Goal: Task Accomplishment & Management: Use online tool/utility

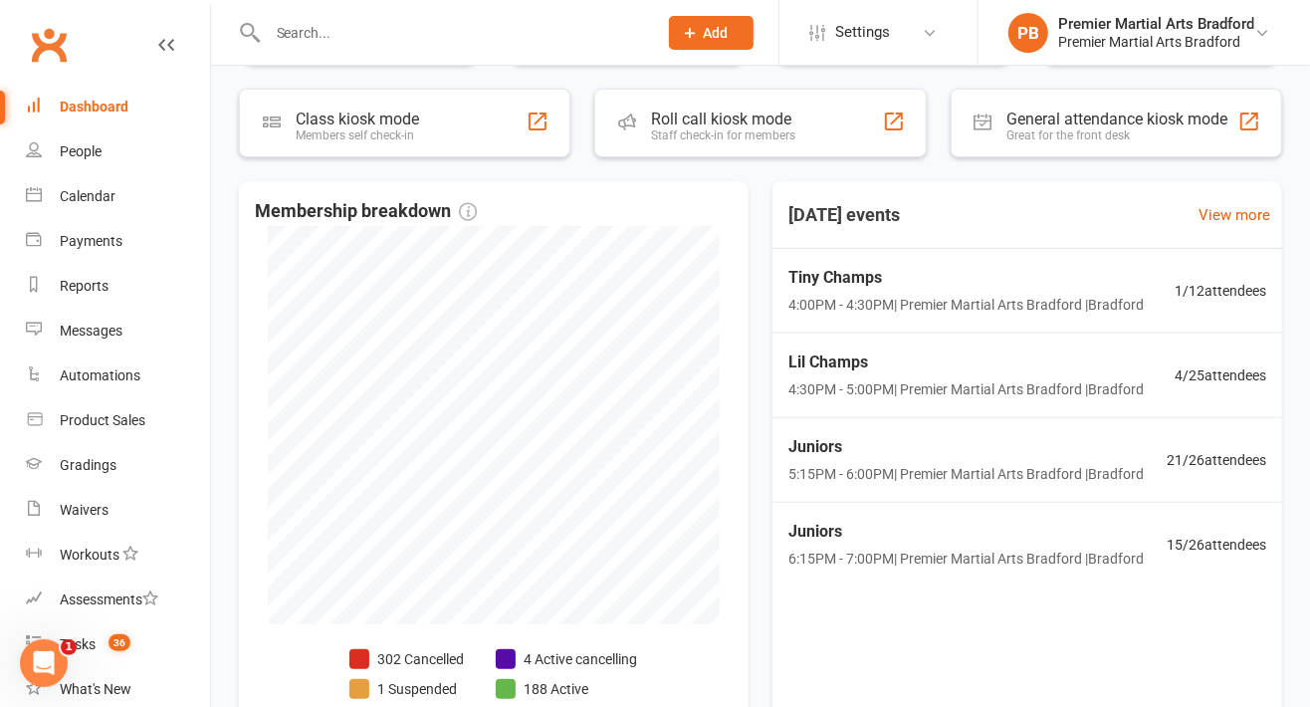
scroll to position [350, 0]
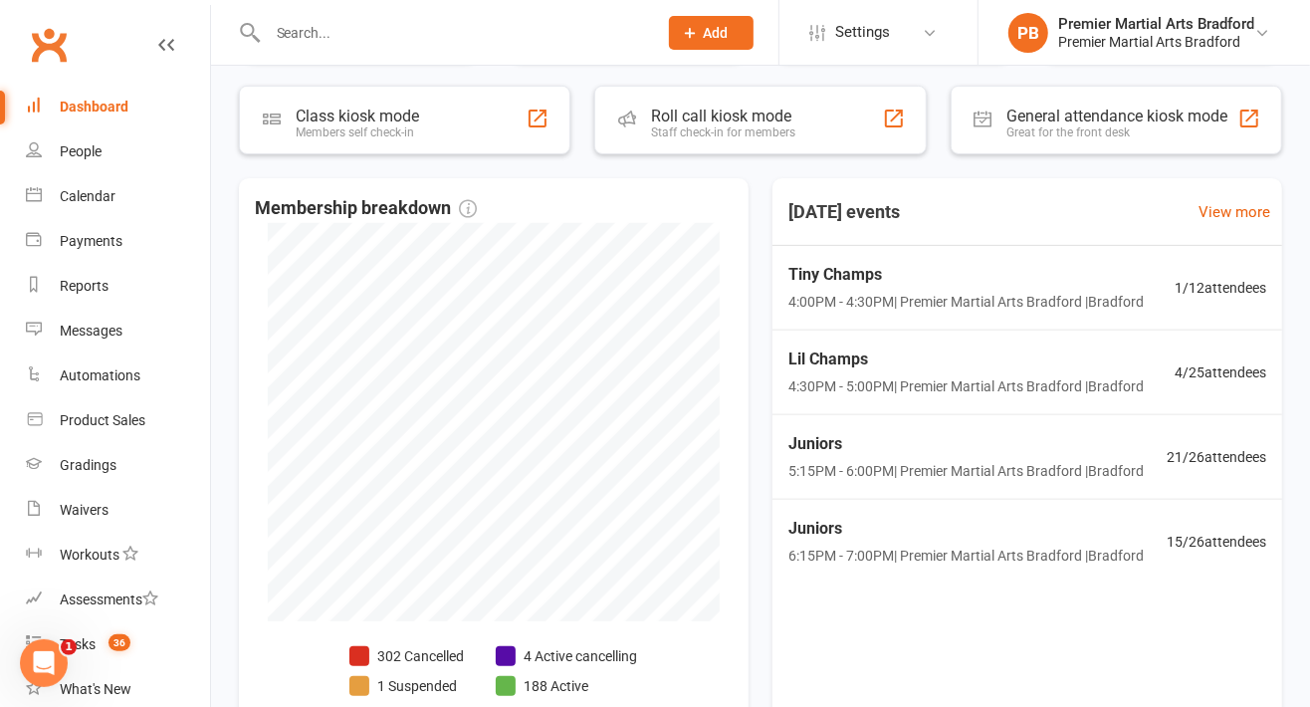
click at [1085, 294] on span "4:00PM - 4:30PM | Premier Martial Arts [GEOGRAPHIC_DATA] | [GEOGRAPHIC_DATA]" at bounding box center [965, 302] width 355 height 22
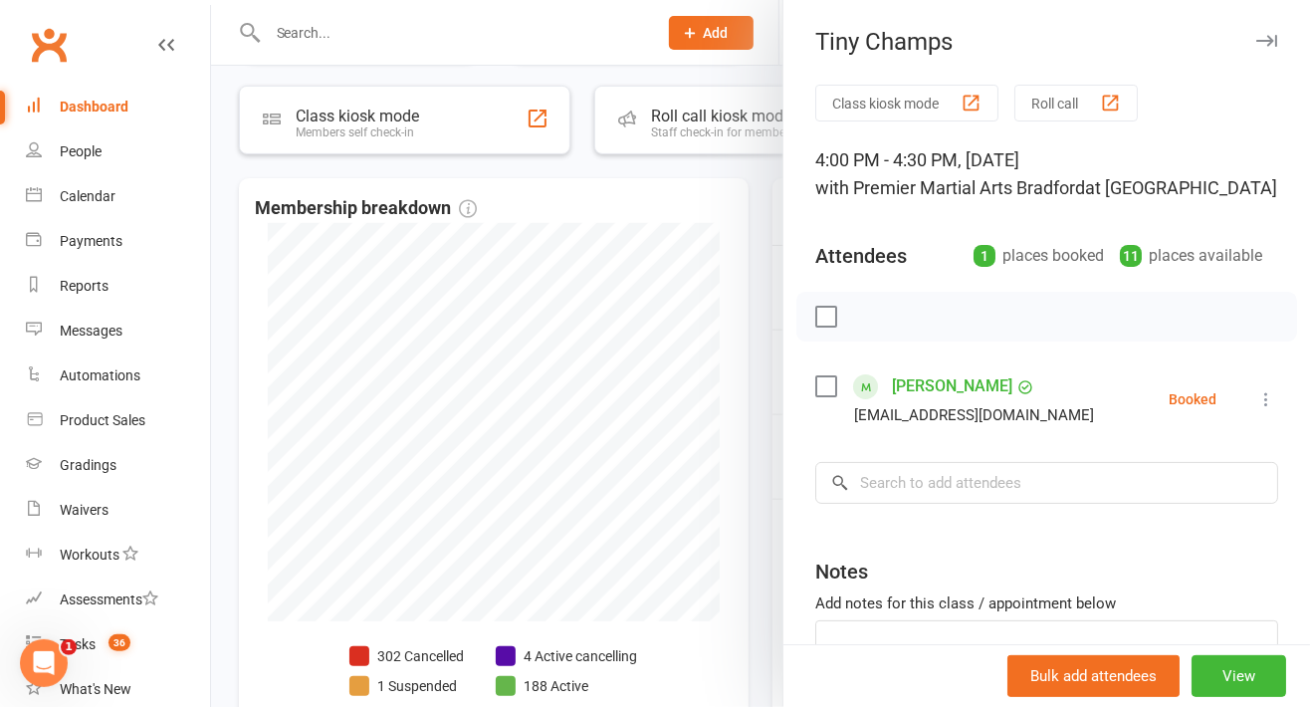
click at [1256, 393] on icon at bounding box center [1266, 399] width 20 height 20
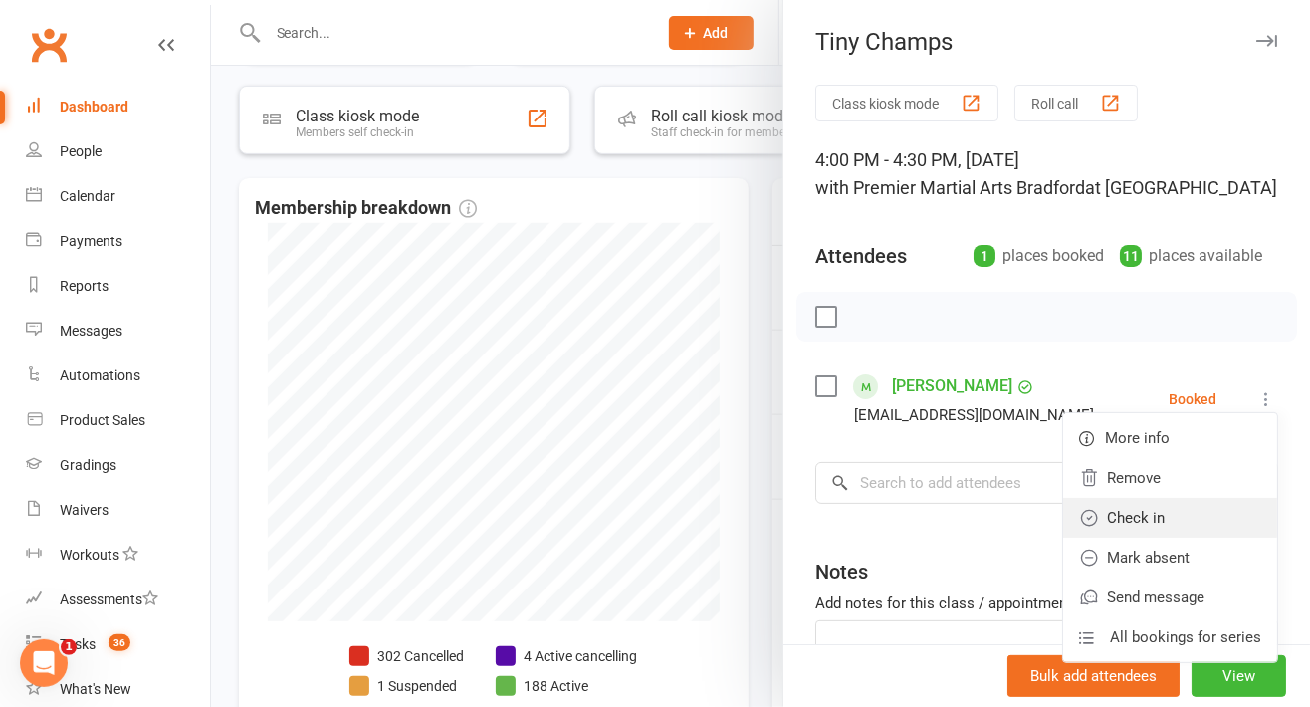
click at [1160, 522] on link "Check in" at bounding box center [1170, 518] width 214 height 40
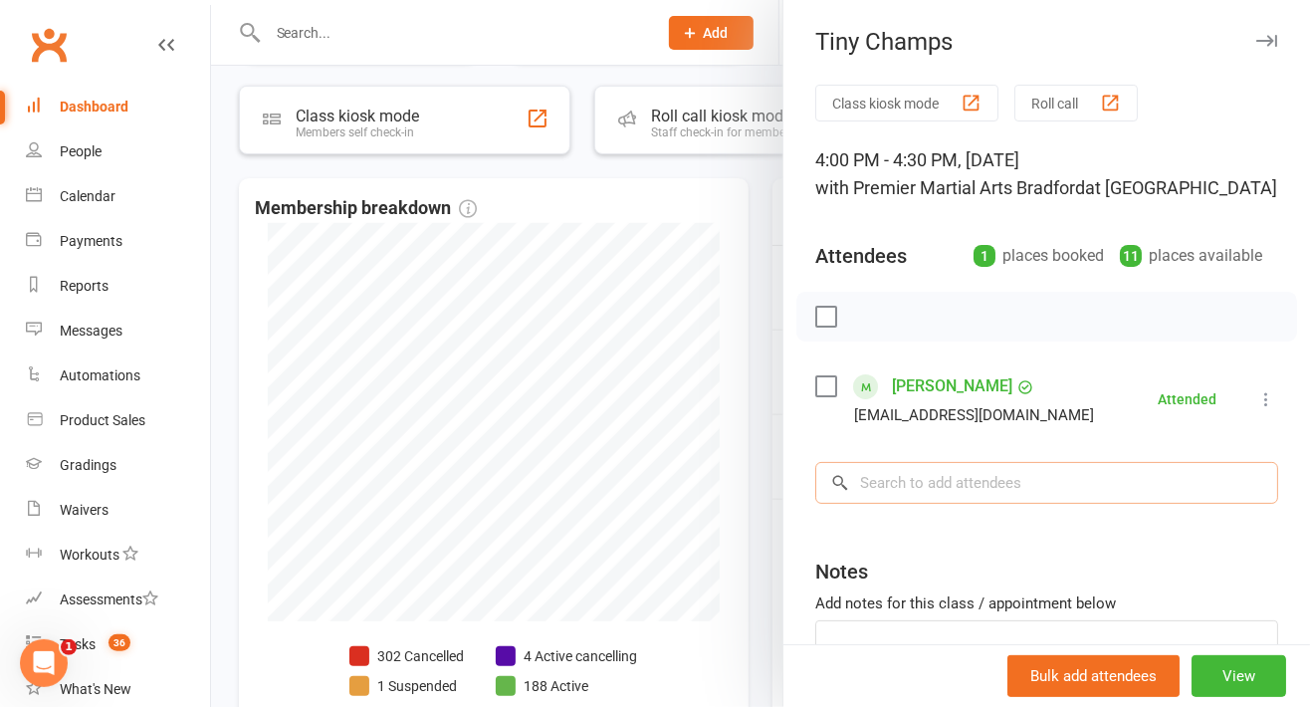
click at [1051, 486] on input "search" at bounding box center [1046, 483] width 463 height 42
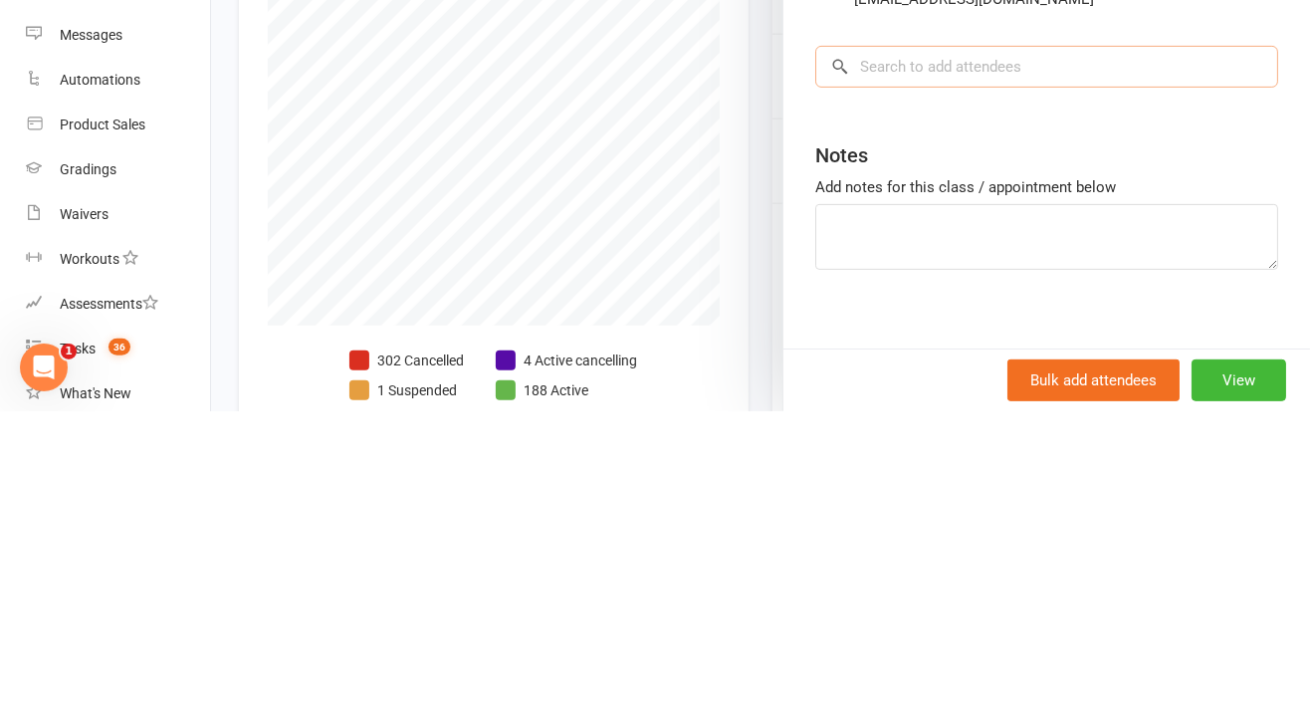
scroll to position [138, 0]
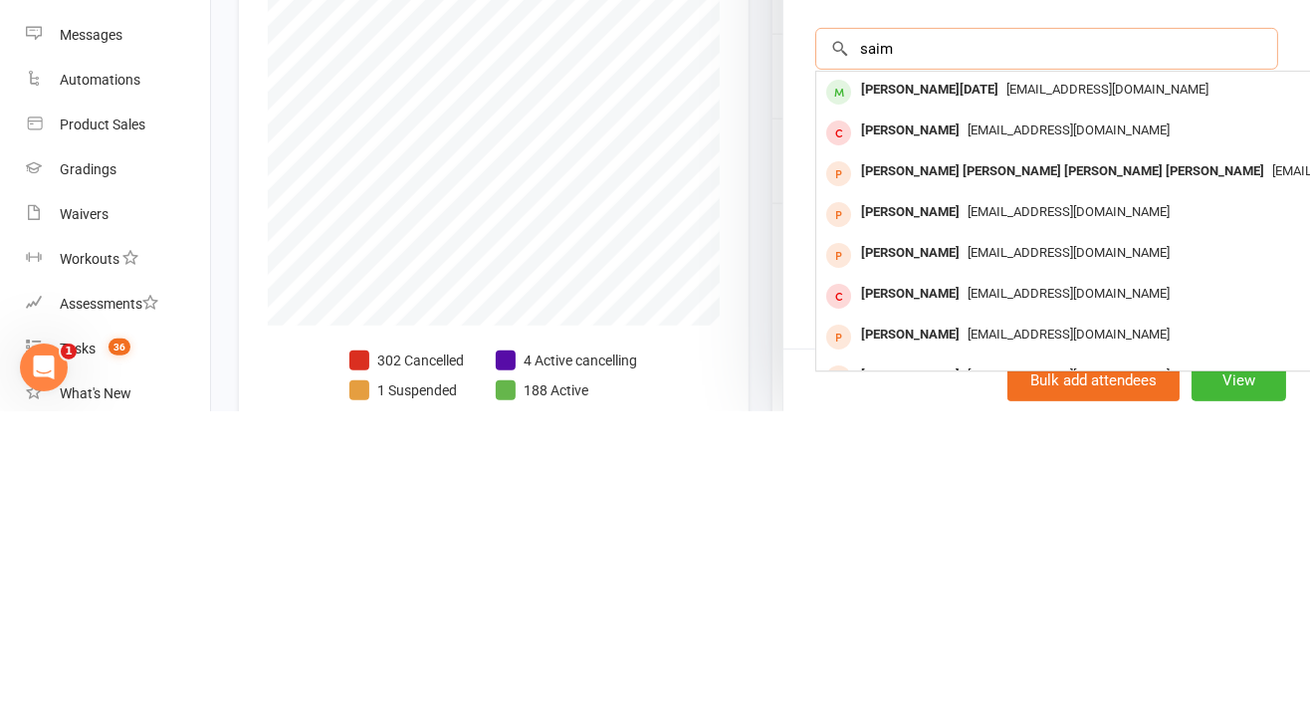
type input "saim"
click at [1063, 383] on span "[EMAIL_ADDRESS][DOMAIN_NAME]" at bounding box center [1107, 384] width 202 height 15
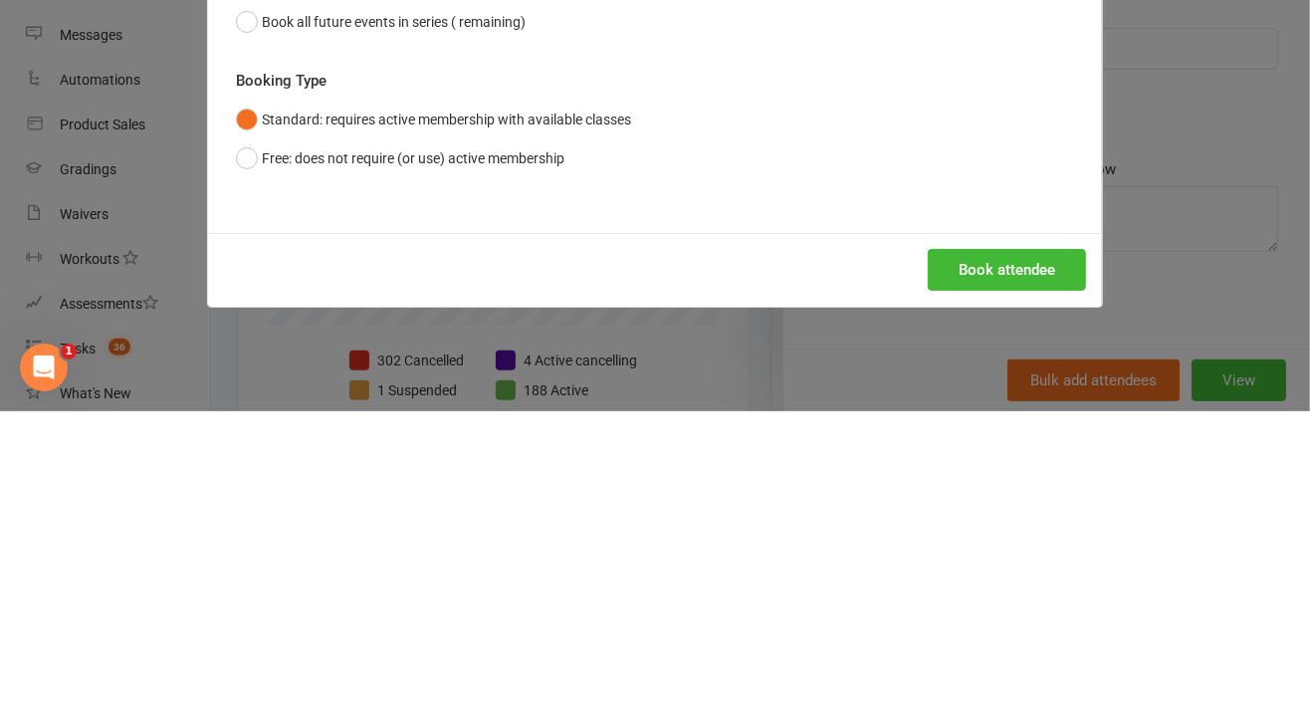
scroll to position [350, 0]
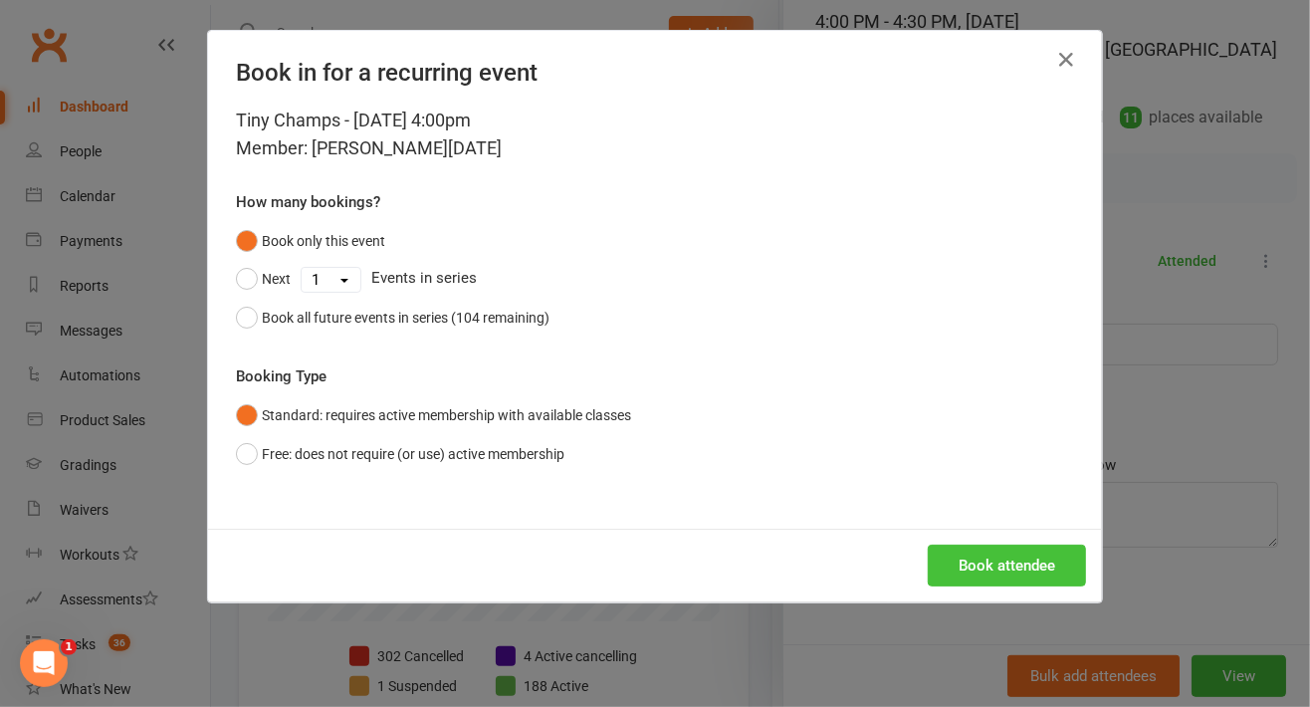
click at [964, 582] on button "Book attendee" at bounding box center [1007, 565] width 158 height 42
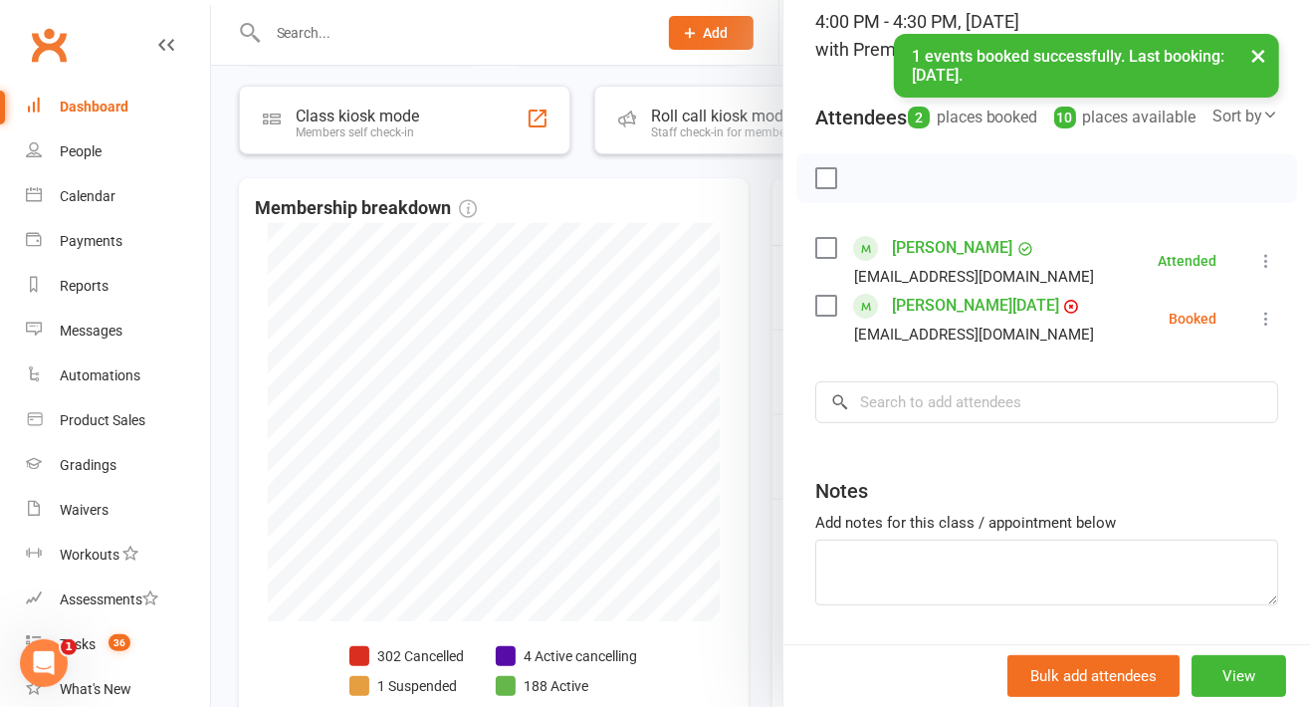
click at [1256, 328] on icon at bounding box center [1266, 319] width 20 height 20
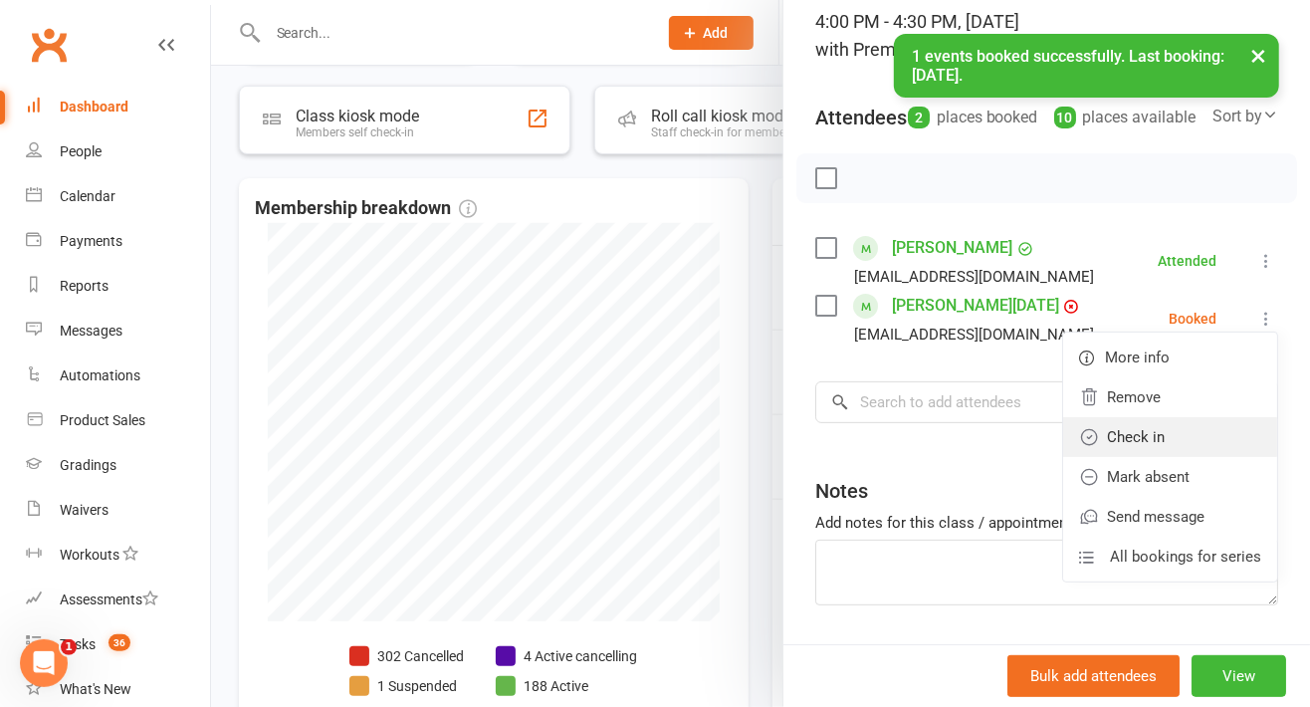
click at [1176, 457] on link "Check in" at bounding box center [1170, 437] width 214 height 40
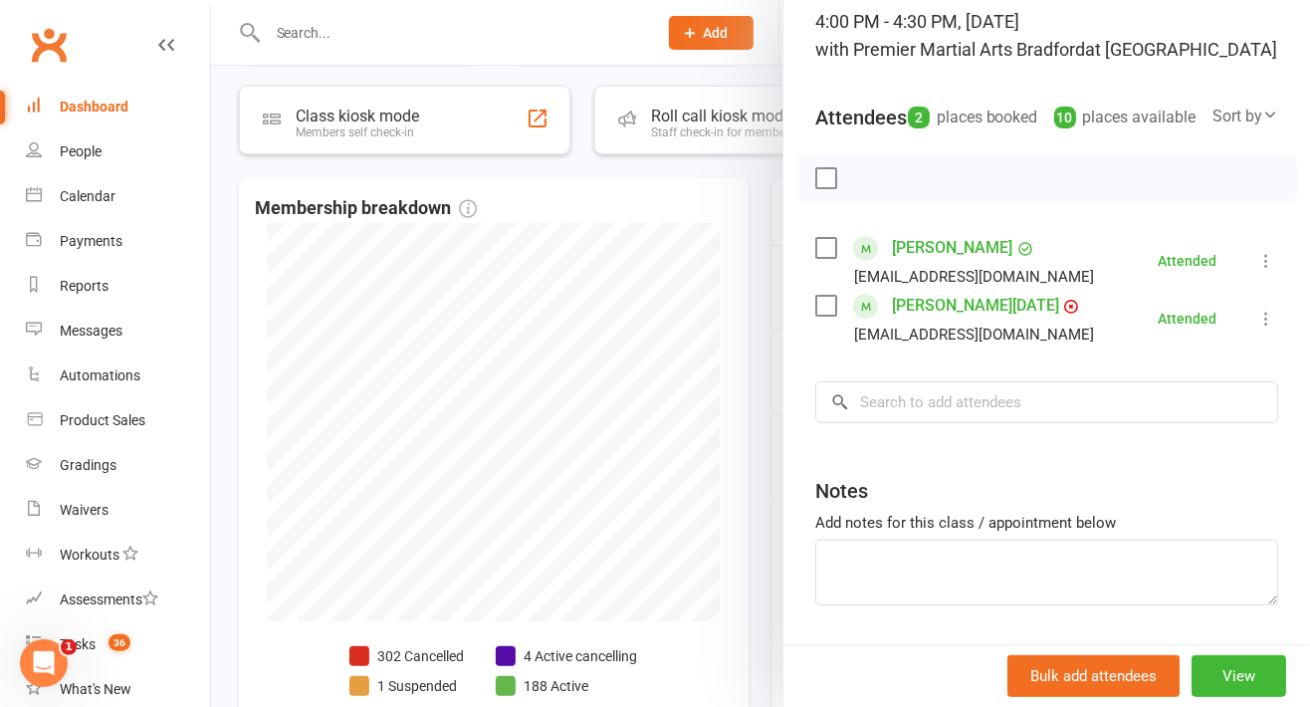
click at [692, 272] on div at bounding box center [760, 353] width 1099 height 707
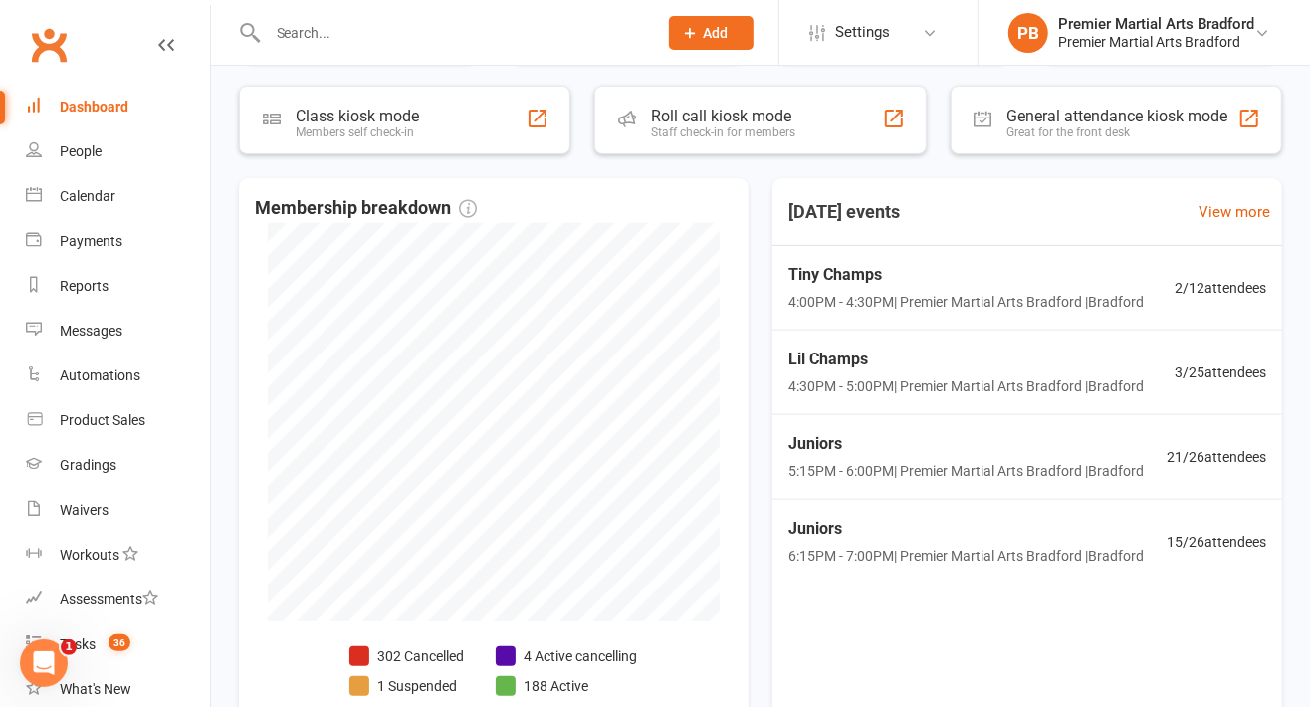
click at [1085, 288] on div "Tiny Champs 4:00PM - 4:30PM | Premier Martial Arts [GEOGRAPHIC_DATA] | [GEOGRAP…" at bounding box center [965, 288] width 355 height 52
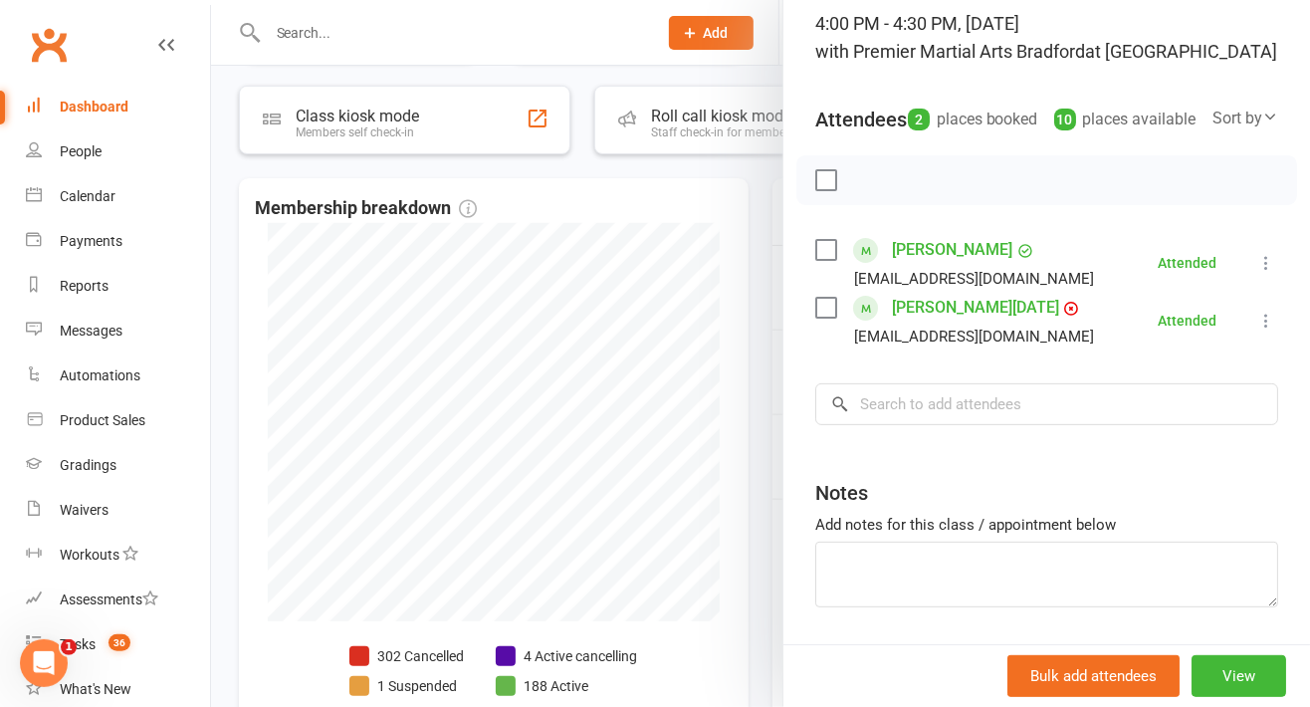
scroll to position [145, 0]
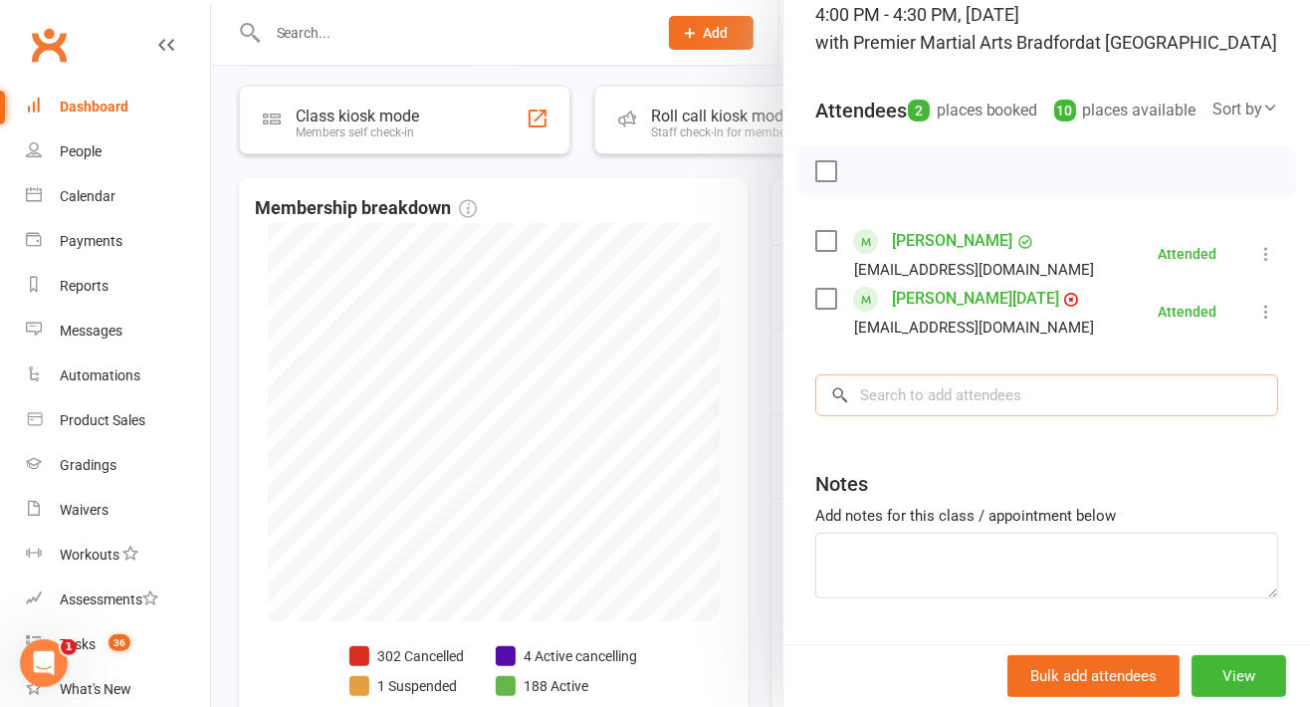
click at [1022, 416] on input "search" at bounding box center [1046, 395] width 463 height 42
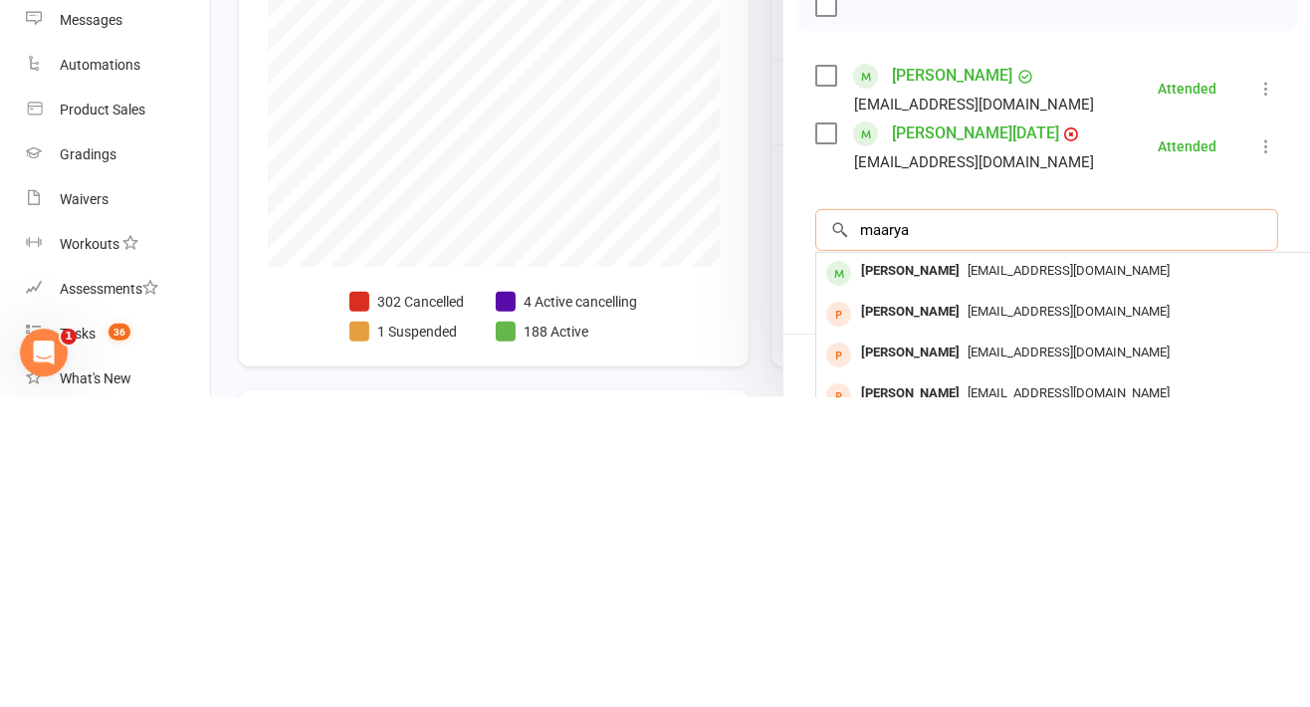
scroll to position [438, 0]
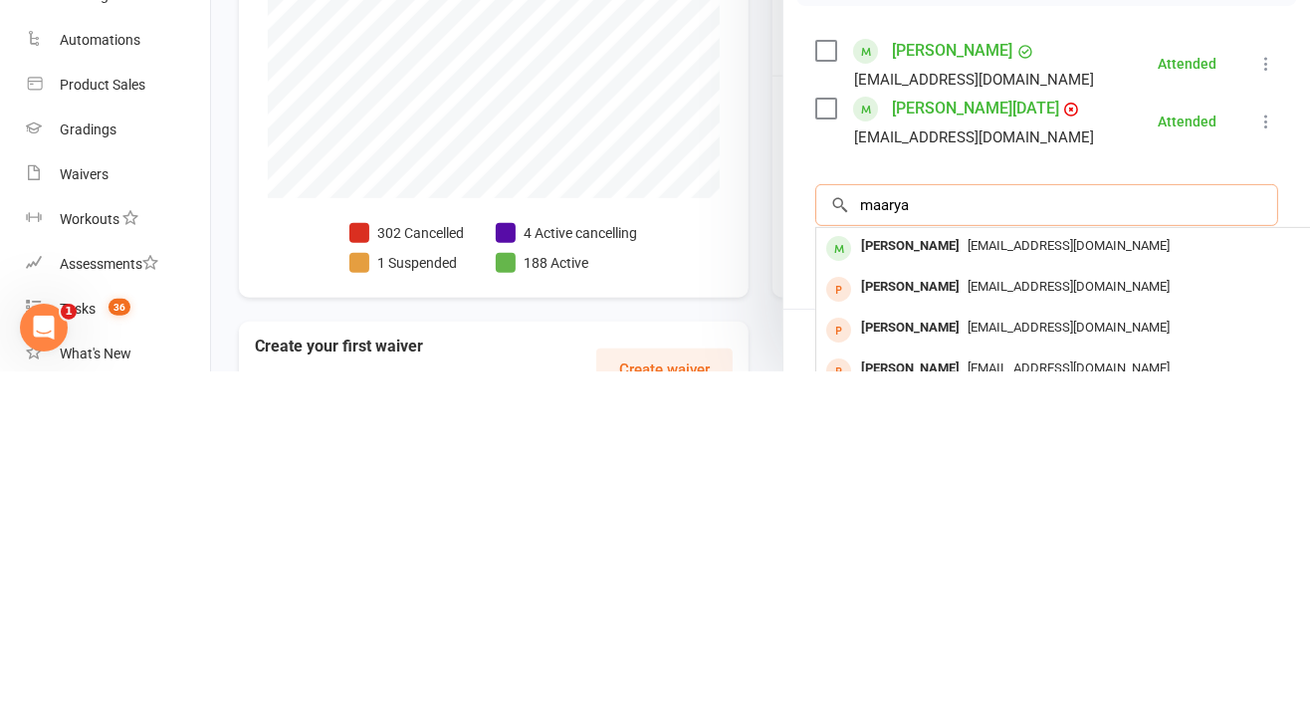
type input "maarya"
click at [1025, 588] on span "[EMAIL_ADDRESS][DOMAIN_NAME]" at bounding box center [1069, 580] width 202 height 15
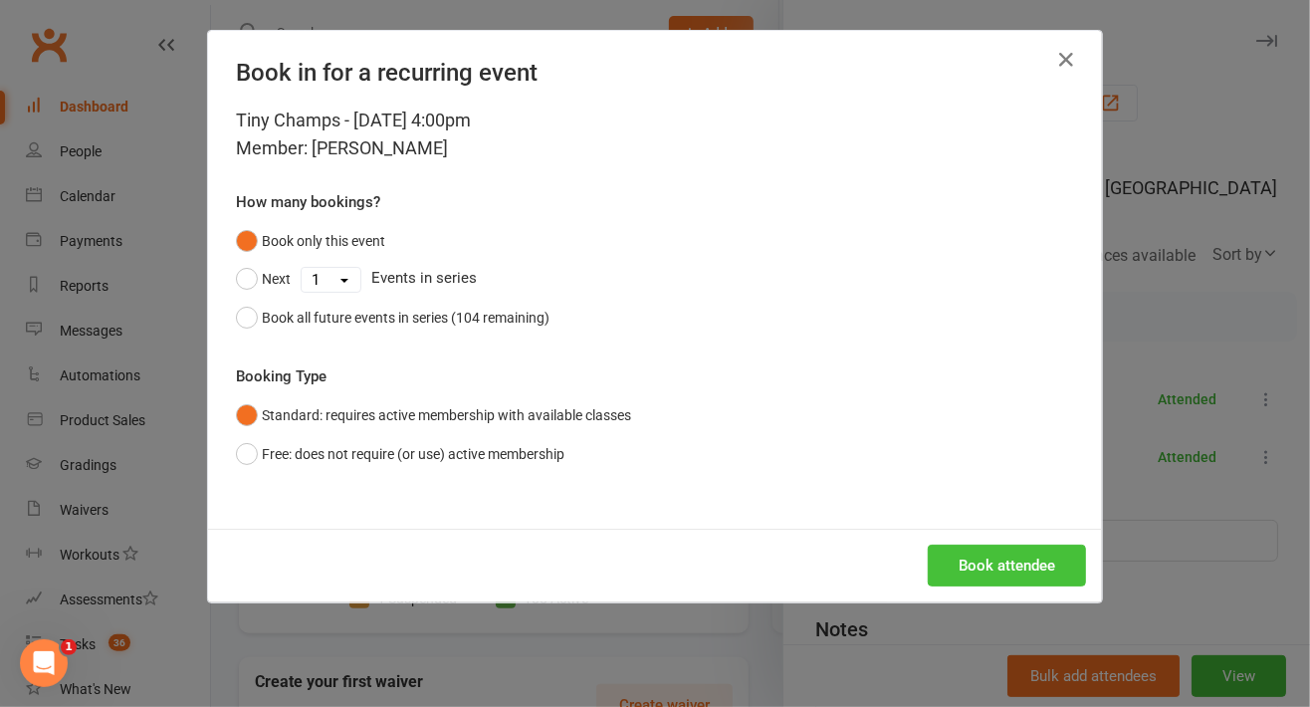
click at [1002, 565] on button "Book attendee" at bounding box center [1007, 565] width 158 height 42
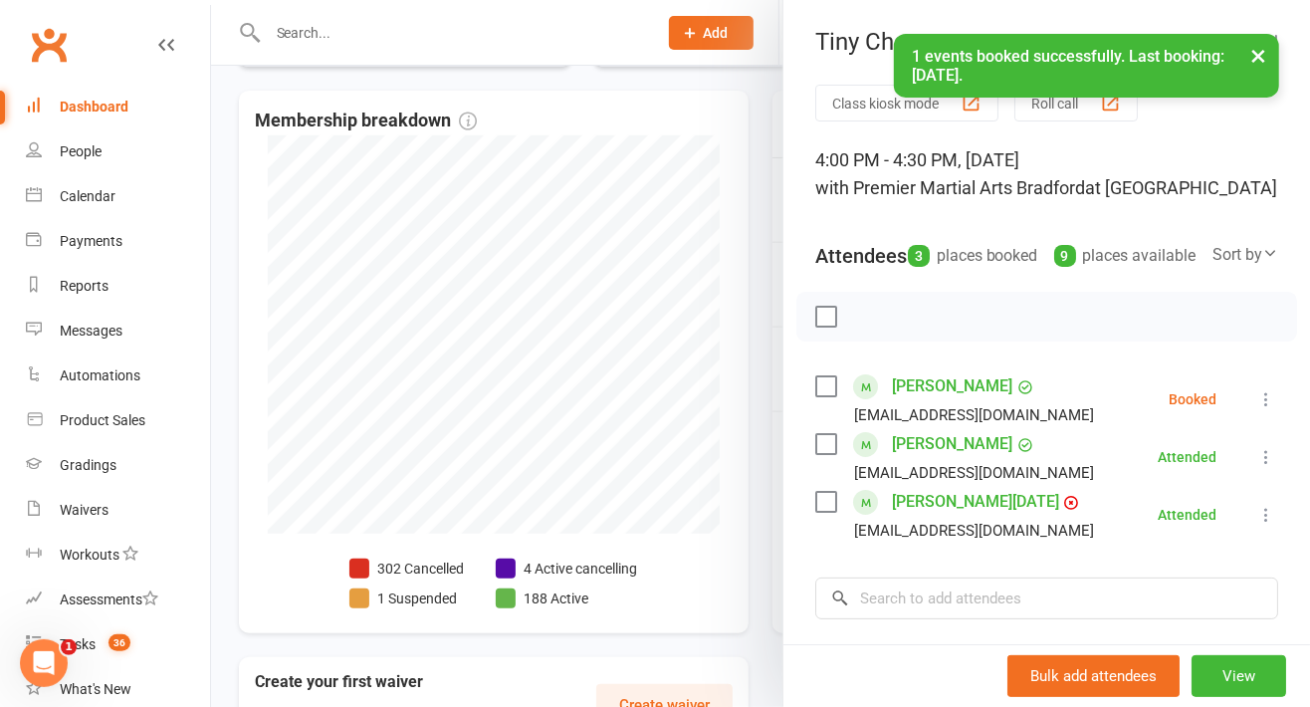
click at [1256, 409] on icon at bounding box center [1266, 399] width 20 height 20
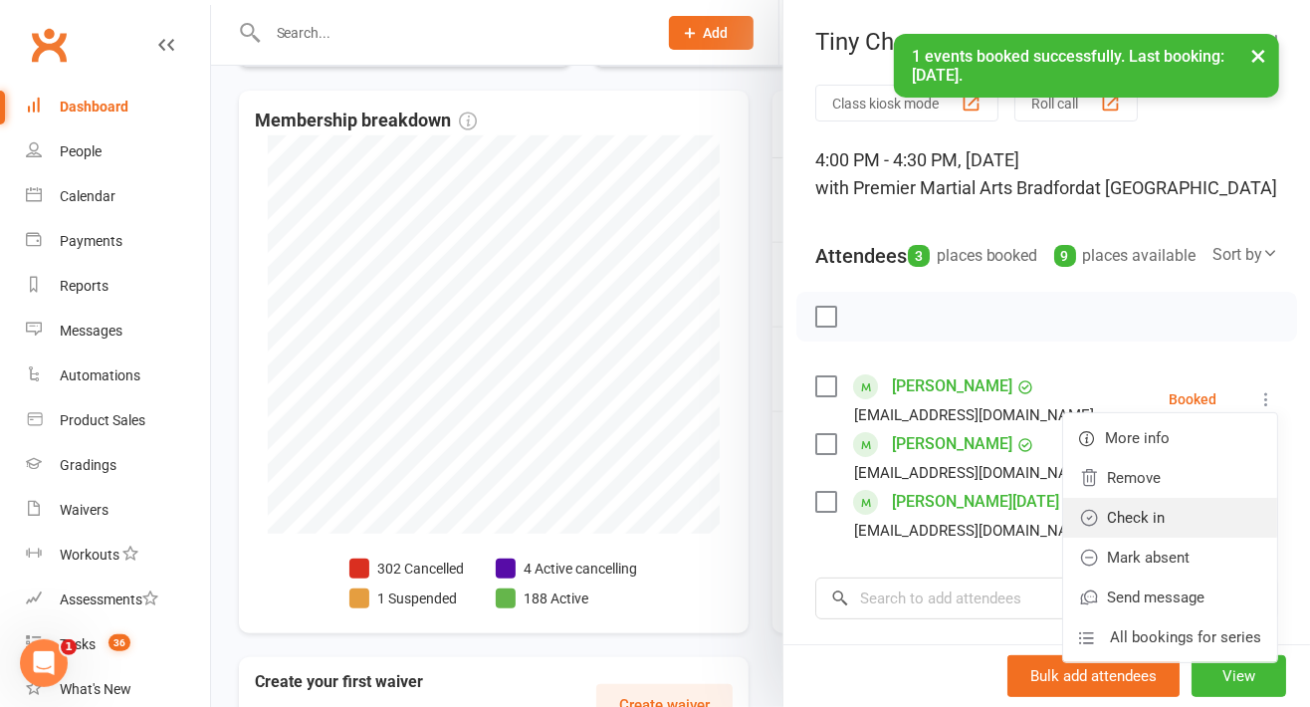
click at [1166, 538] on link "Check in" at bounding box center [1170, 518] width 214 height 40
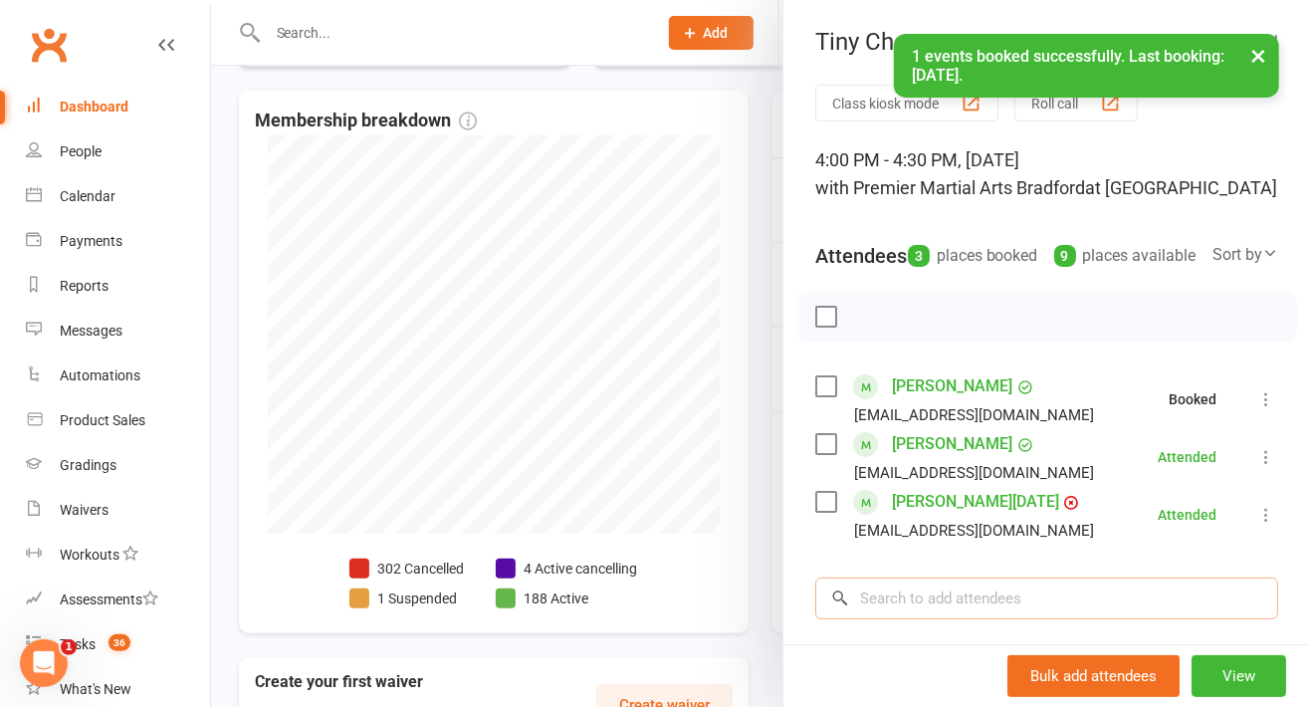
click at [1126, 613] on input "search" at bounding box center [1046, 598] width 463 height 42
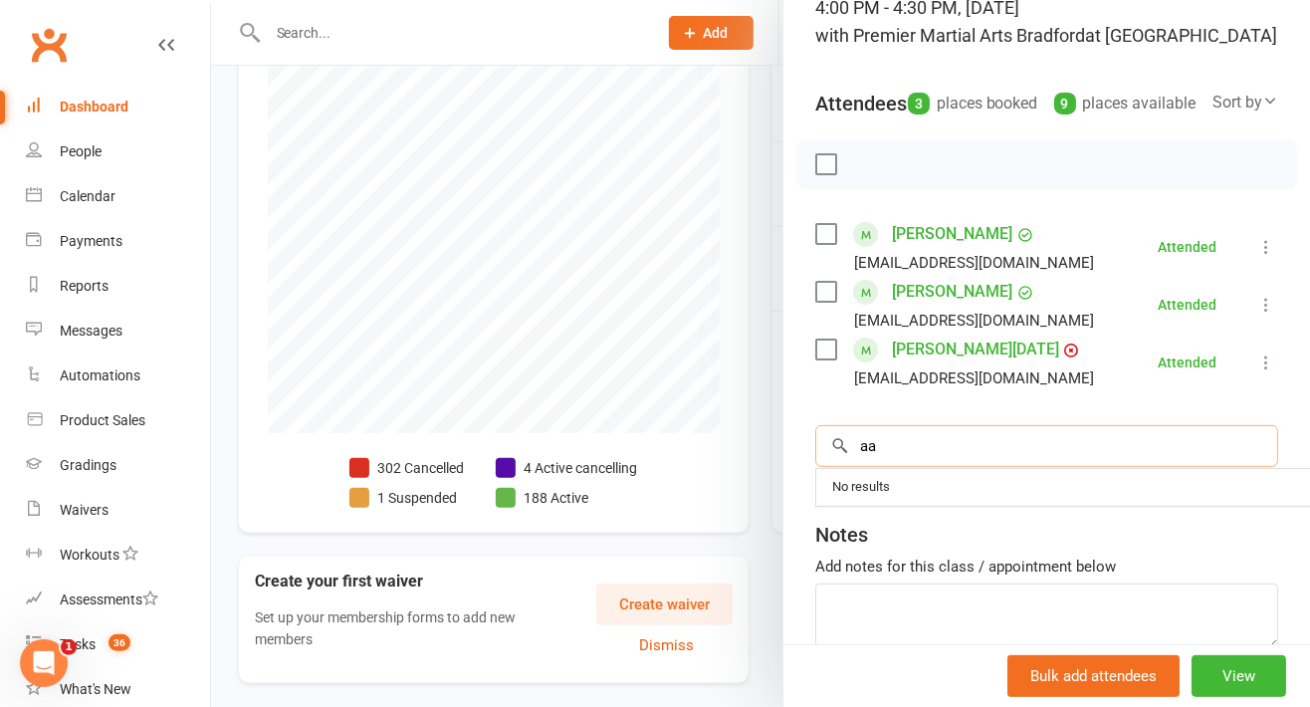
scroll to position [153, 0]
click at [961, 460] on input "aa" at bounding box center [1046, 445] width 463 height 42
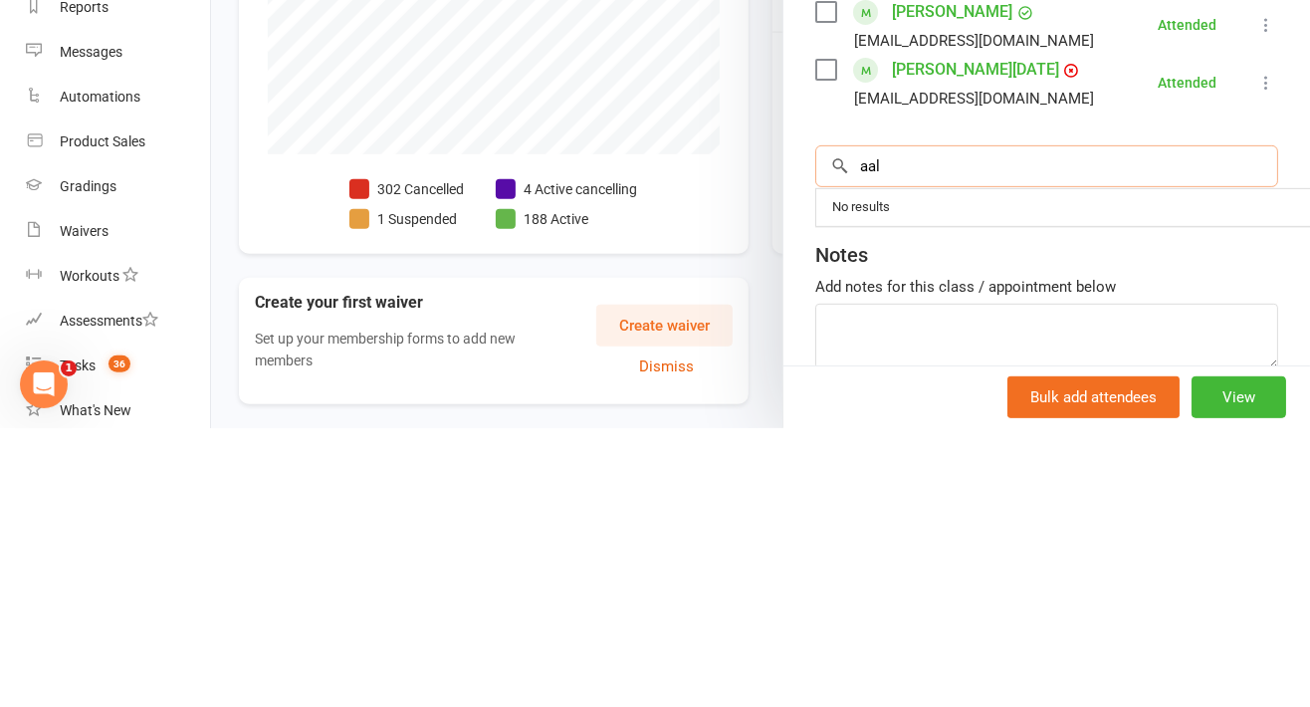
scroll to position [539, 0]
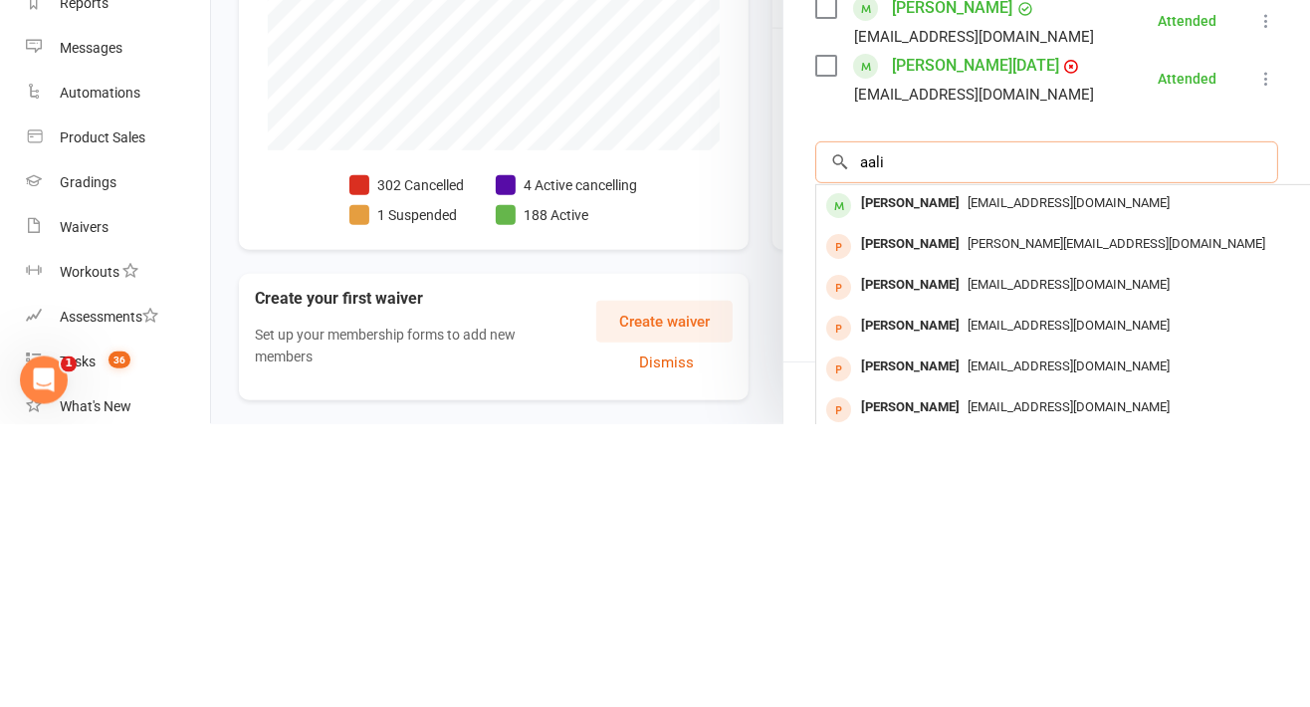
type input "aali"
click at [1008, 493] on span "[EMAIL_ADDRESS][DOMAIN_NAME]" at bounding box center [1069, 485] width 202 height 15
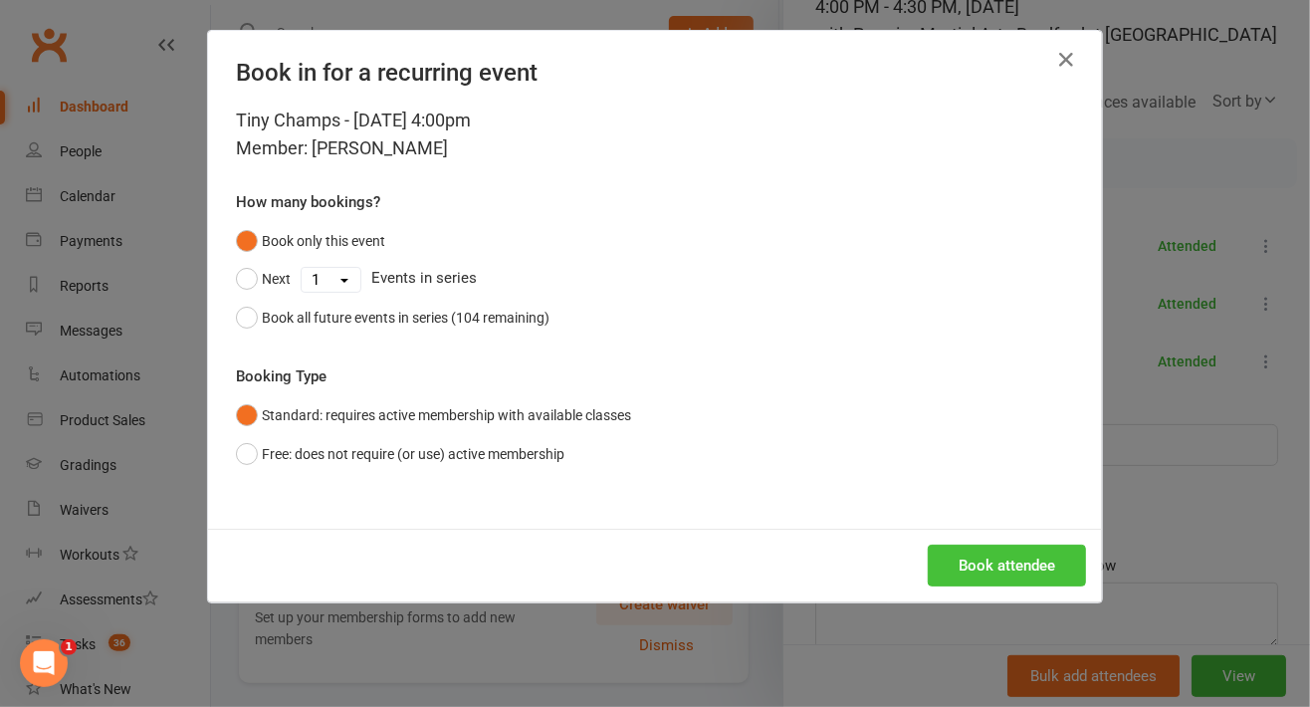
click at [996, 564] on button "Book attendee" at bounding box center [1007, 565] width 158 height 42
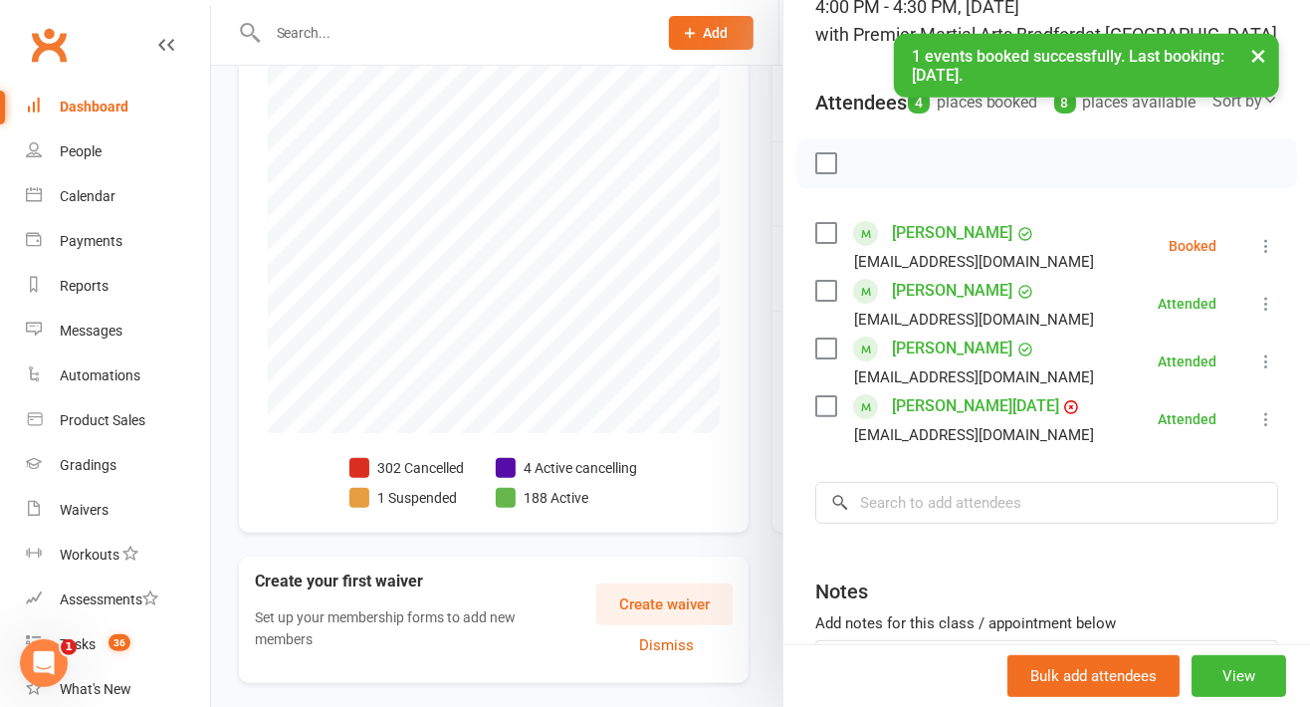
click at [1256, 256] on icon at bounding box center [1266, 246] width 20 height 20
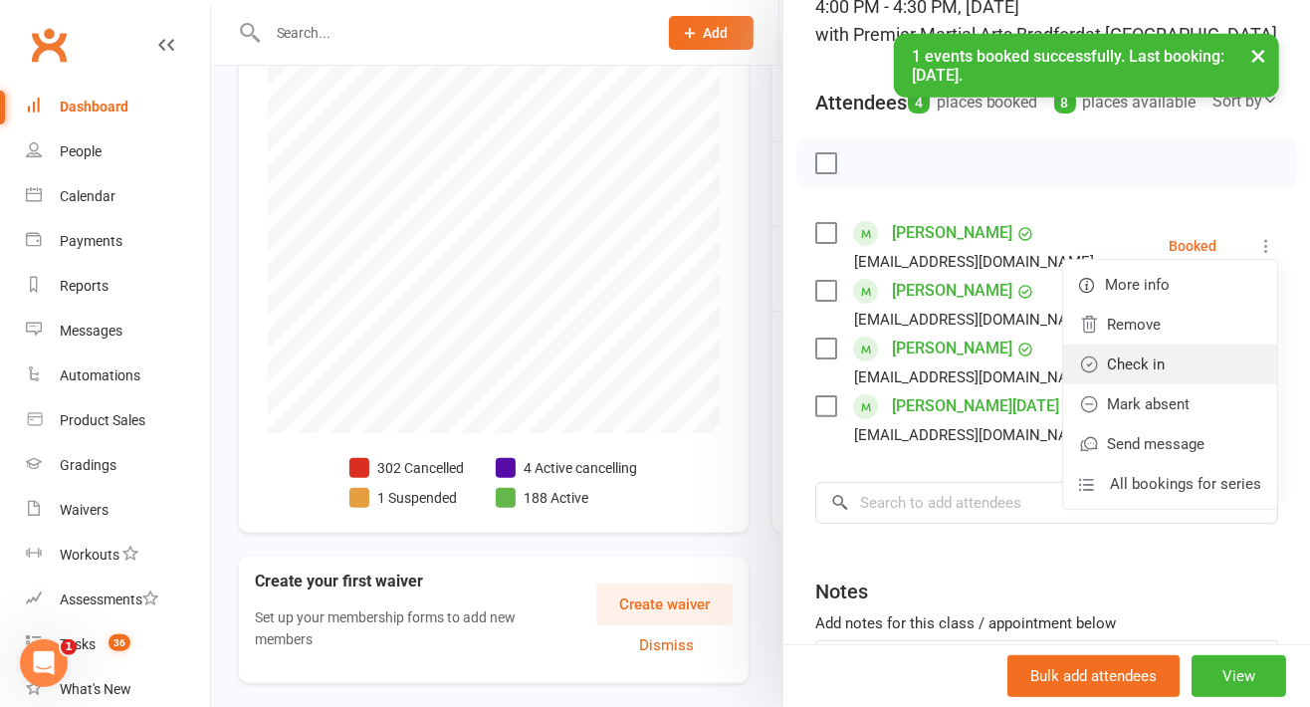
click at [1160, 383] on link "Check in" at bounding box center [1170, 364] width 214 height 40
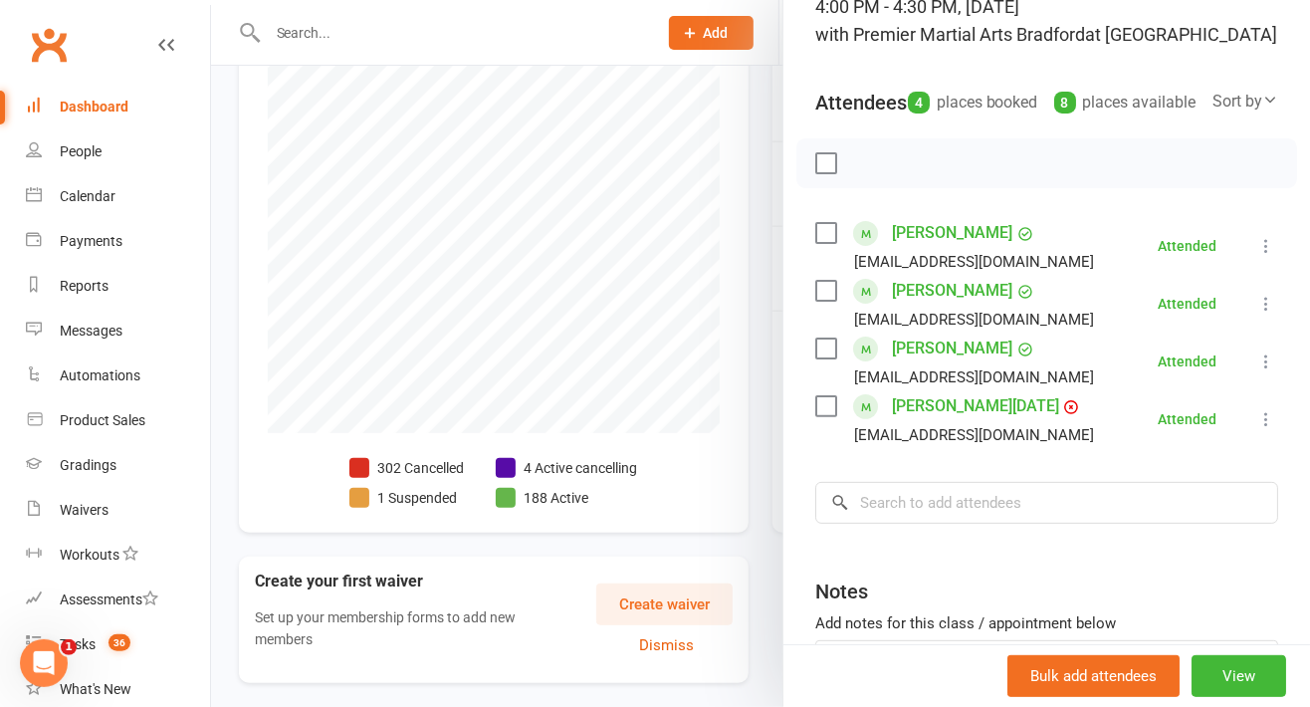
click at [730, 220] on div at bounding box center [760, 353] width 1099 height 707
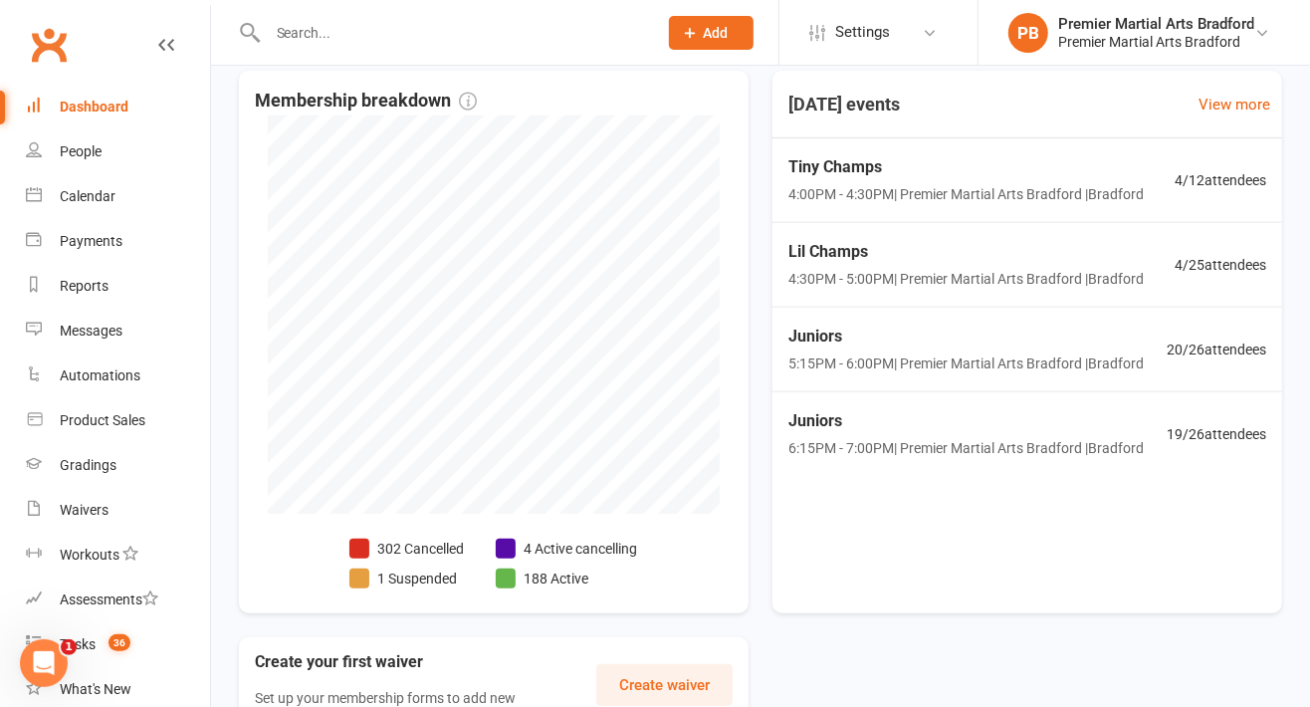
scroll to position [458, 0]
click at [1042, 268] on span "4:30PM - 5:00PM | Premier Martial Arts [GEOGRAPHIC_DATA] | [GEOGRAPHIC_DATA]" at bounding box center [965, 279] width 355 height 22
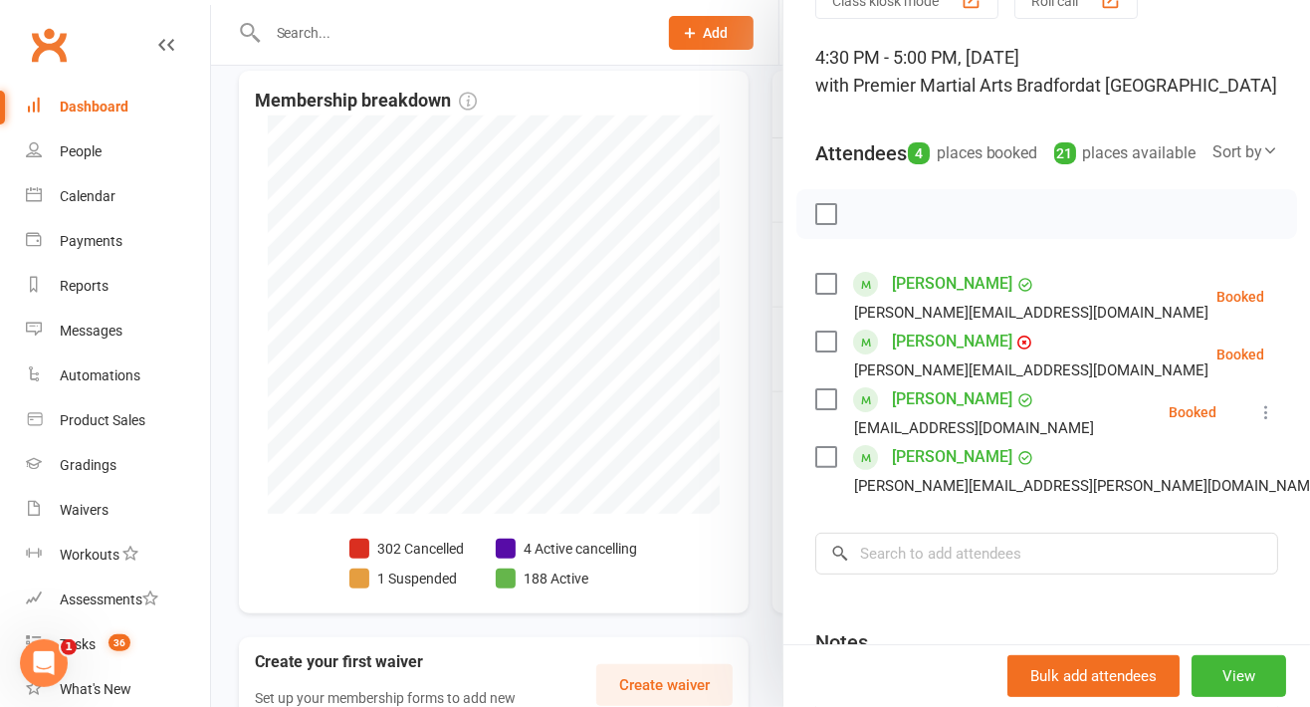
scroll to position [117, 0]
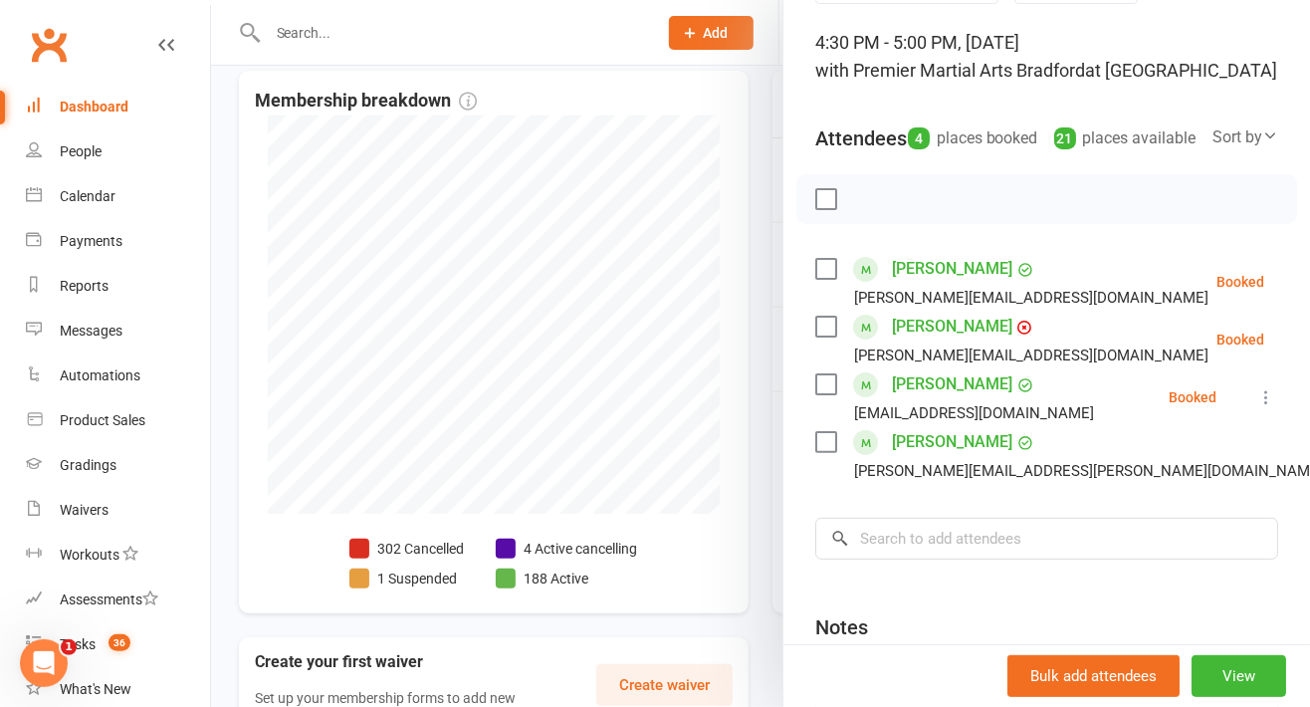
click at [1304, 349] on icon at bounding box center [1314, 339] width 20 height 20
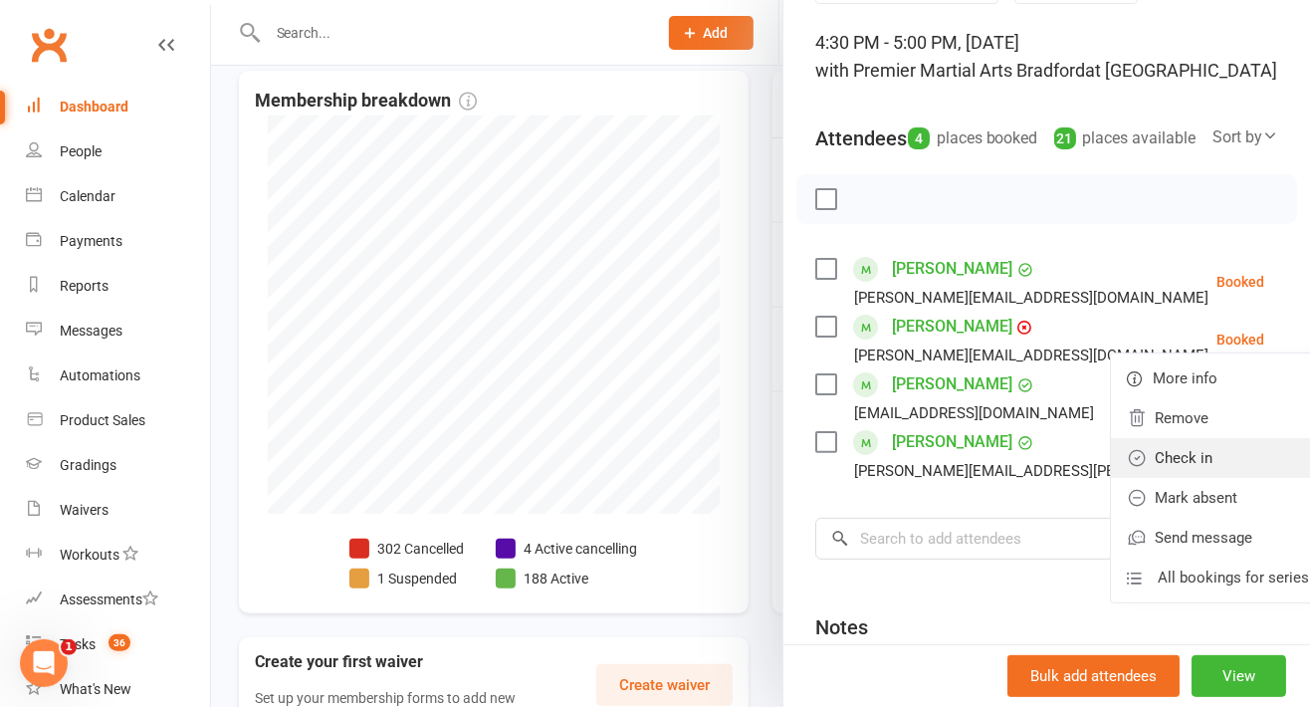
click at [1185, 478] on link "Check in" at bounding box center [1218, 458] width 214 height 40
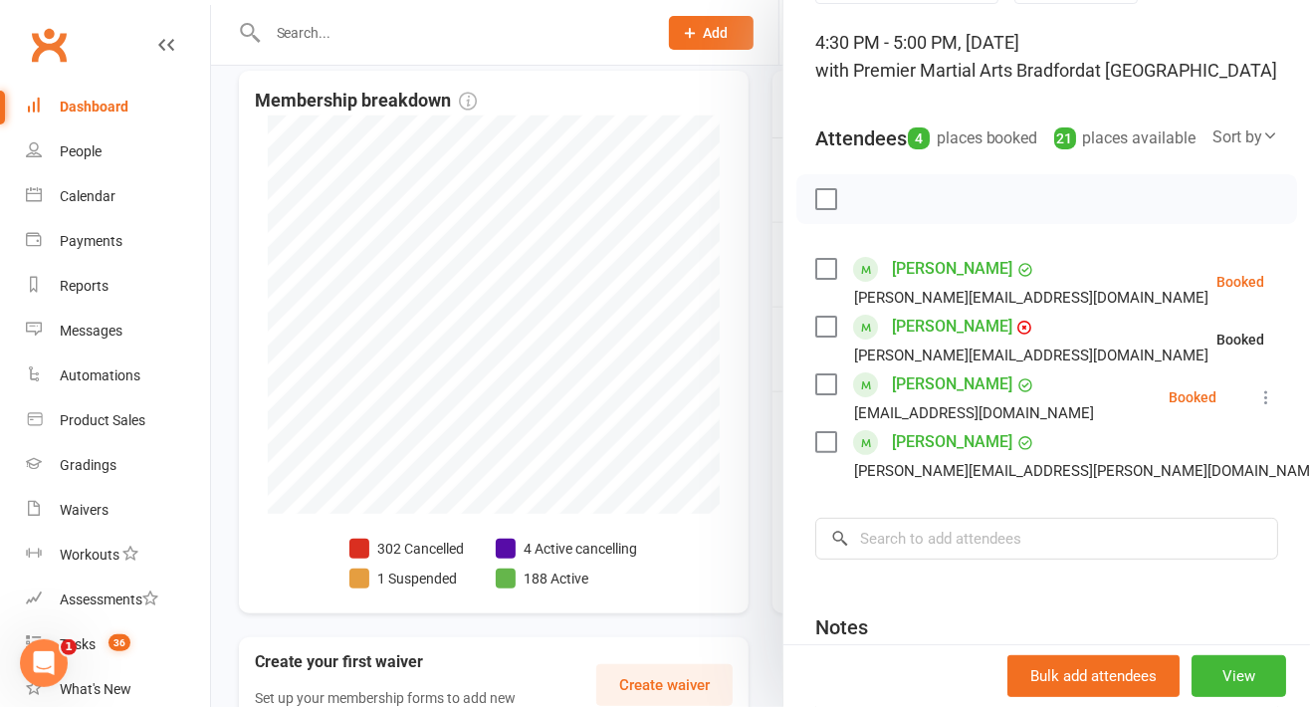
click at [1304, 292] on icon at bounding box center [1314, 282] width 20 height 20
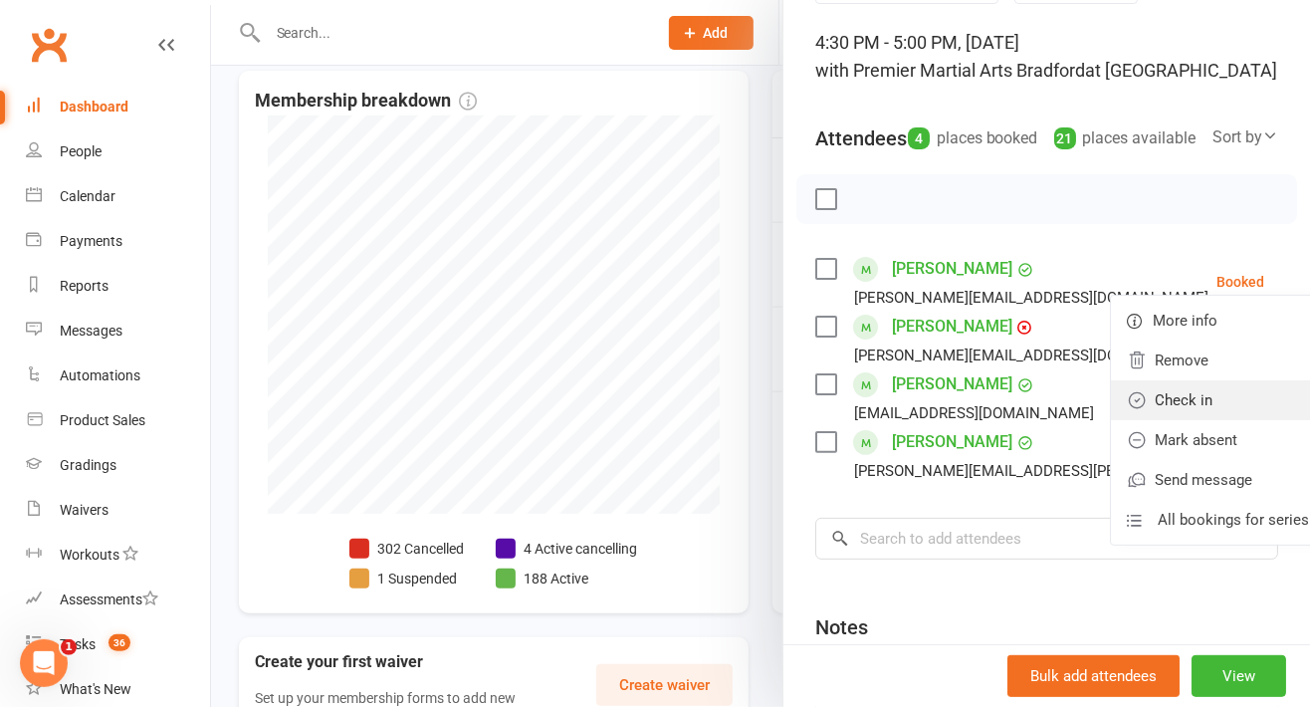
click at [1176, 420] on link "Check in" at bounding box center [1218, 400] width 214 height 40
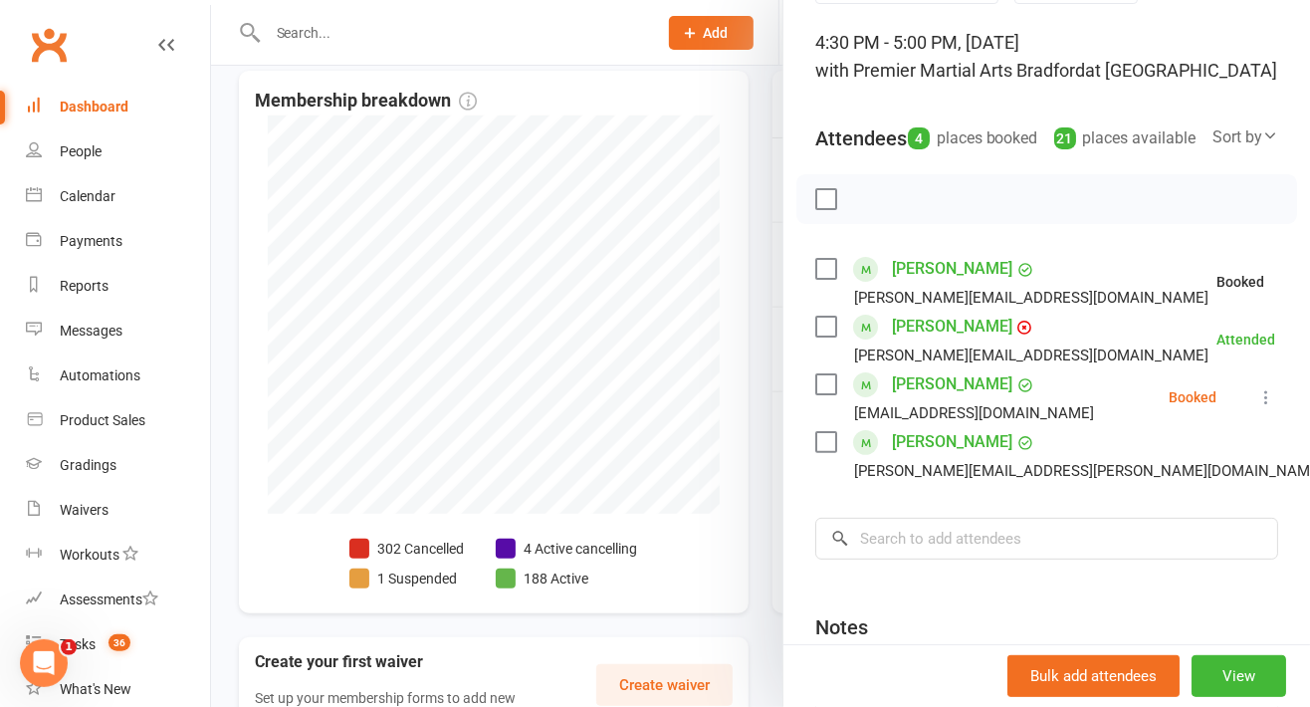
click at [1256, 407] on icon at bounding box center [1266, 397] width 20 height 20
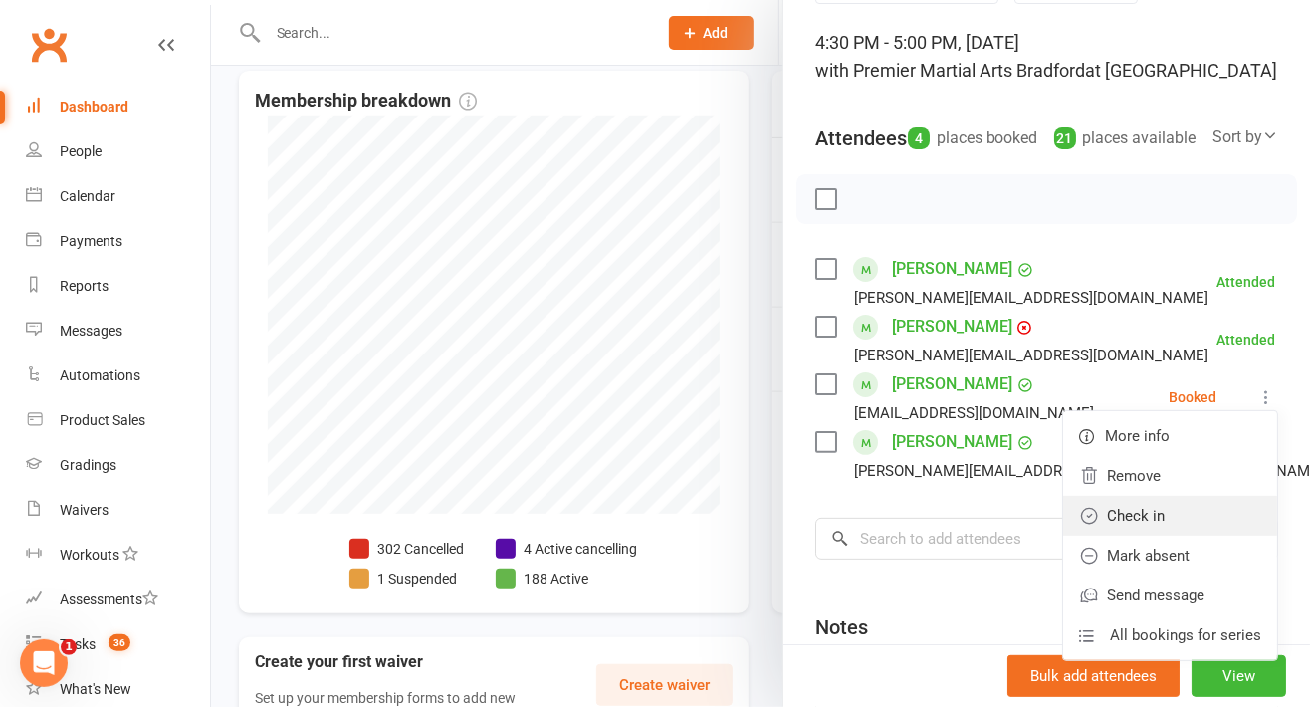
click at [1199, 536] on link "Check in" at bounding box center [1170, 516] width 214 height 40
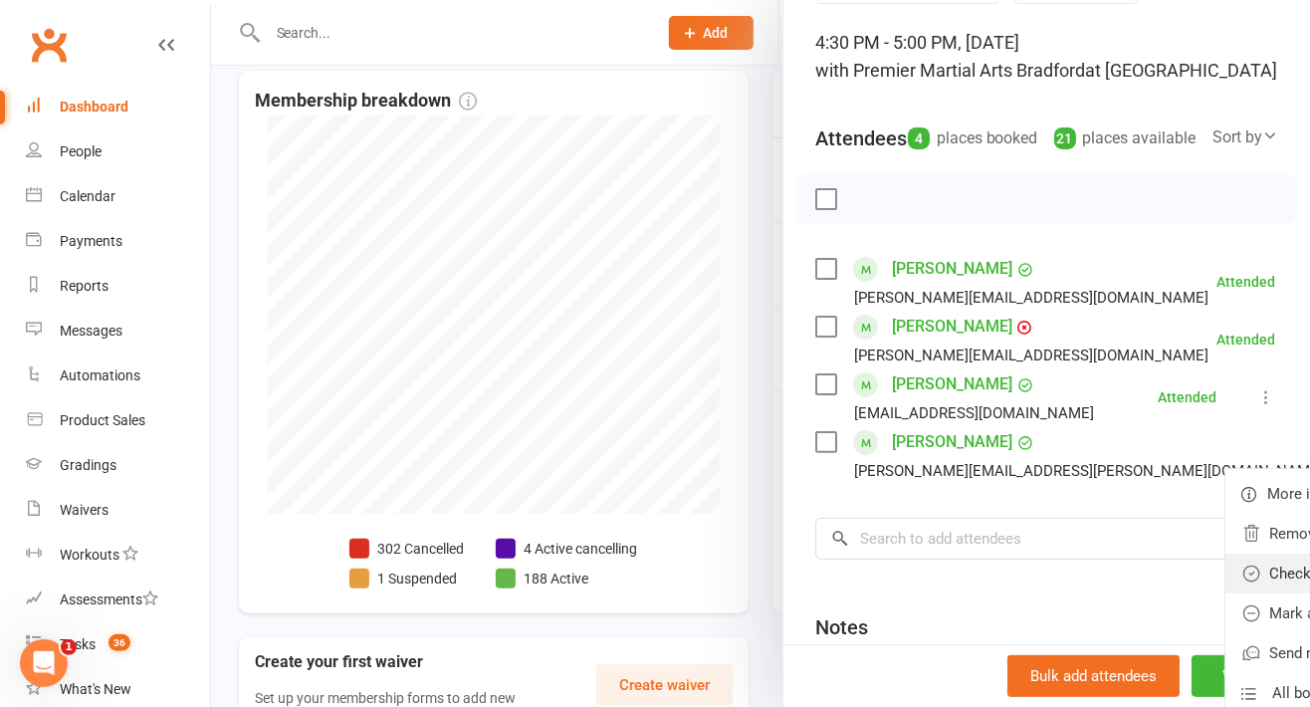
click at [1225, 593] on link "Check in" at bounding box center [1332, 573] width 214 height 40
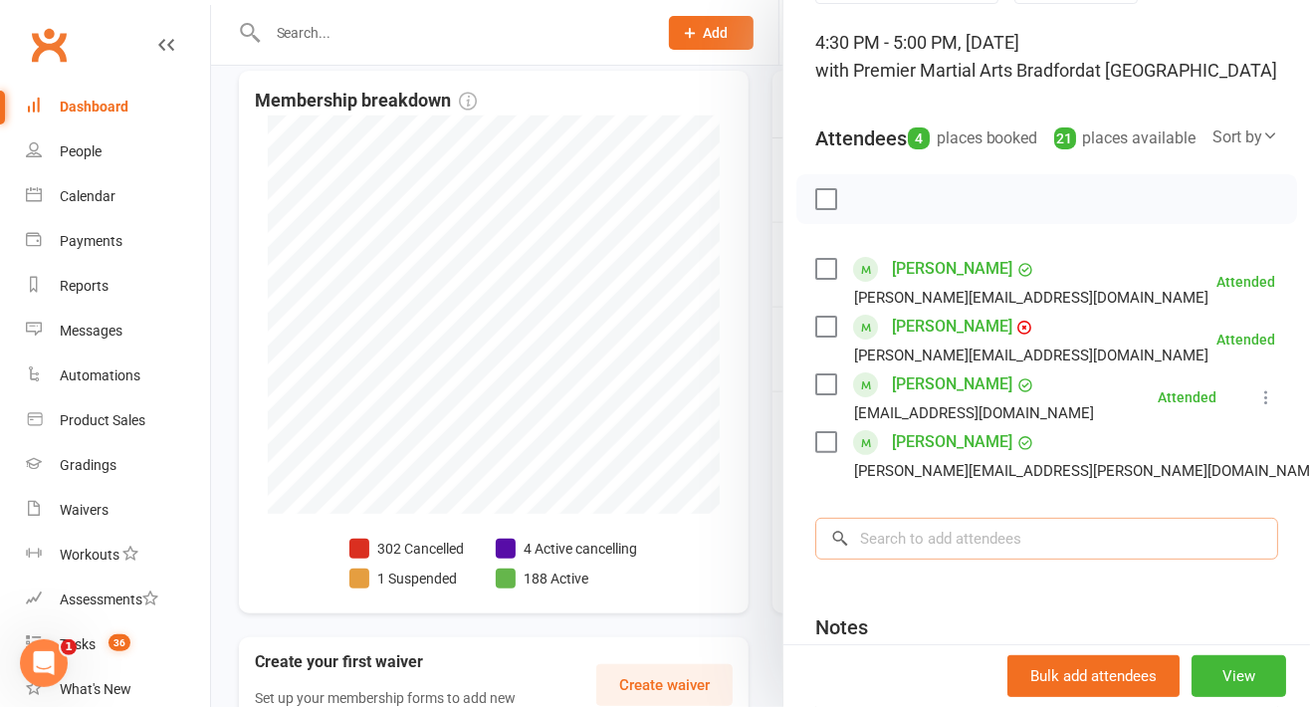
click at [1164, 559] on input "search" at bounding box center [1046, 539] width 463 height 42
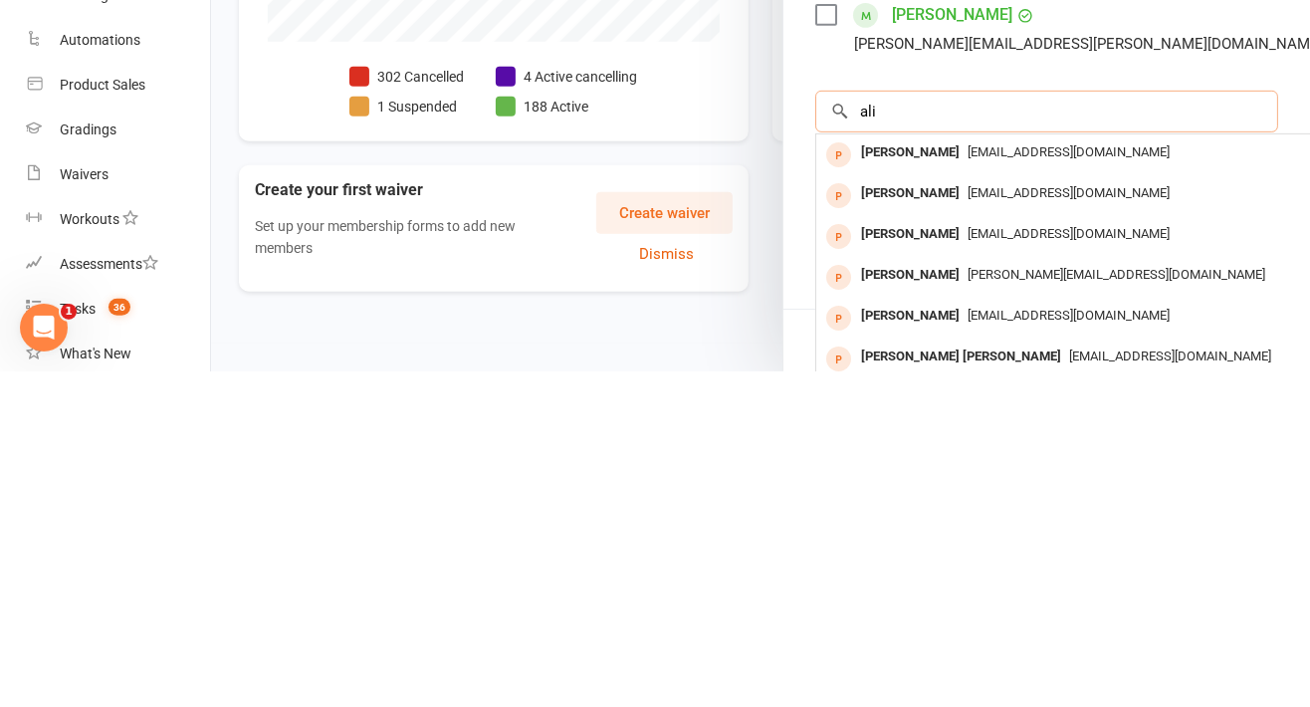
scroll to position [196, 0]
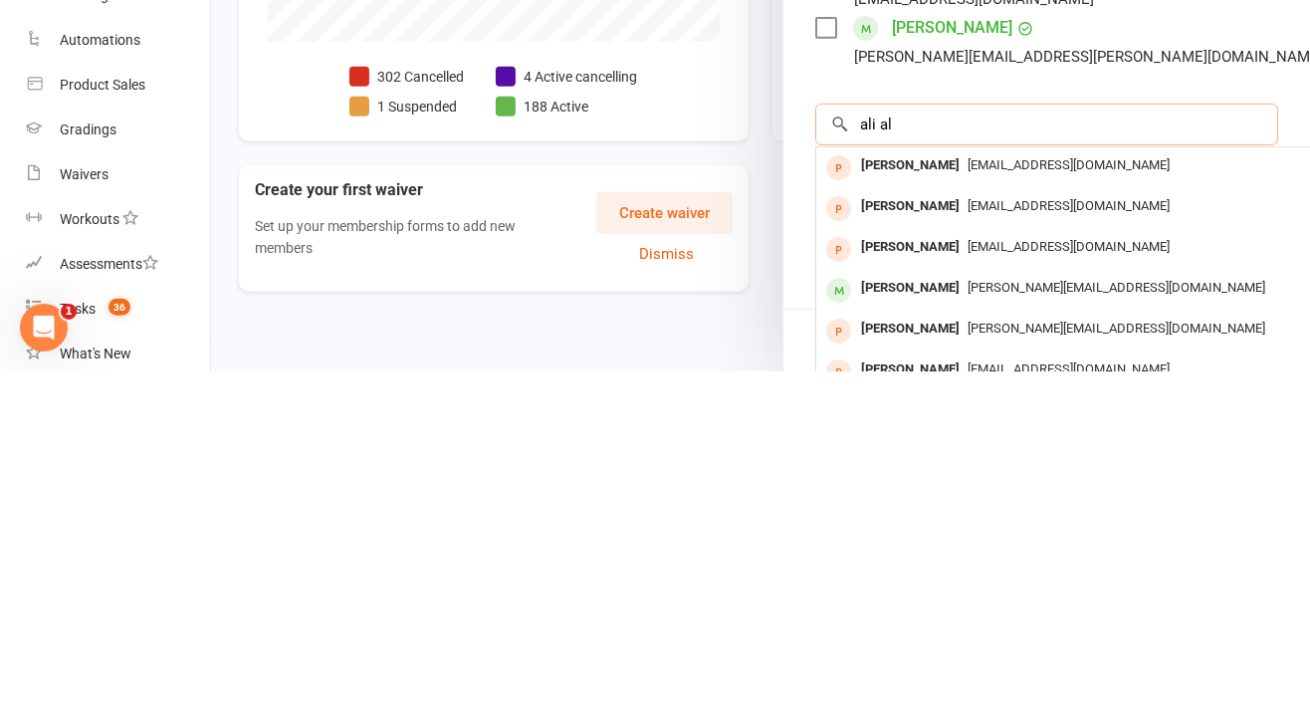
type input "ali al"
click at [996, 630] on span "[PERSON_NAME][EMAIL_ADDRESS][DOMAIN_NAME]" at bounding box center [1117, 622] width 298 height 15
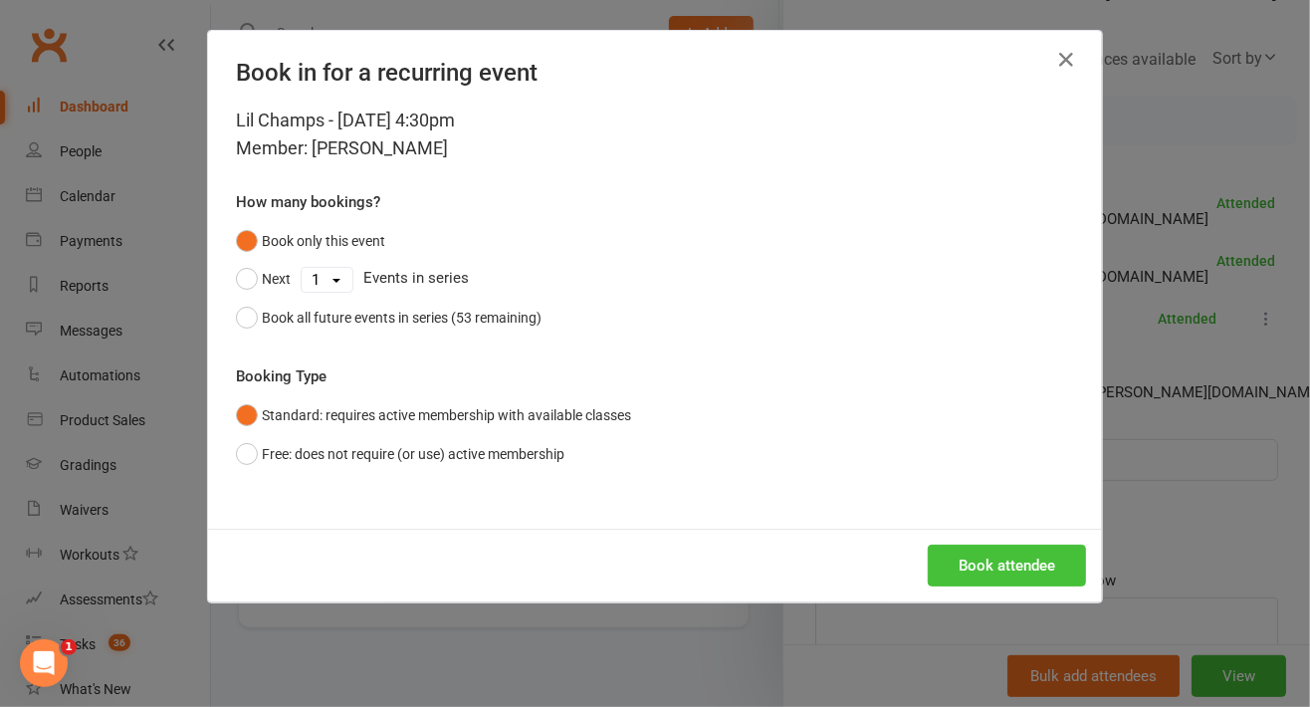
click at [1010, 577] on button "Book attendee" at bounding box center [1007, 565] width 158 height 42
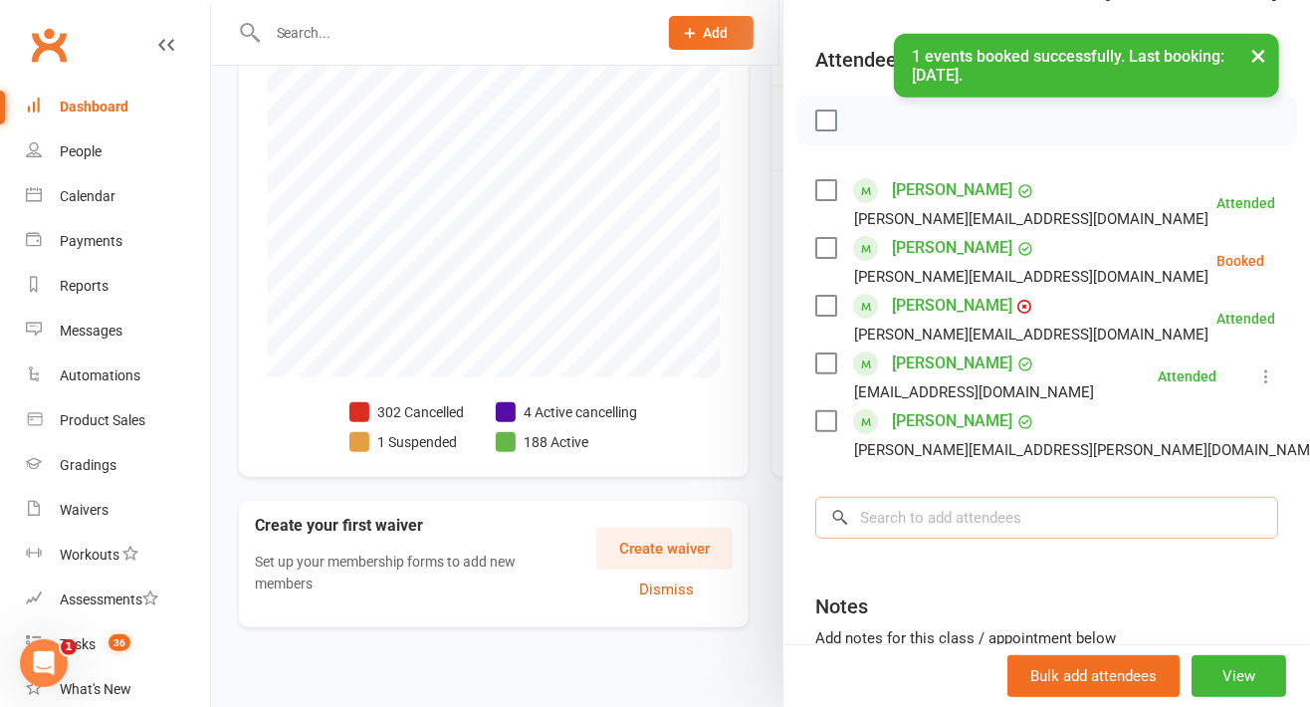
click at [1040, 535] on input "search" at bounding box center [1046, 518] width 463 height 42
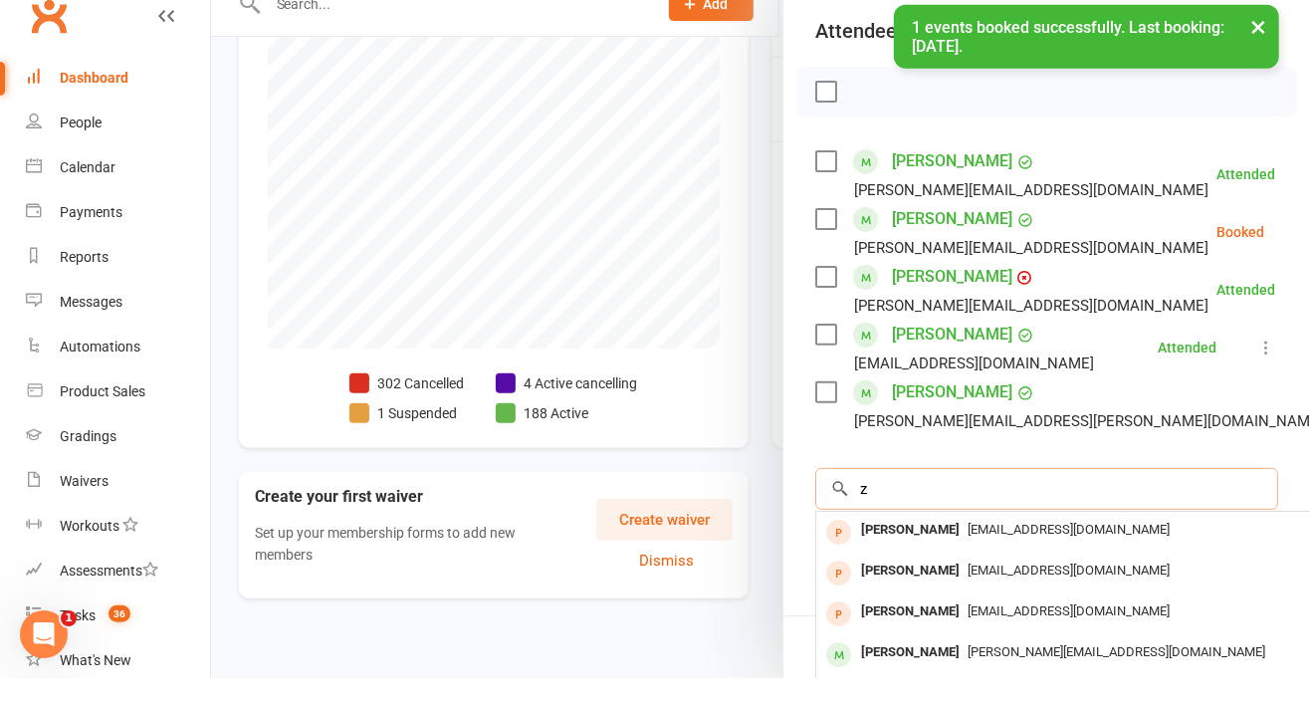
scroll to position [594, 0]
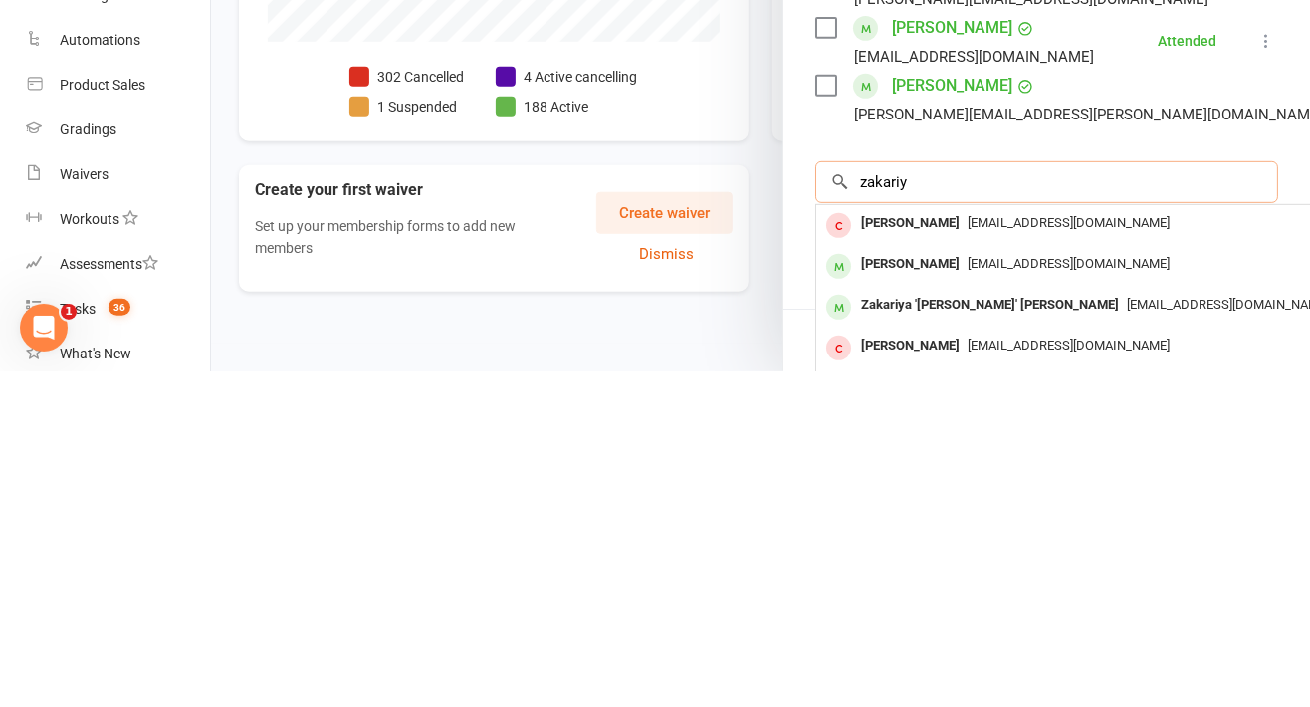
type input "zakariy"
click at [1044, 606] on span "[EMAIL_ADDRESS][DOMAIN_NAME]" at bounding box center [1069, 598] width 202 height 15
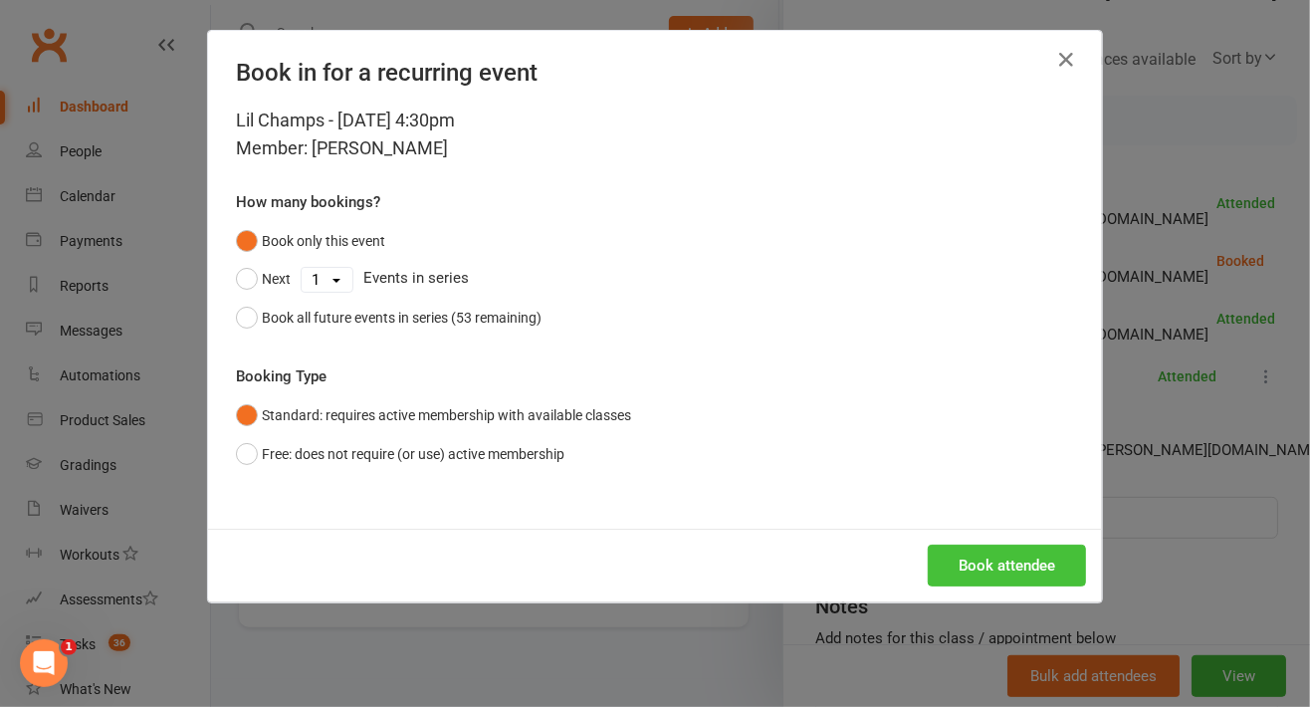
click at [1010, 560] on button "Book attendee" at bounding box center [1007, 565] width 158 height 42
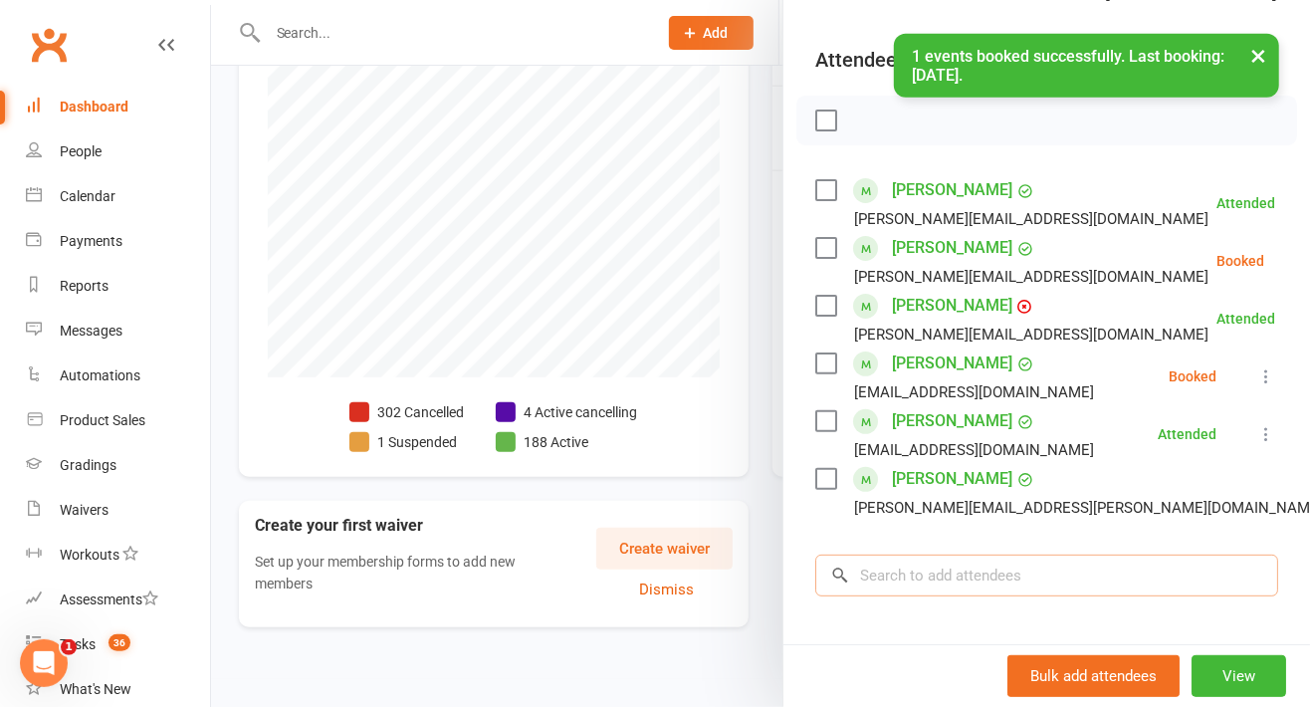
click at [1001, 596] on input "search" at bounding box center [1046, 575] width 463 height 42
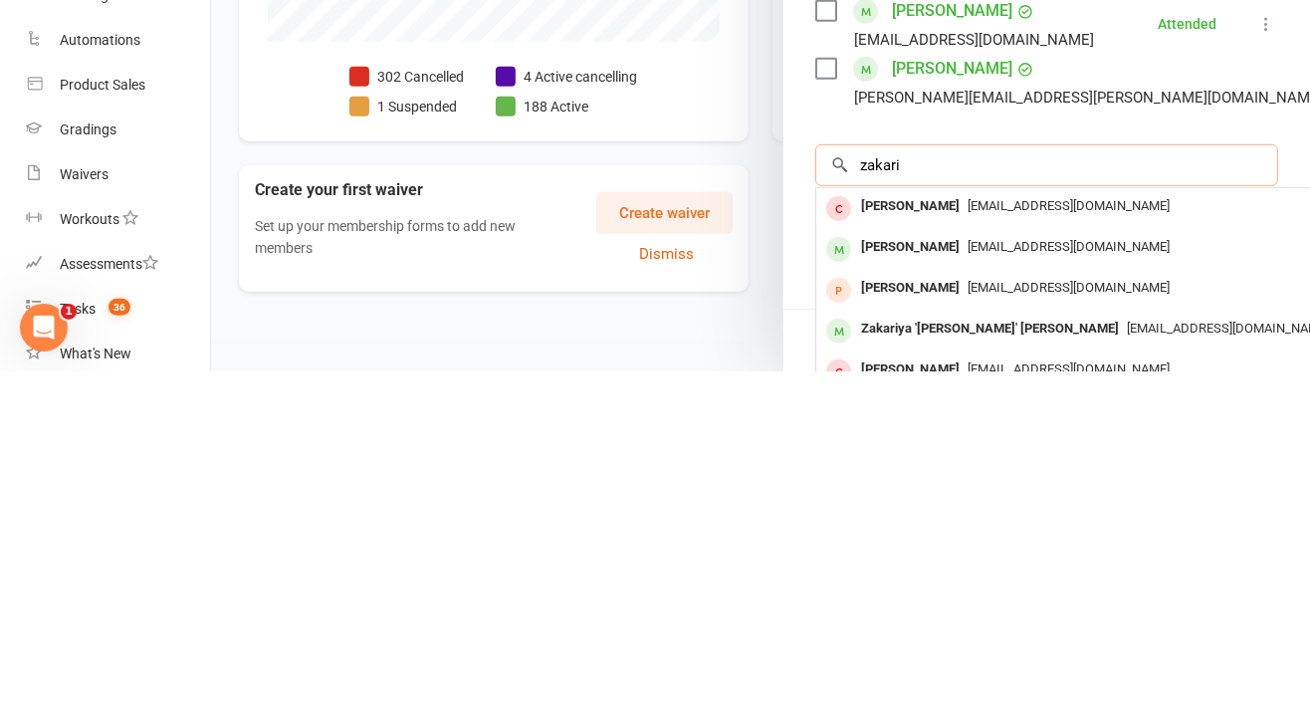
scroll to position [325, 0]
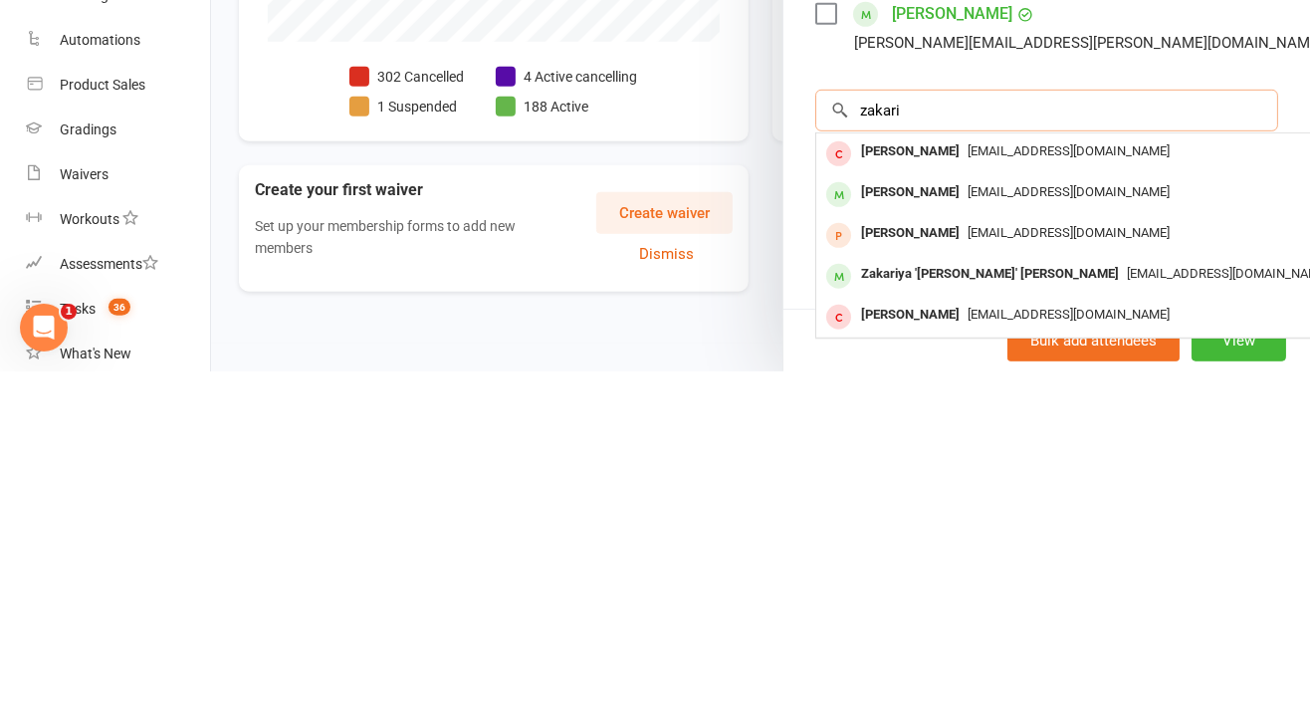
type input "zakari"
click at [1127, 616] on span "[EMAIL_ADDRESS][DOMAIN_NAME]" at bounding box center [1228, 608] width 202 height 15
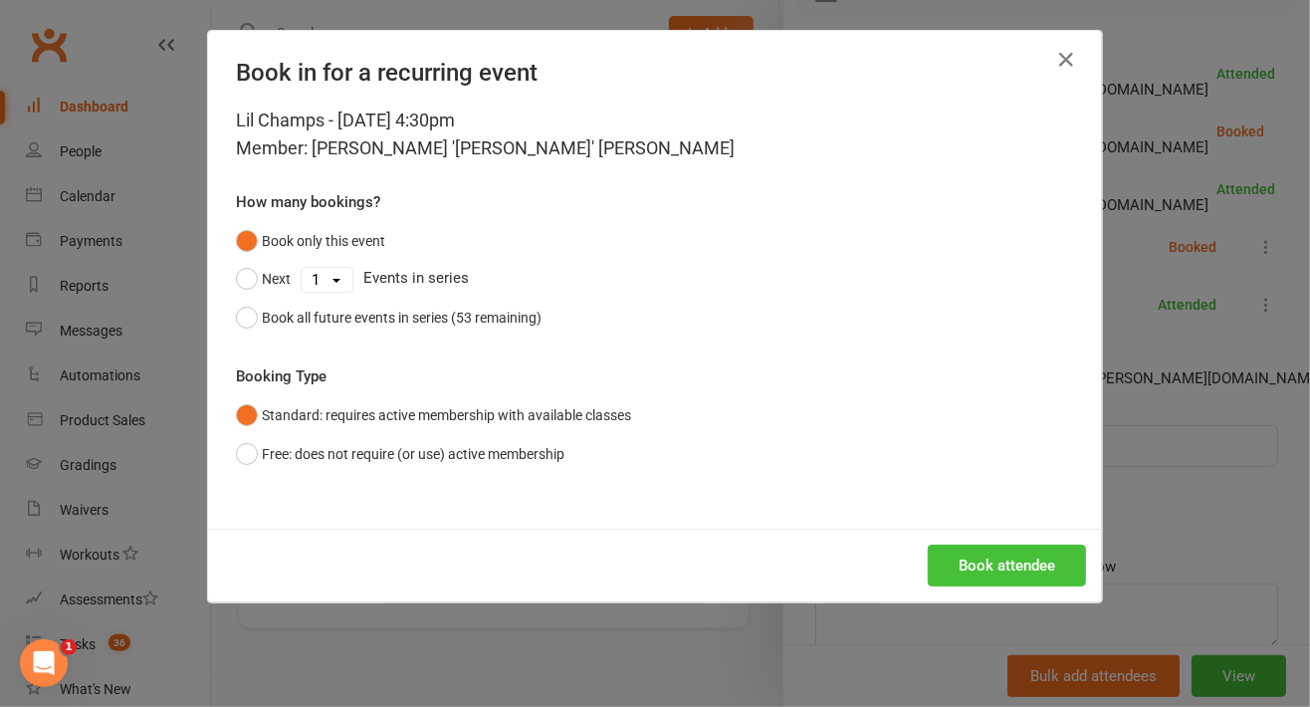
click at [1021, 582] on button "Book attendee" at bounding box center [1007, 565] width 158 height 42
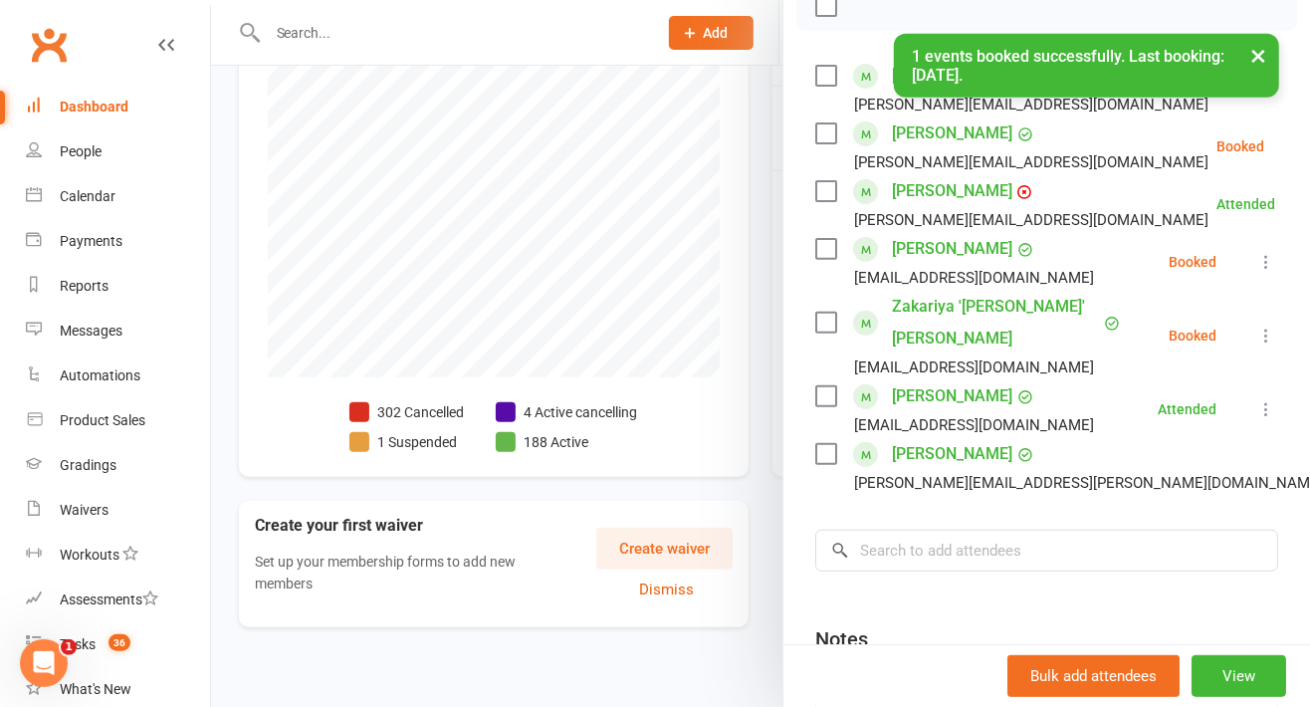
scroll to position [338, 0]
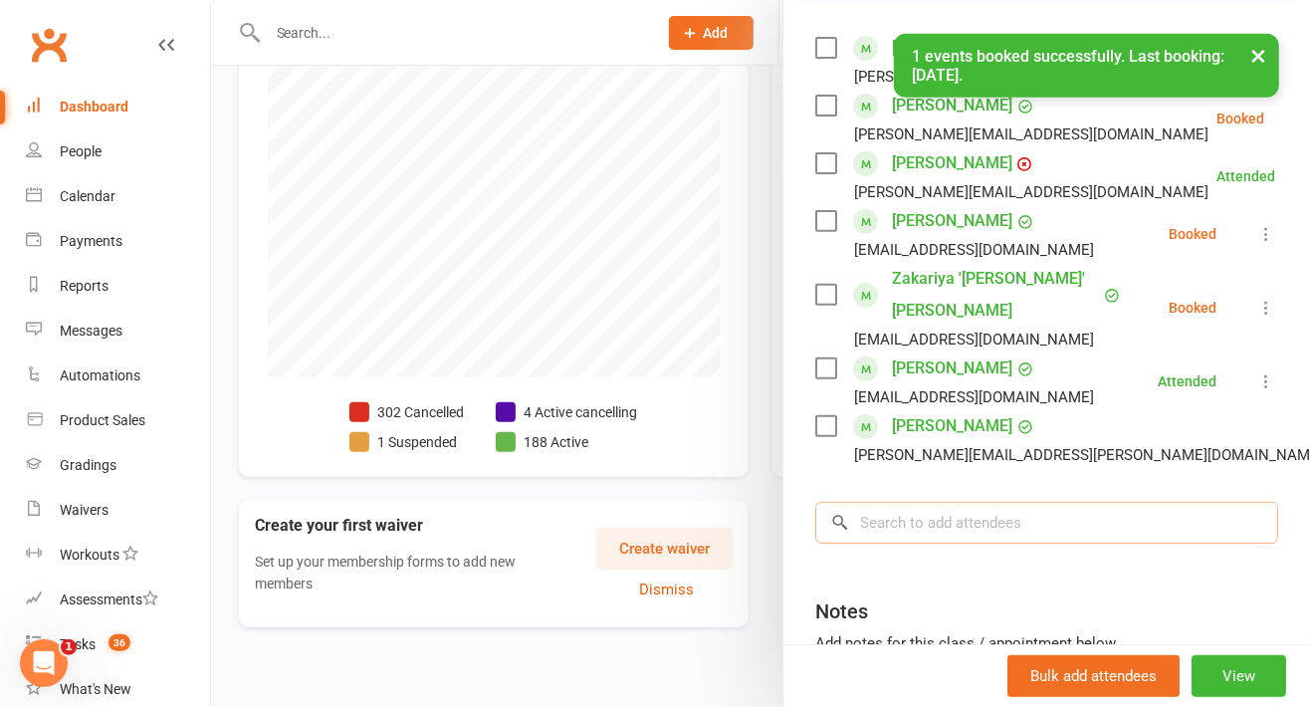
click at [967, 515] on input "search" at bounding box center [1046, 523] width 463 height 42
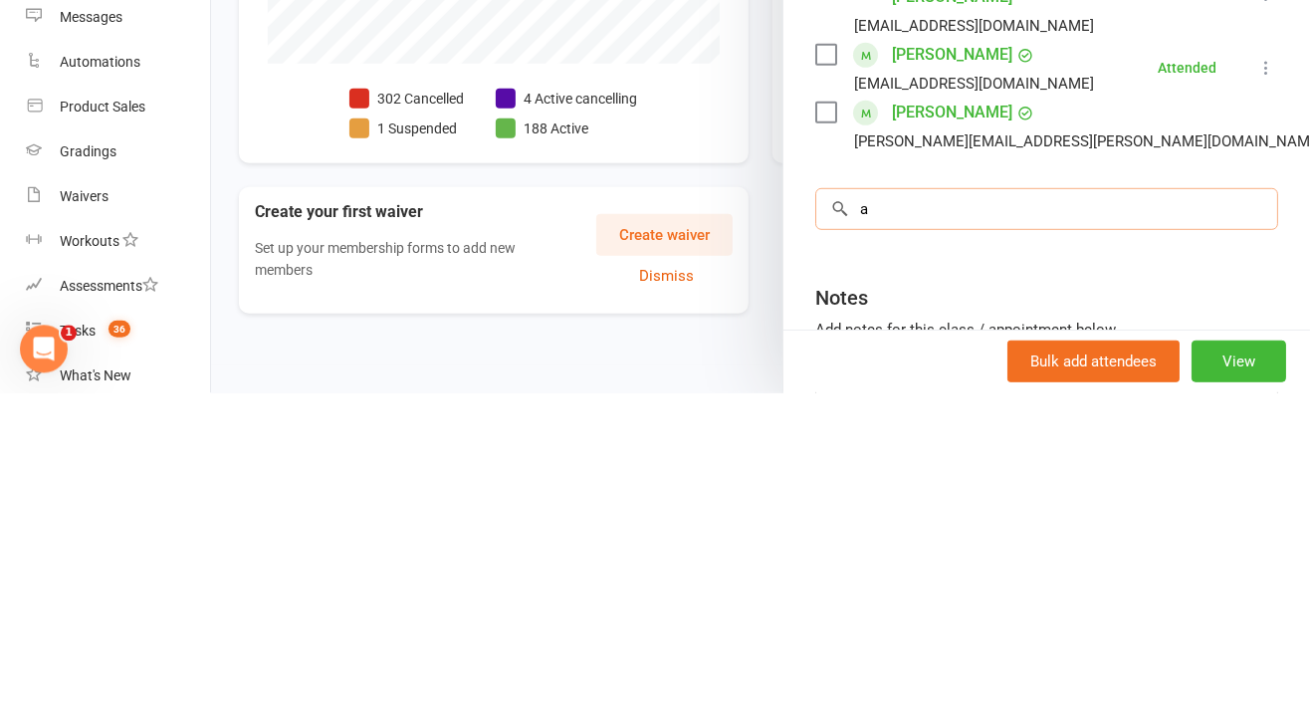
scroll to position [594, 0]
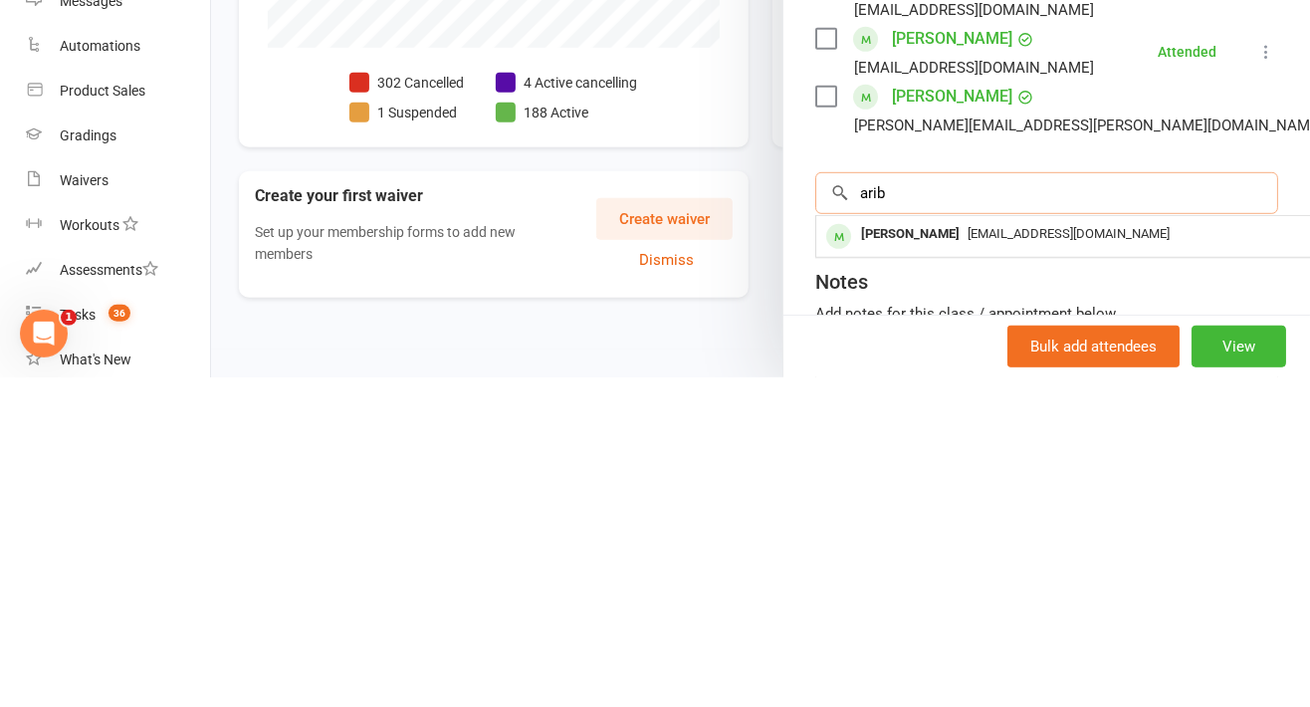
type input "arib"
click at [1002, 562] on div "[EMAIL_ADDRESS][DOMAIN_NAME]" at bounding box center [1113, 563] width 579 height 29
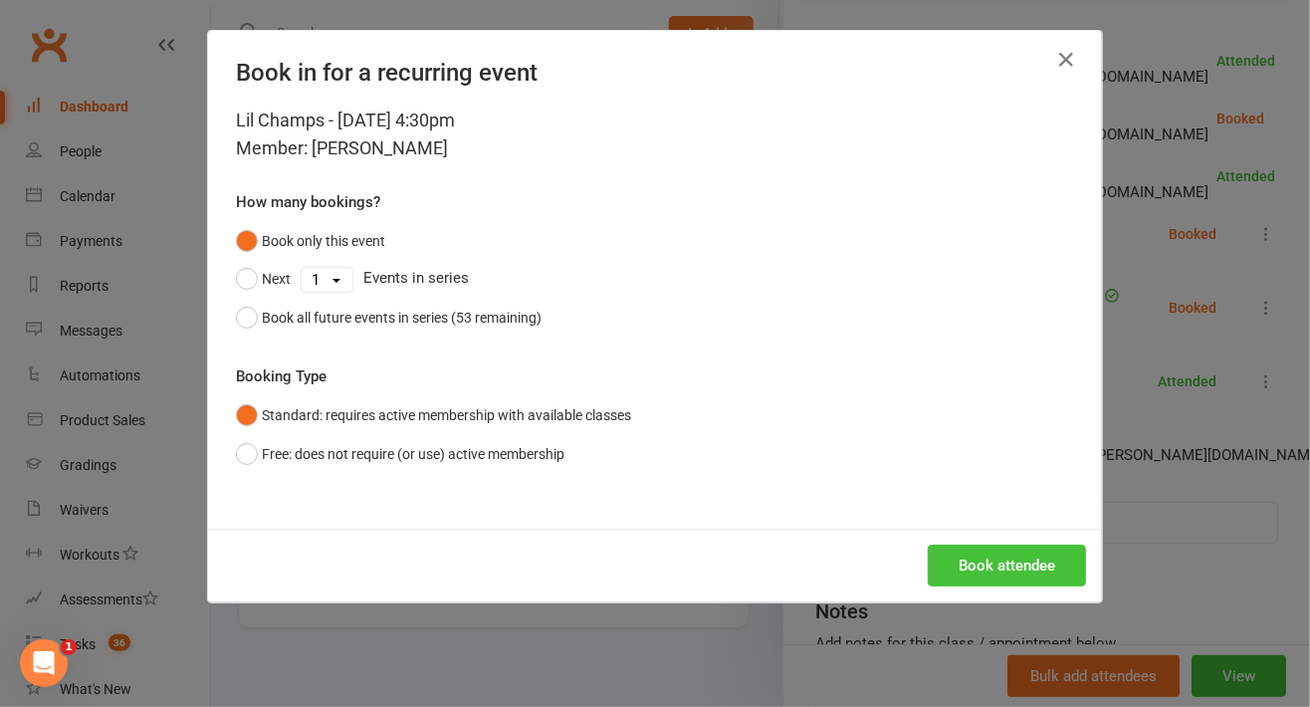
click at [1029, 554] on button "Book attendee" at bounding box center [1007, 565] width 158 height 42
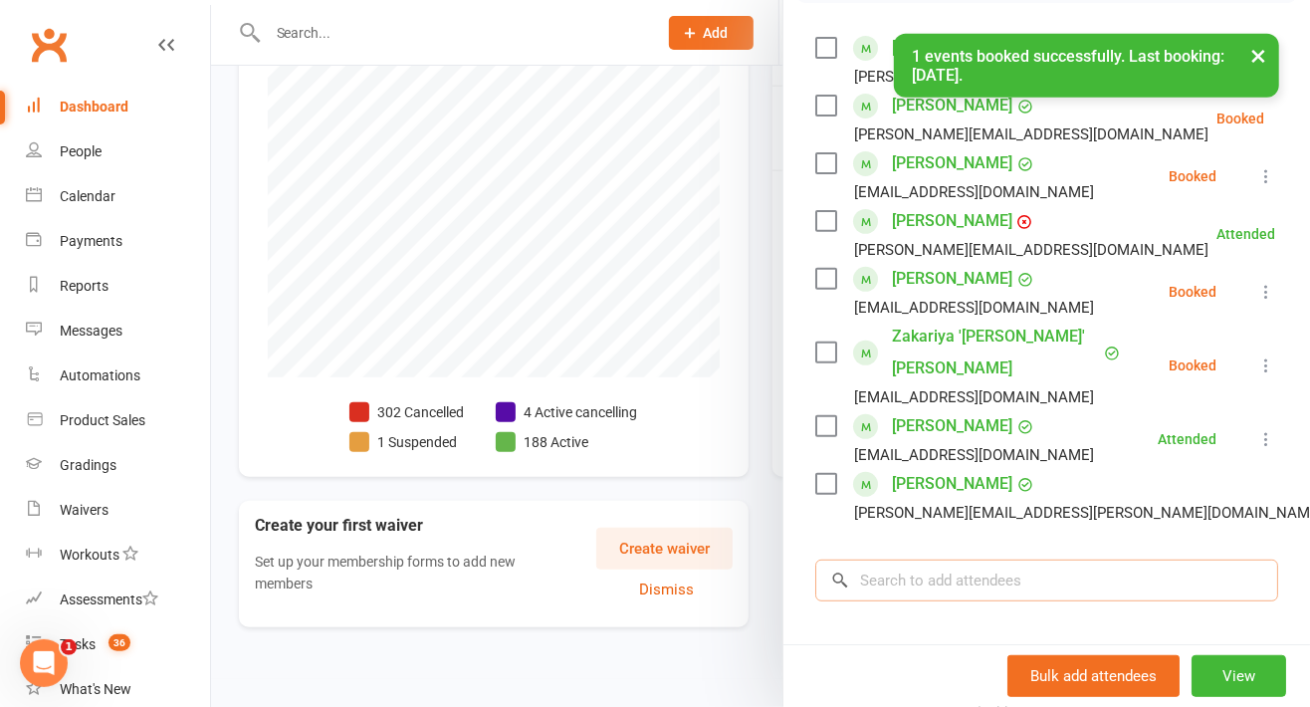
click at [989, 571] on input "search" at bounding box center [1046, 580] width 463 height 42
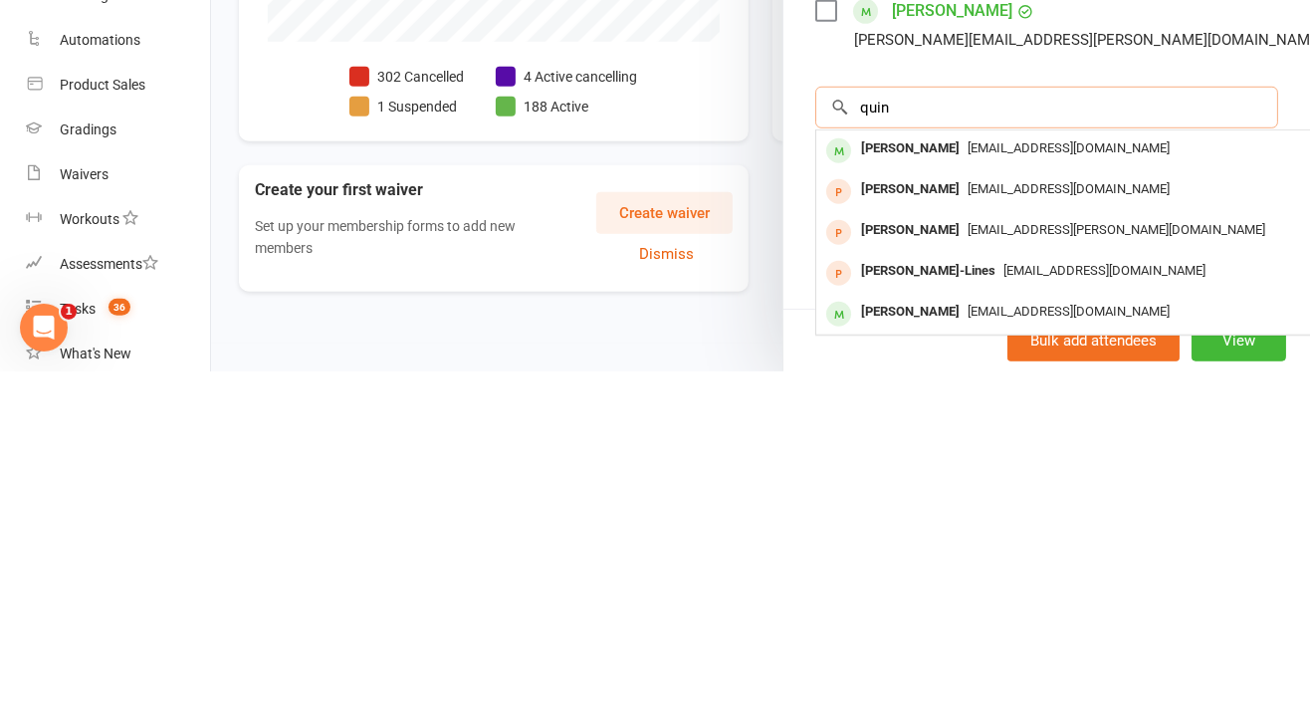
scroll to position [481, 0]
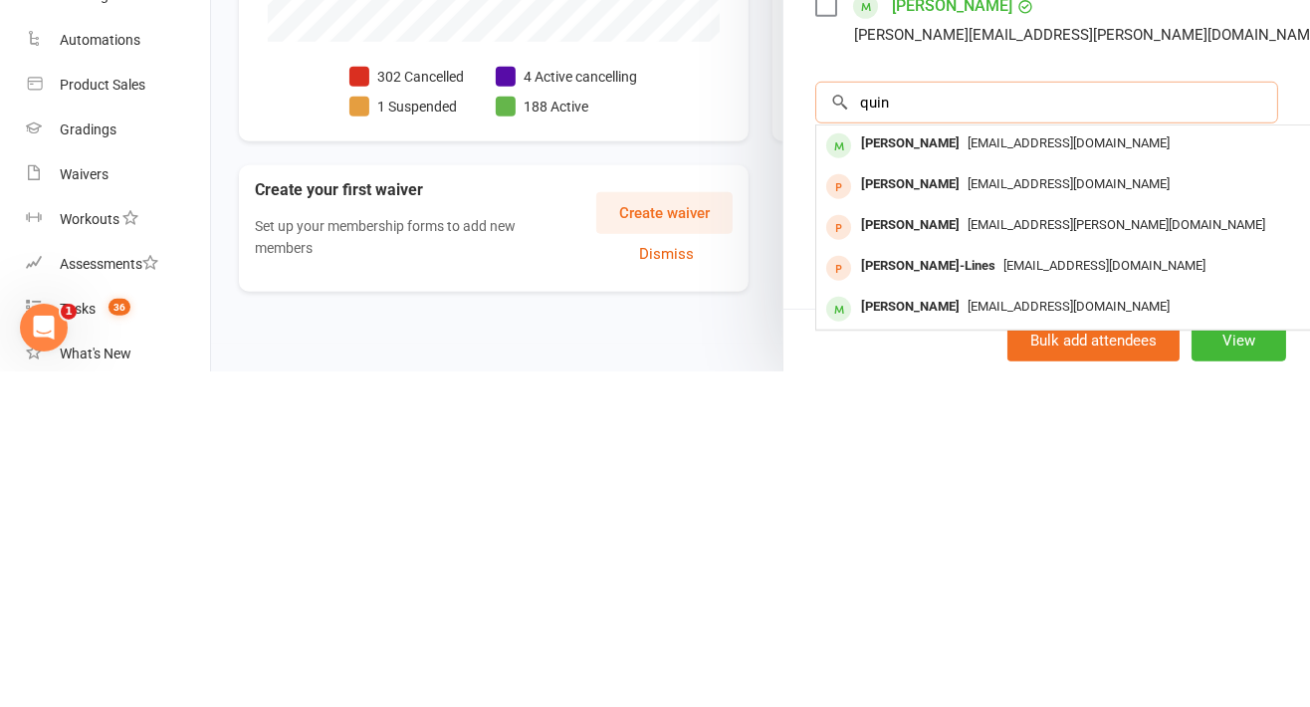
type input "quin"
click at [958, 642] on div "[EMAIL_ADDRESS][DOMAIN_NAME]" at bounding box center [1113, 642] width 579 height 29
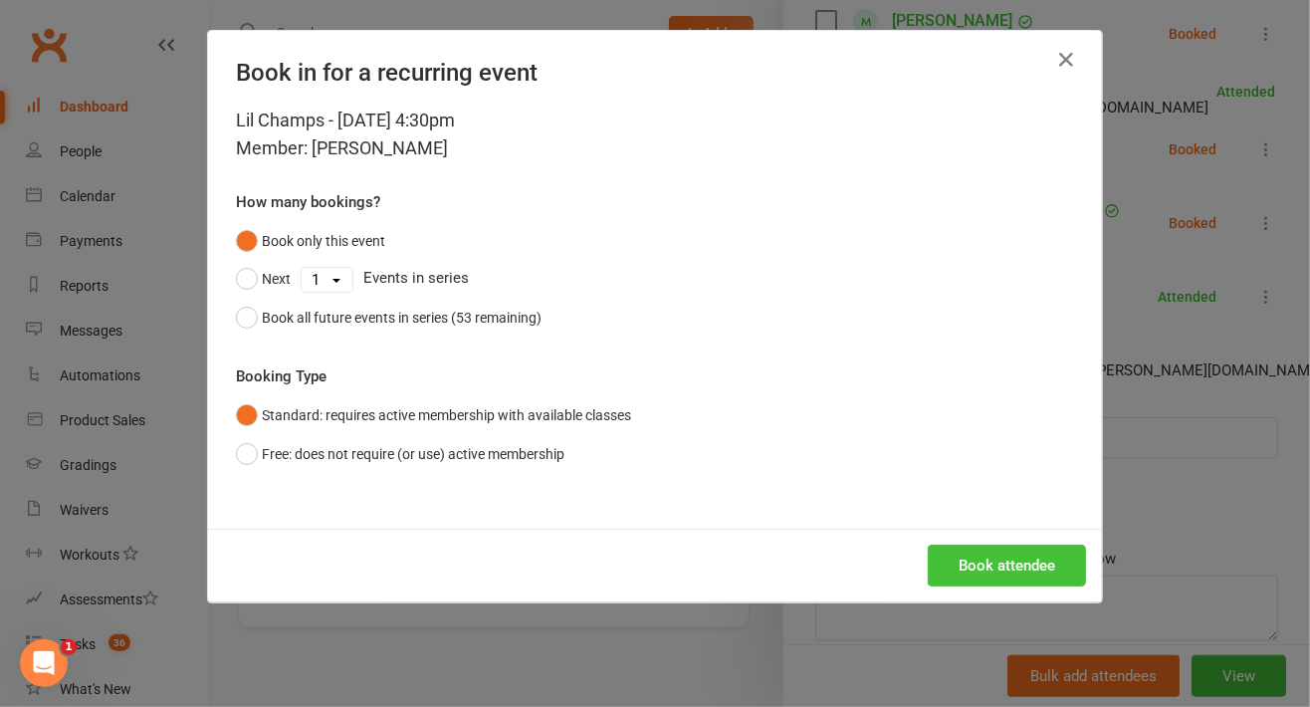
click at [1030, 559] on button "Book attendee" at bounding box center [1007, 565] width 158 height 42
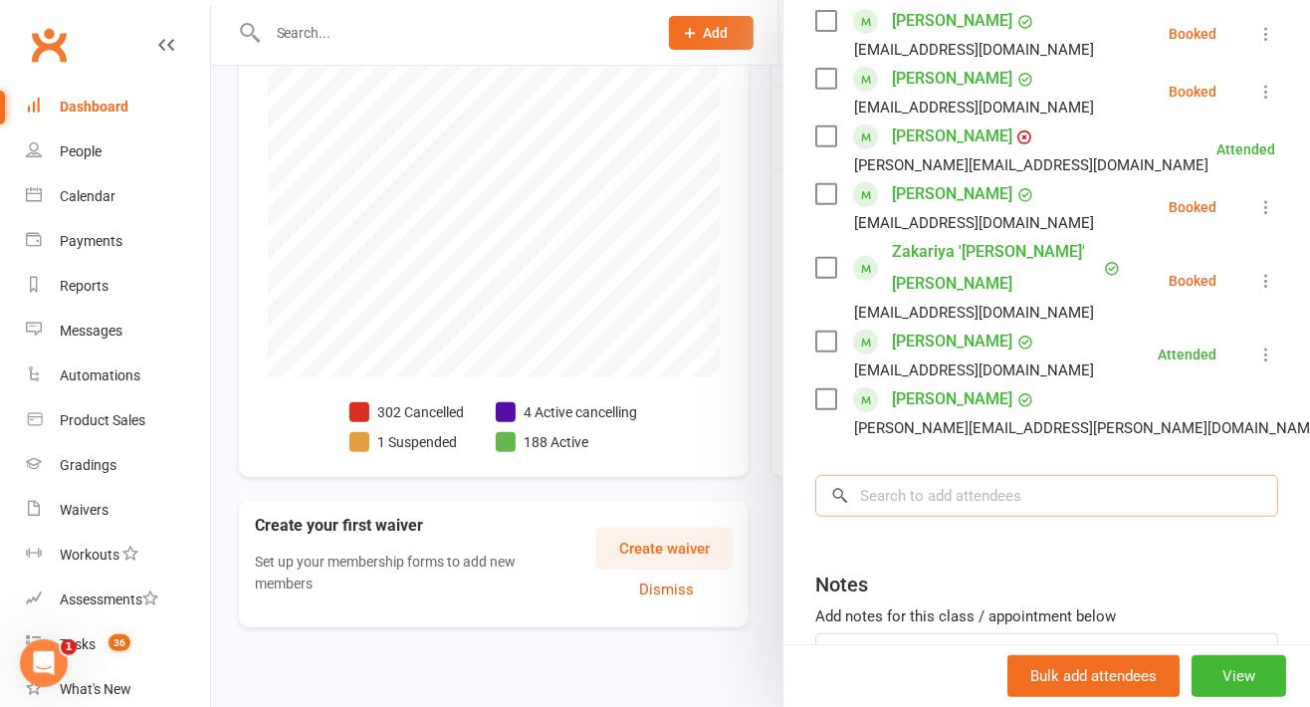
click at [980, 489] on input "search" at bounding box center [1046, 496] width 463 height 42
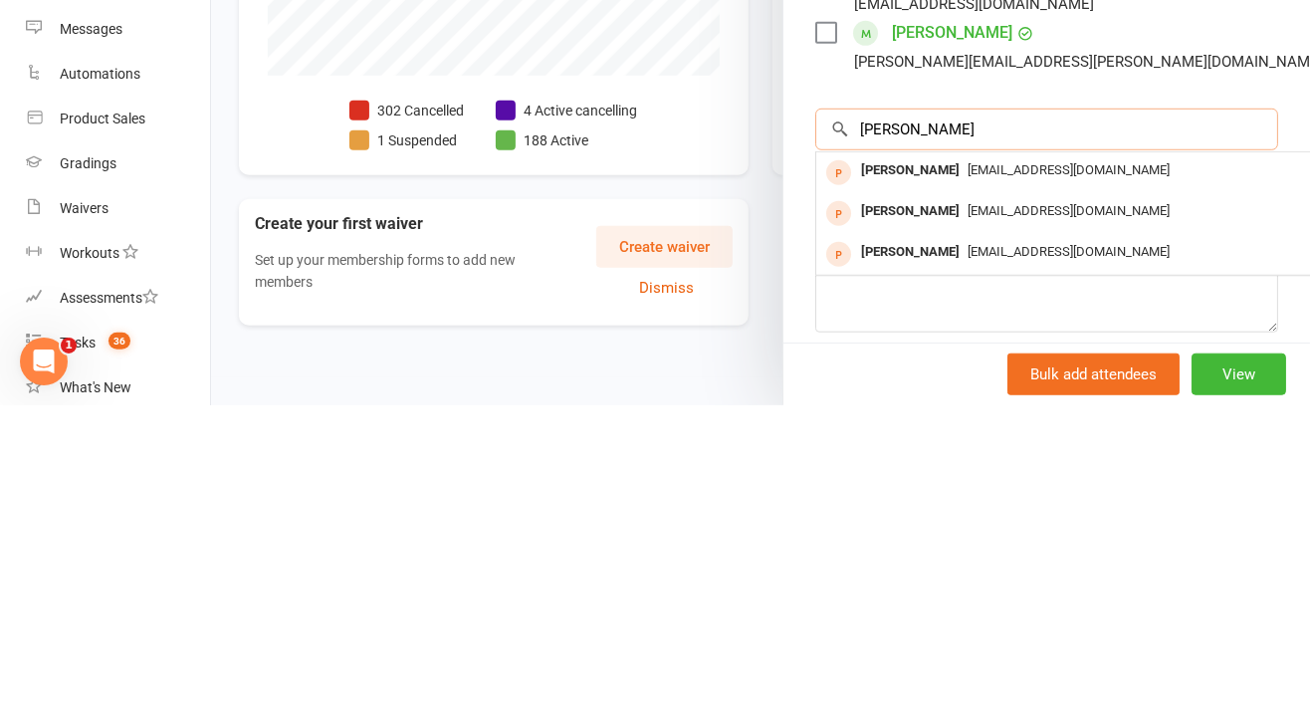
scroll to position [590, 0]
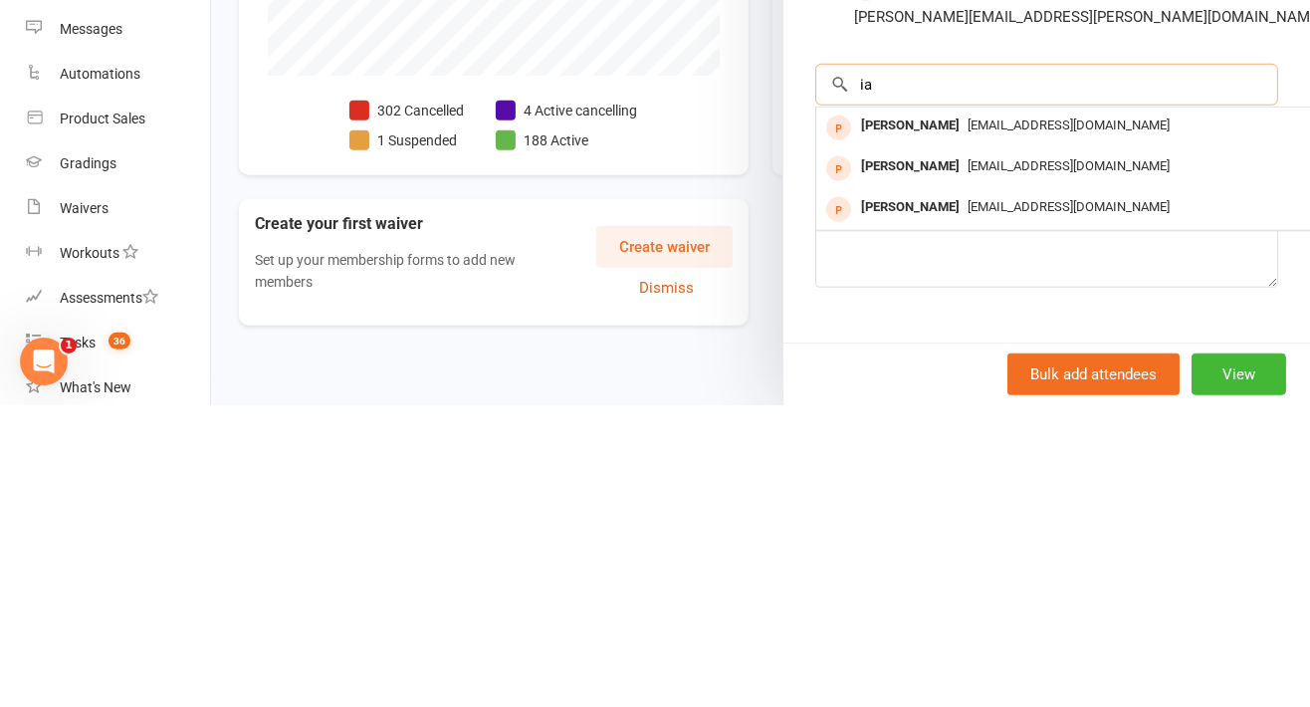
type input "i"
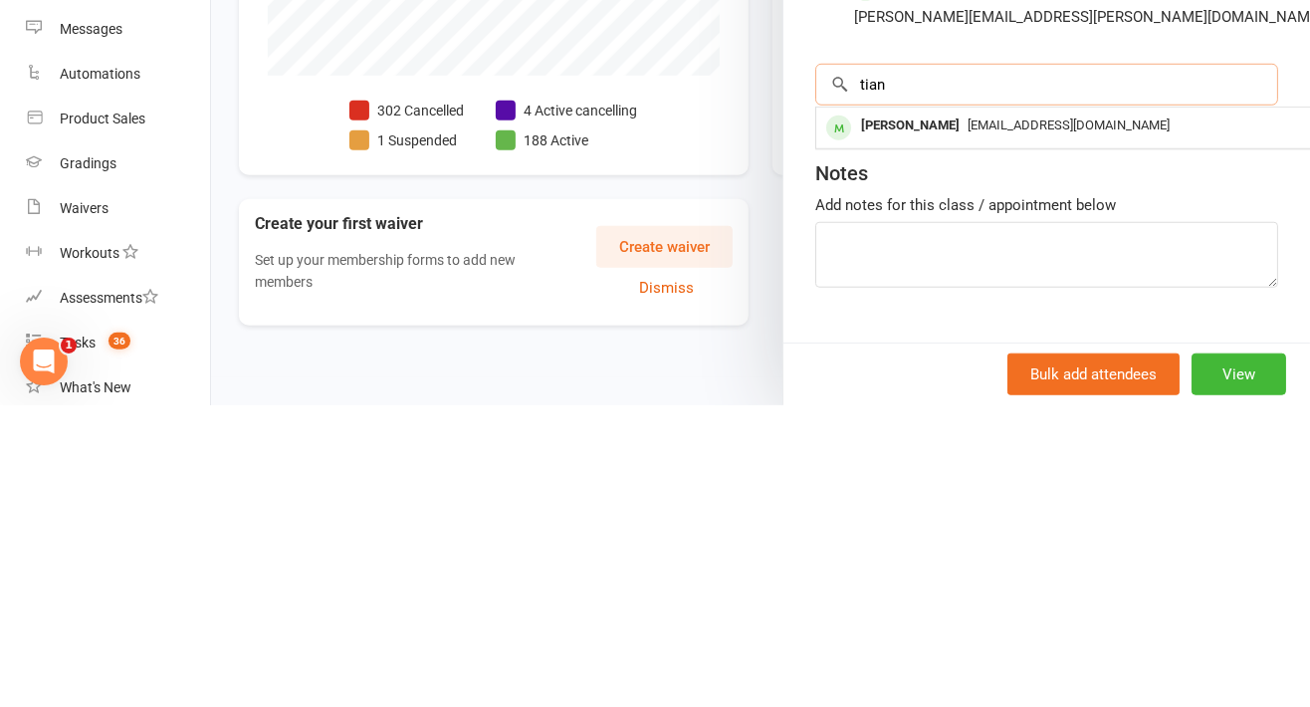
type input "tian"
click at [1020, 427] on div "[EMAIL_ADDRESS][DOMAIN_NAME]" at bounding box center [1113, 427] width 579 height 29
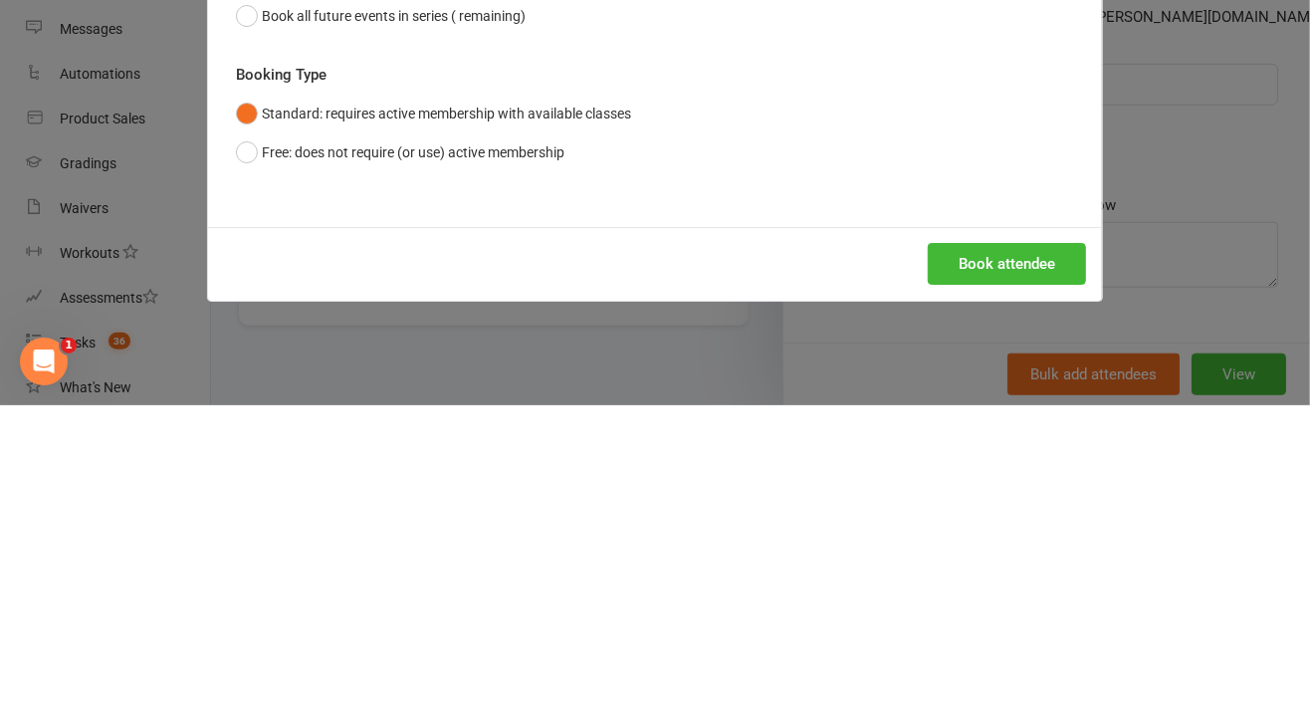
scroll to position [594, 0]
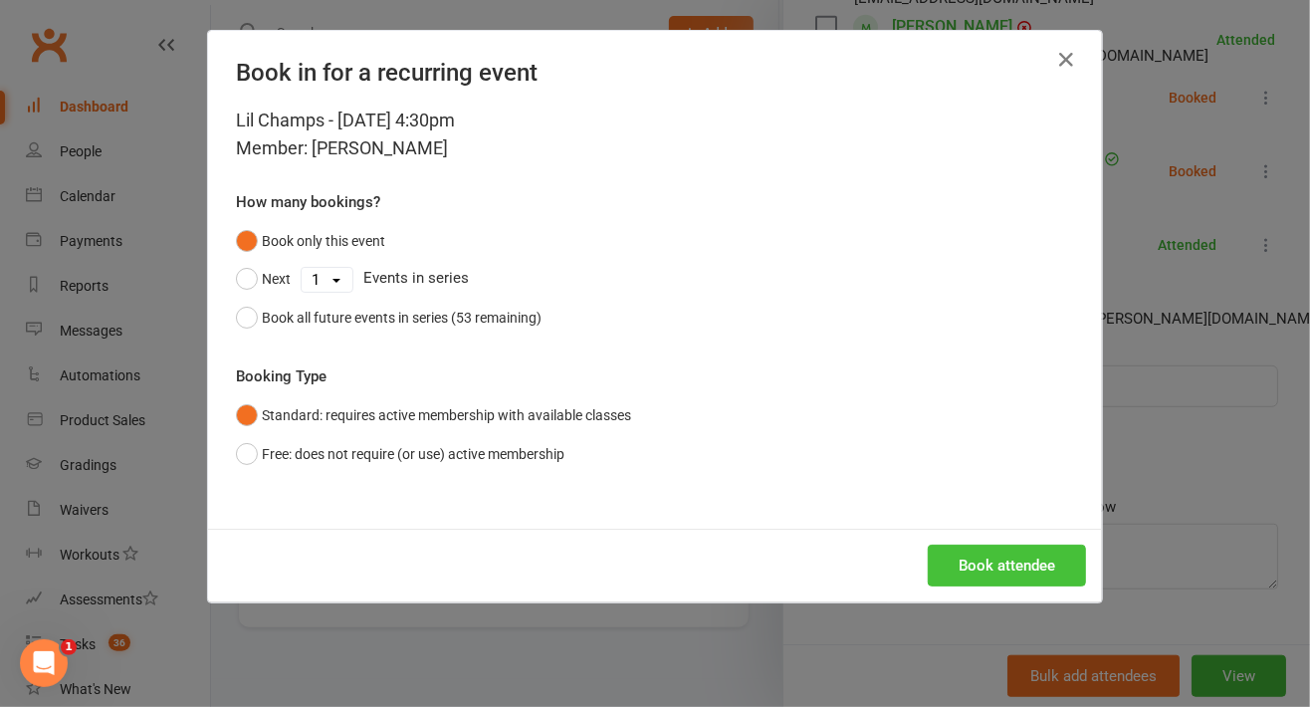
click at [1029, 574] on button "Book attendee" at bounding box center [1007, 565] width 158 height 42
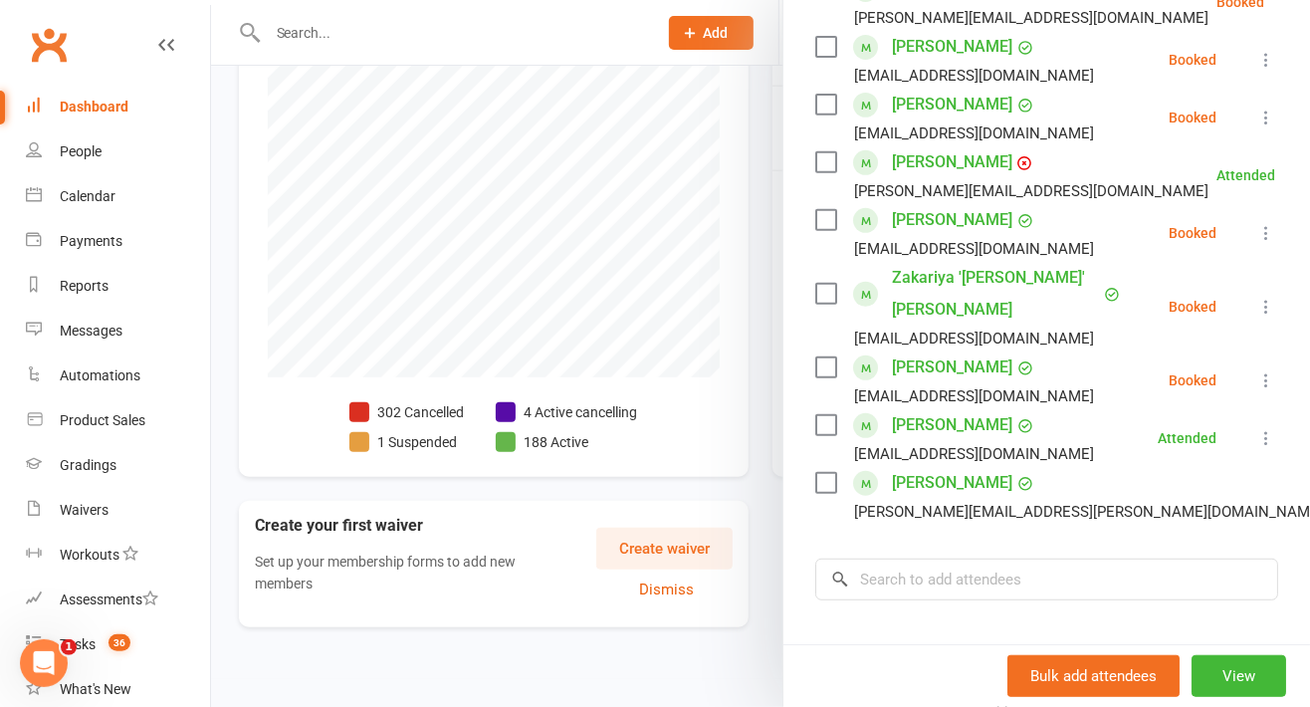
scroll to position [421, 0]
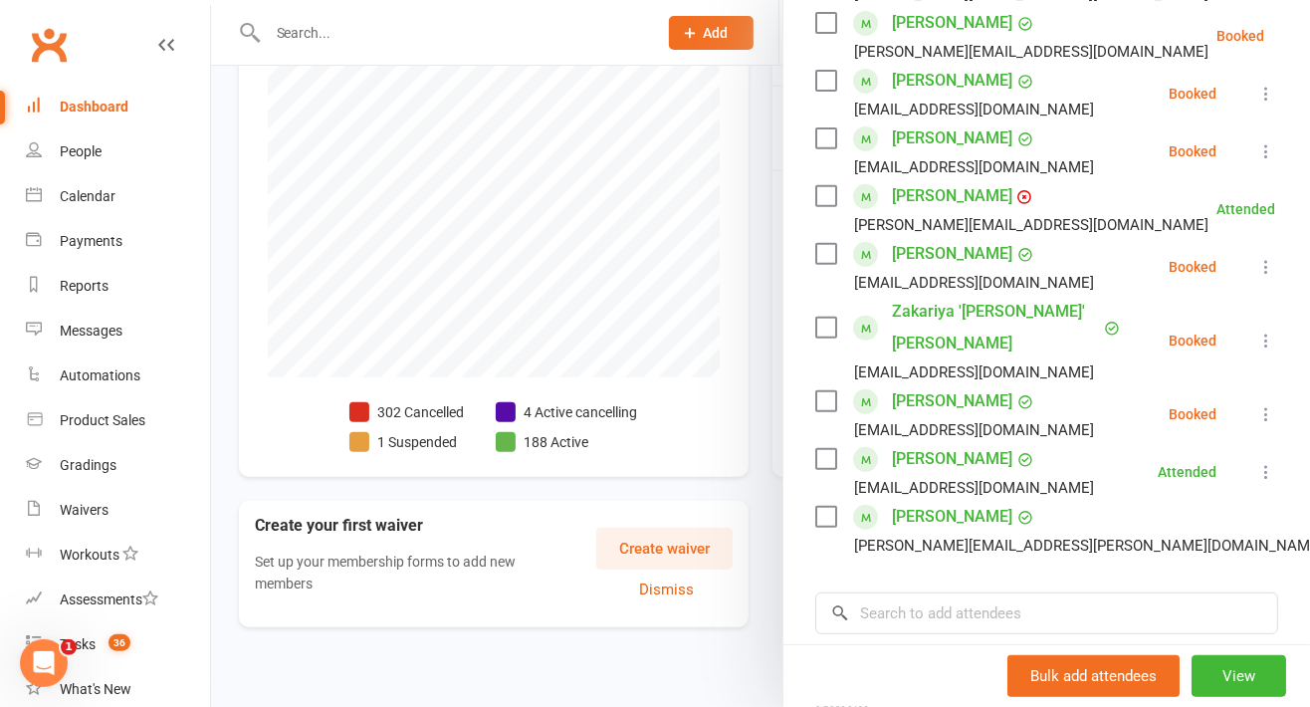
click at [1254, 409] on button at bounding box center [1266, 414] width 24 height 24
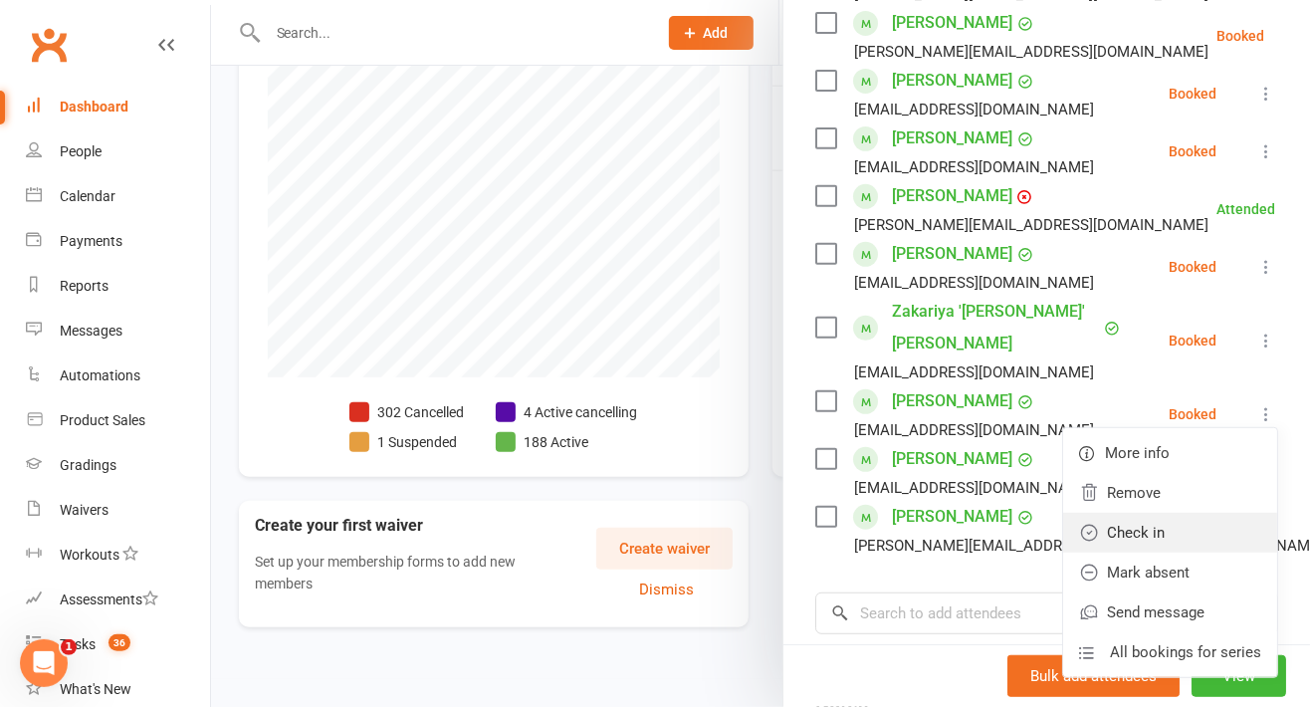
click at [1180, 532] on link "Check in" at bounding box center [1170, 533] width 214 height 40
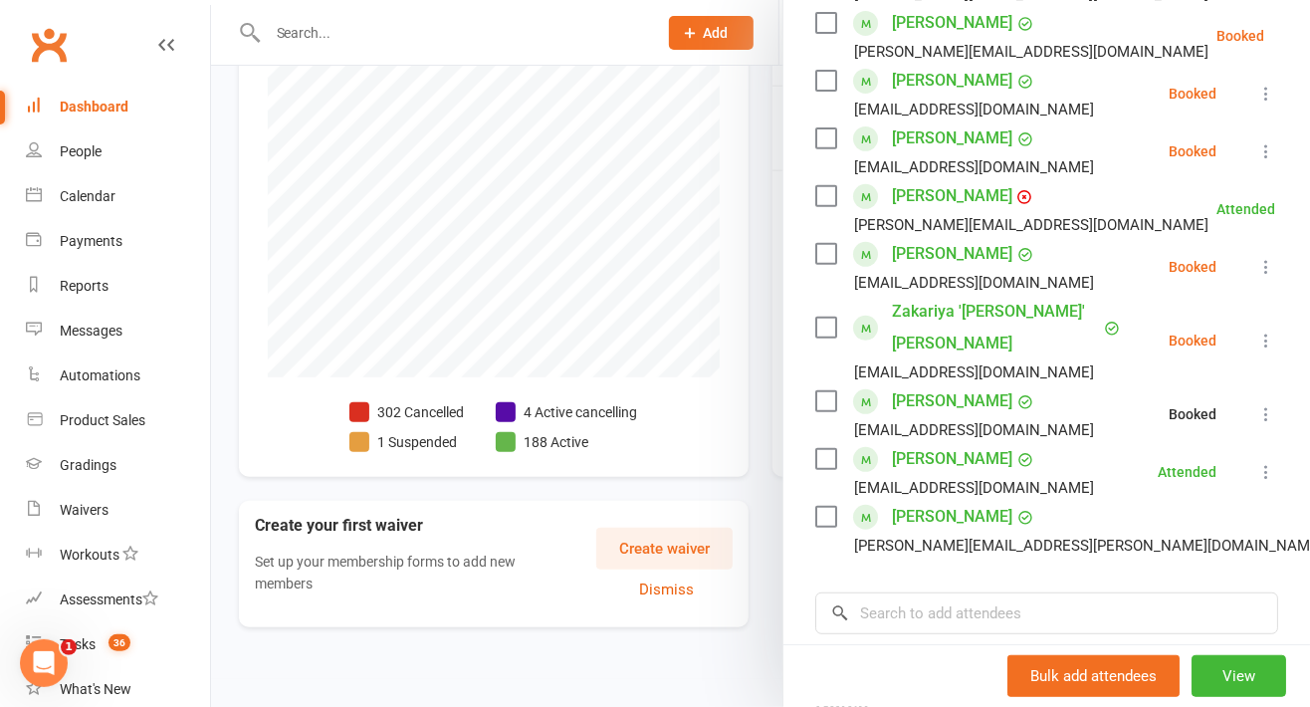
click at [1254, 338] on button at bounding box center [1266, 340] width 24 height 24
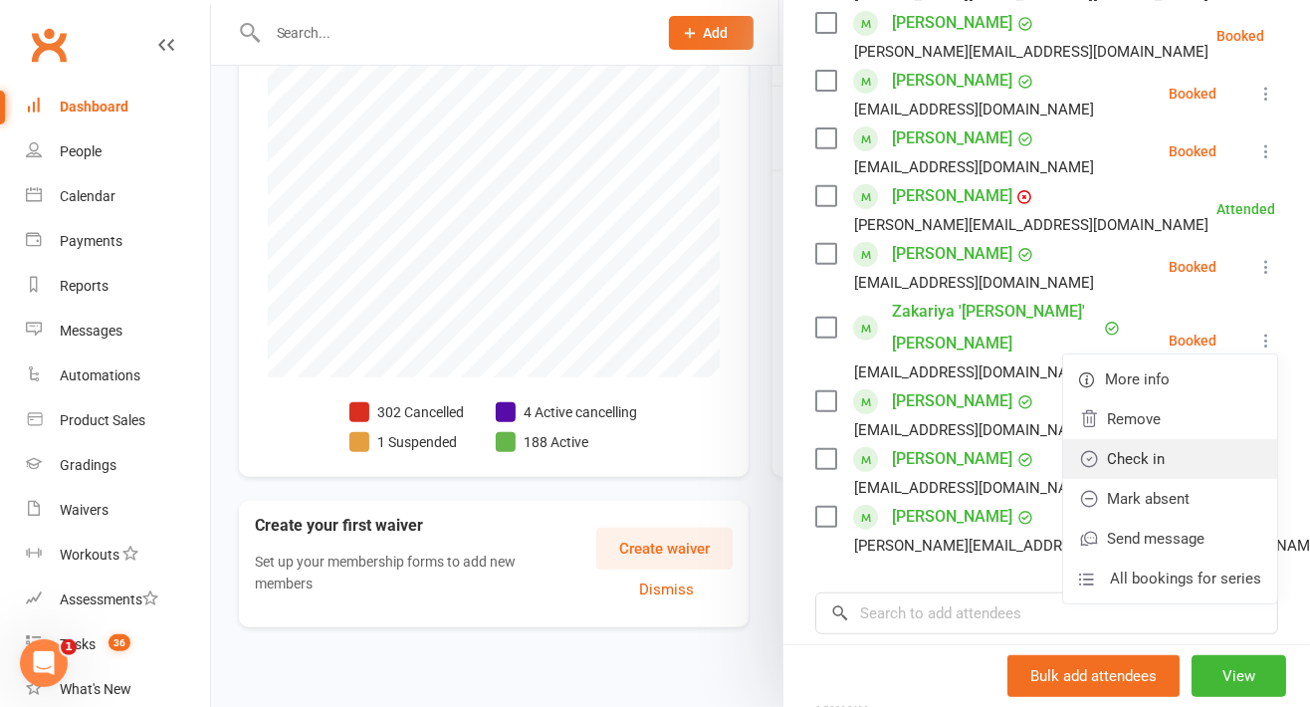
click at [1183, 479] on link "Check in" at bounding box center [1170, 459] width 214 height 40
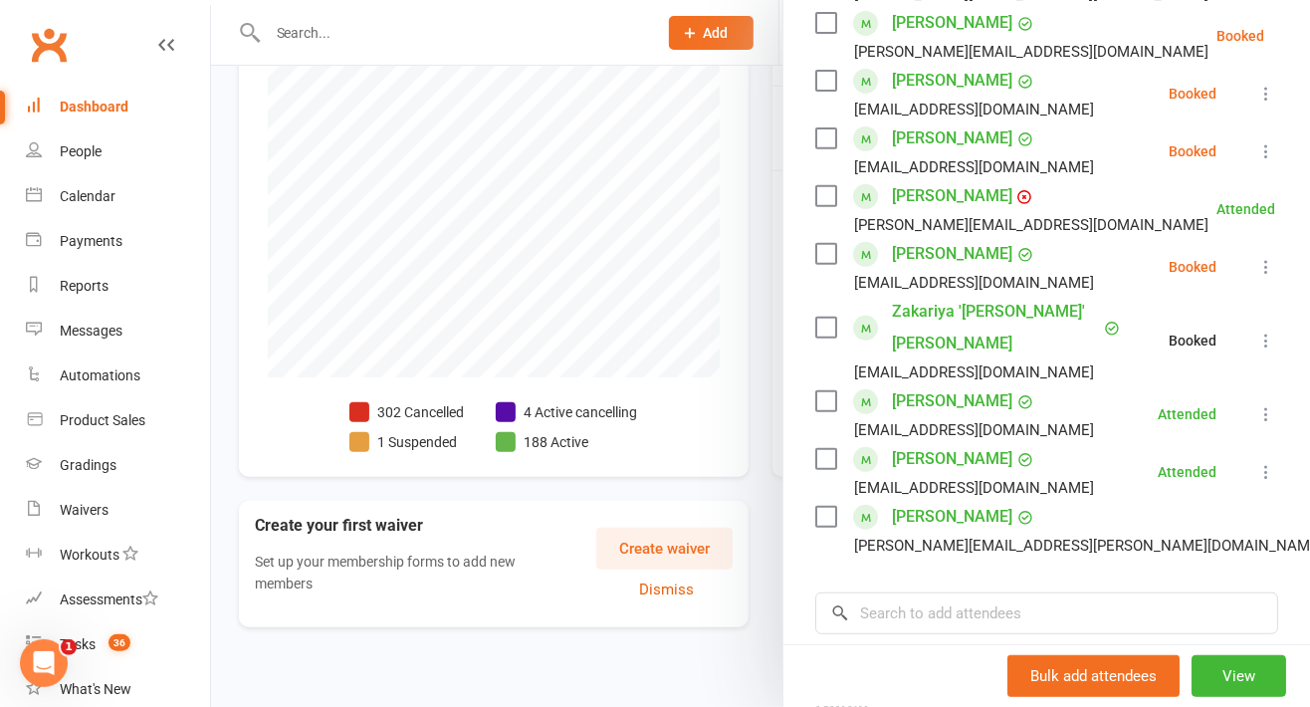
click at [1254, 279] on button at bounding box center [1266, 267] width 24 height 24
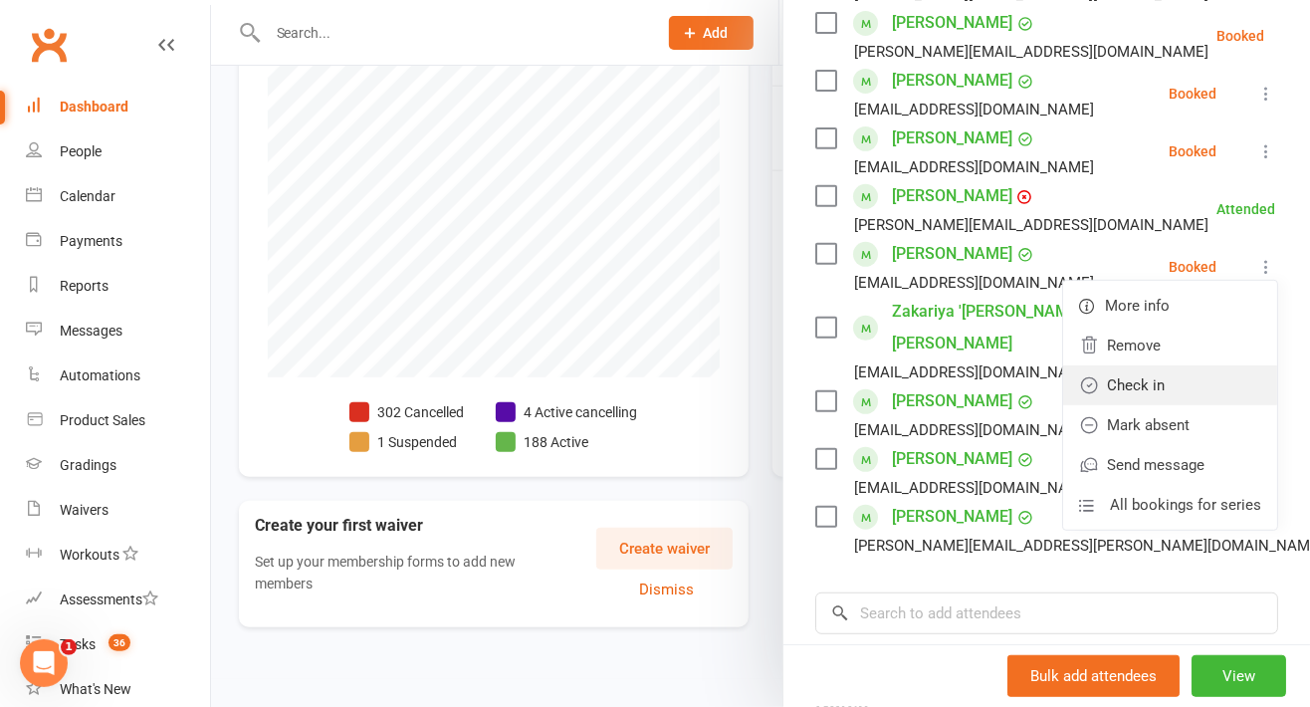
click at [1176, 405] on link "Check in" at bounding box center [1170, 385] width 214 height 40
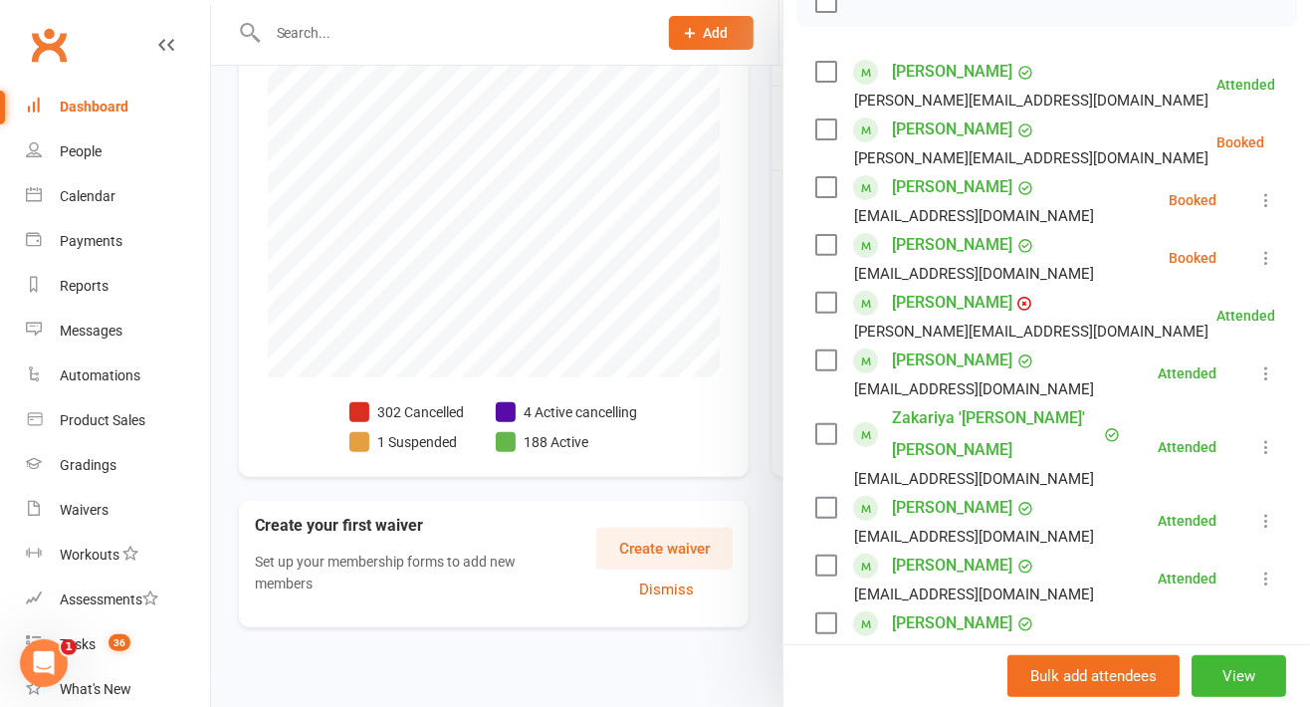
scroll to position [310, 0]
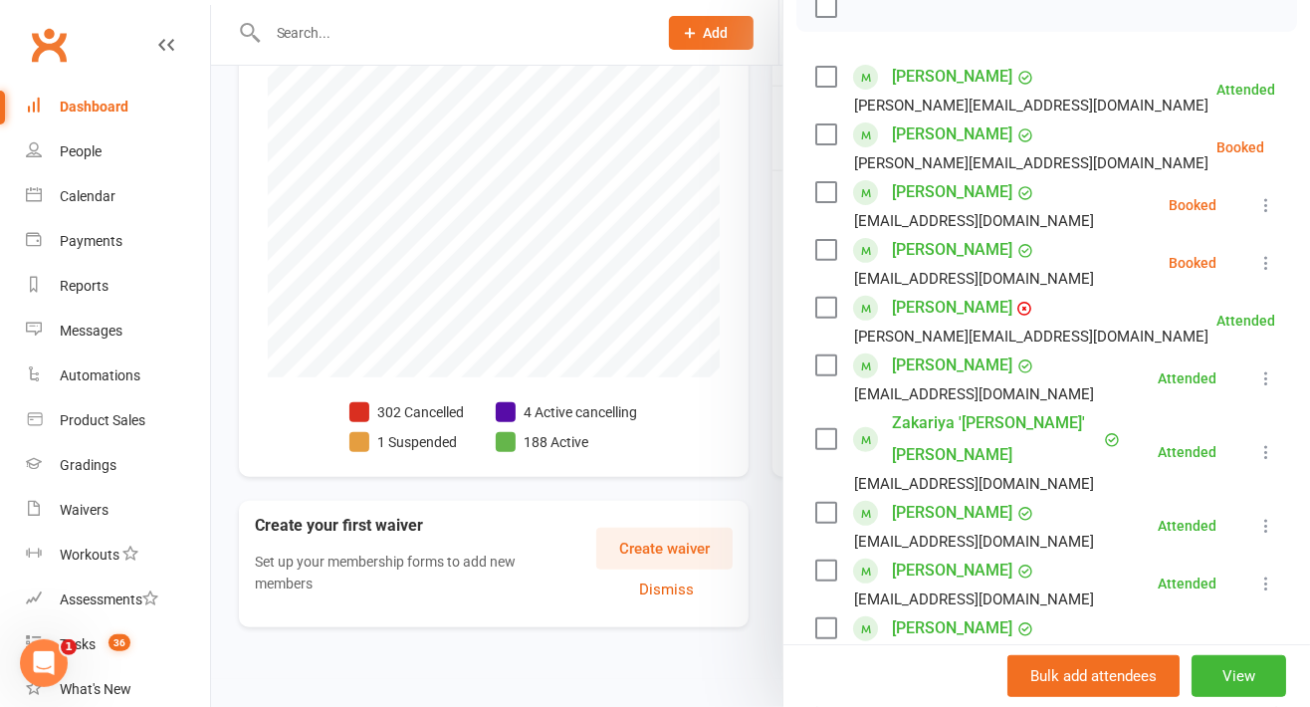
click at [1256, 273] on icon at bounding box center [1266, 263] width 20 height 20
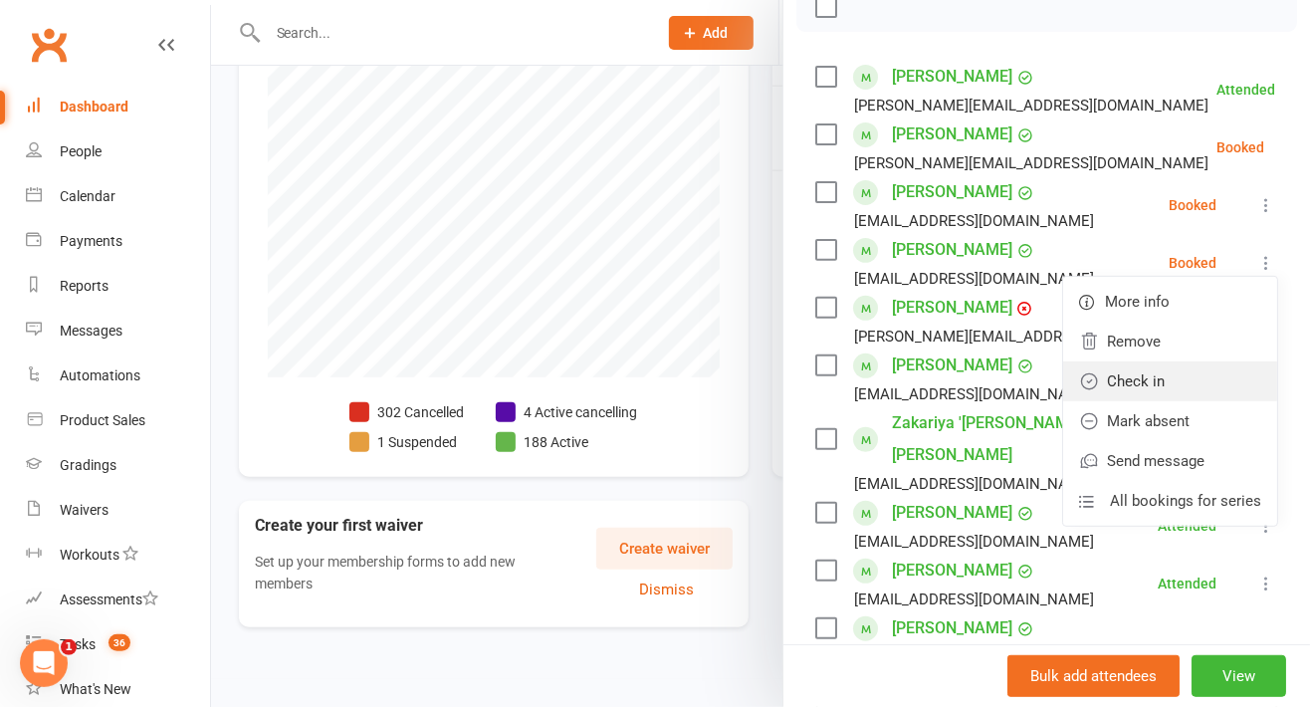
click at [1184, 401] on link "Check in" at bounding box center [1170, 381] width 214 height 40
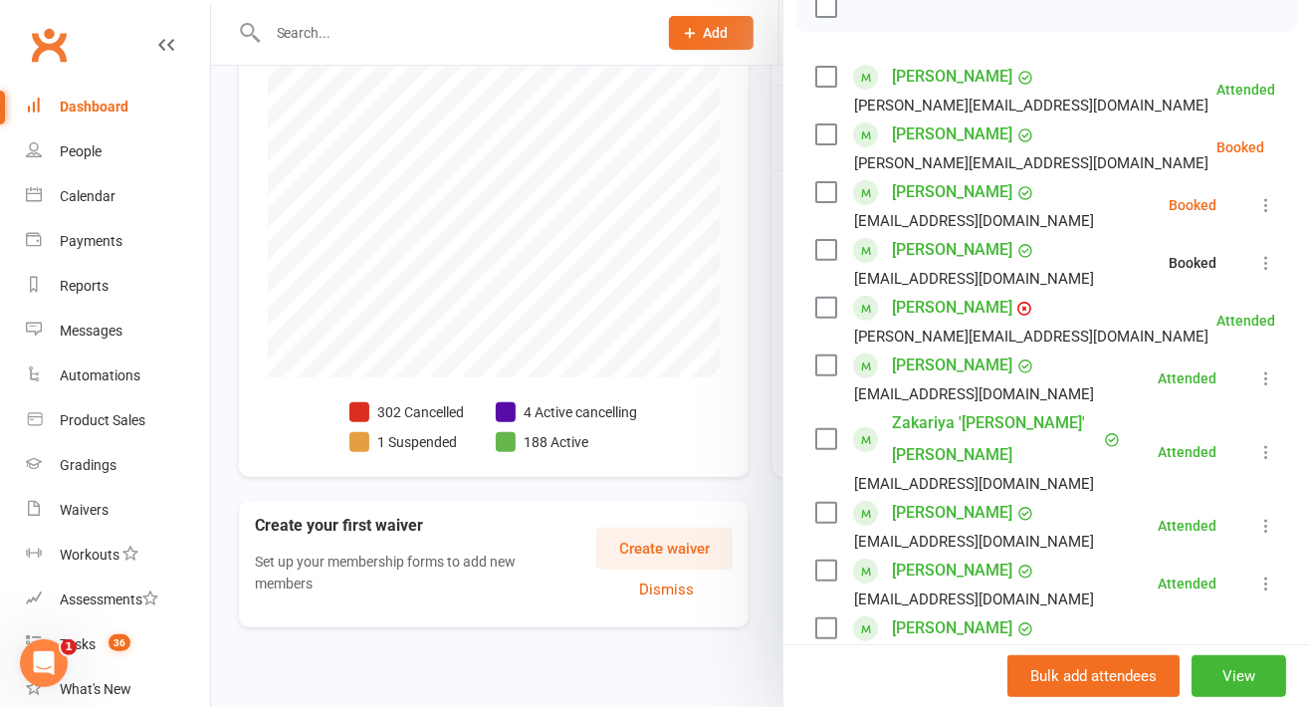
click at [1256, 215] on icon at bounding box center [1266, 205] width 20 height 20
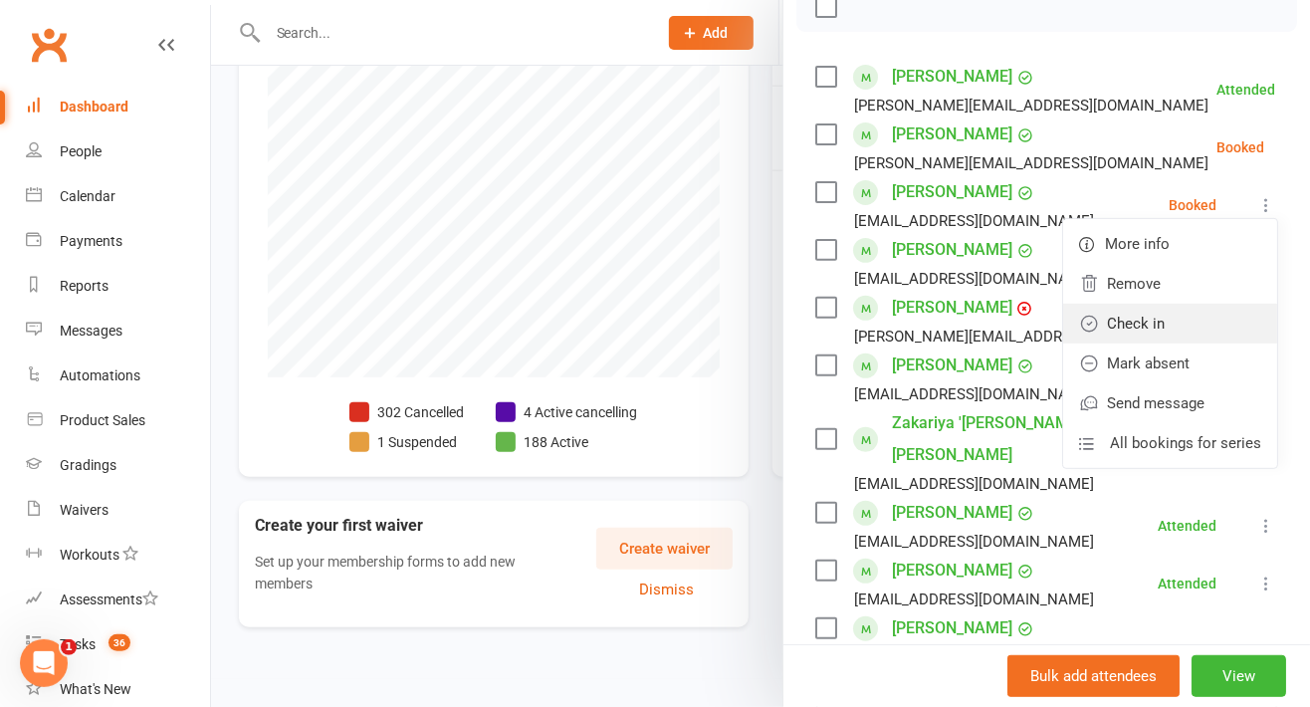
click at [1187, 343] on link "Check in" at bounding box center [1170, 324] width 214 height 40
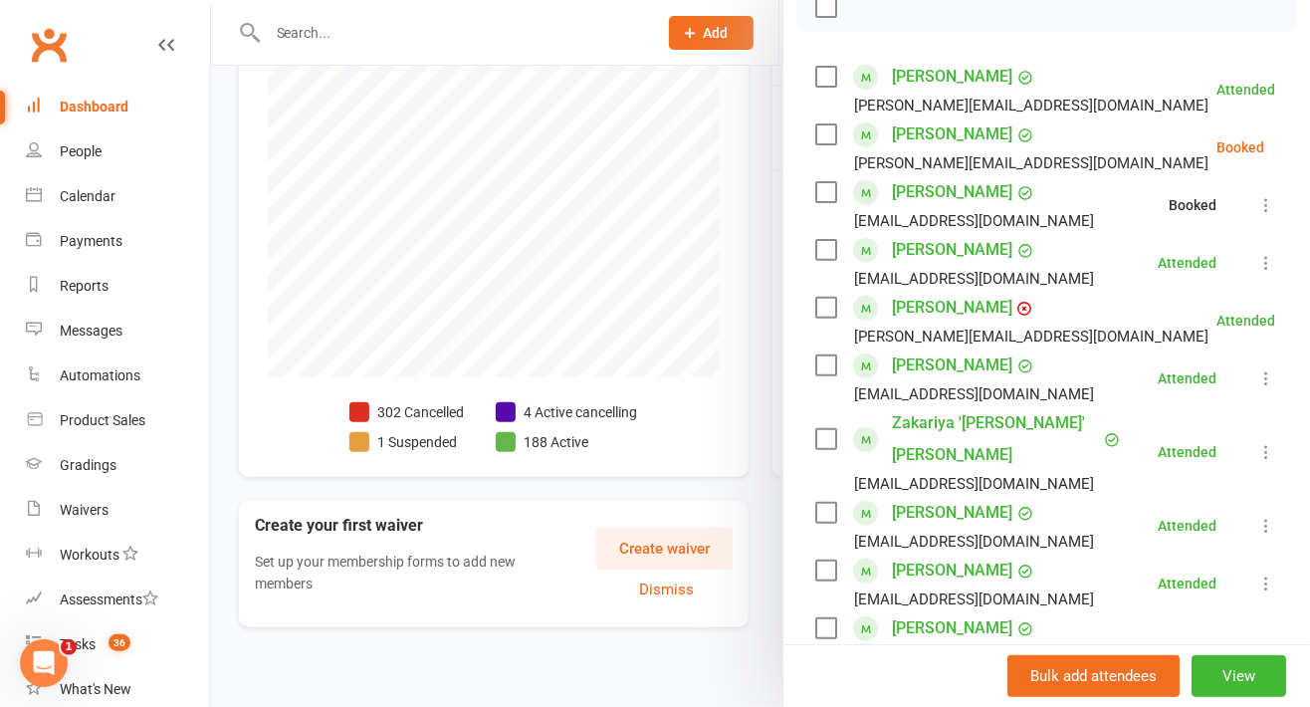
click at [1304, 157] on icon at bounding box center [1314, 147] width 20 height 20
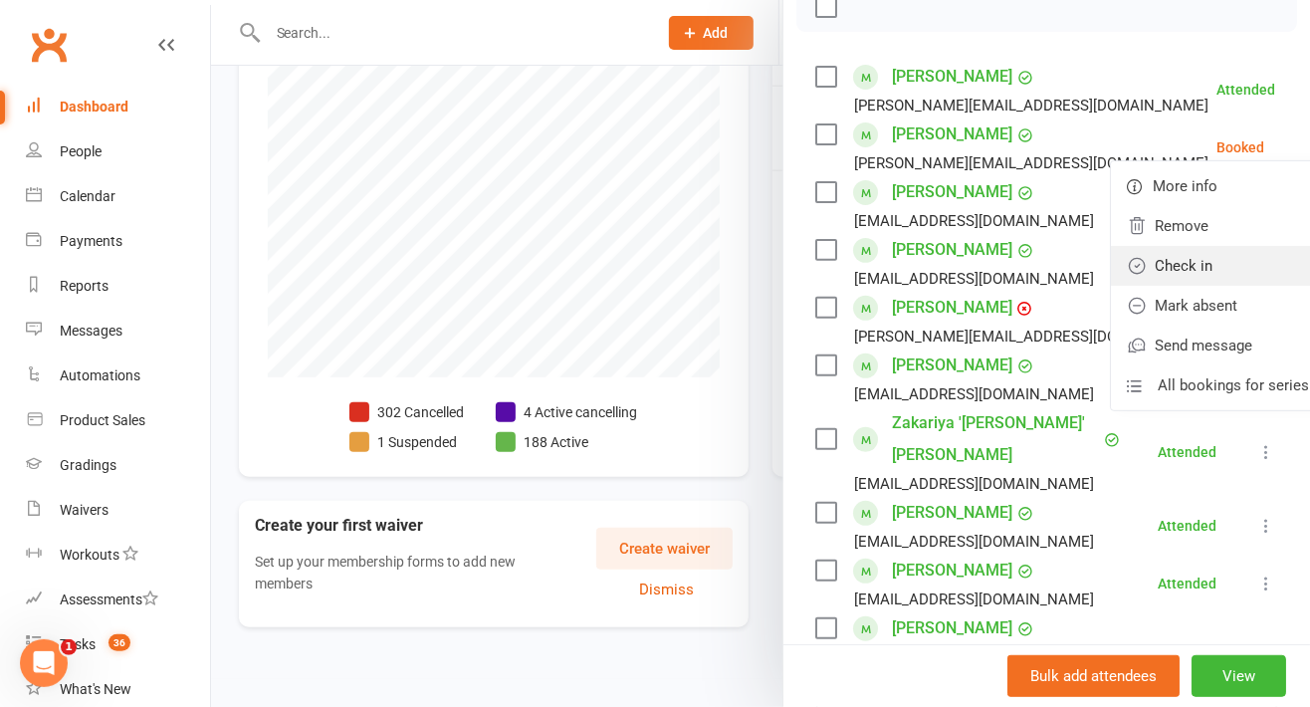
click at [1186, 286] on link "Check in" at bounding box center [1218, 266] width 214 height 40
